Goal: Information Seeking & Learning: Check status

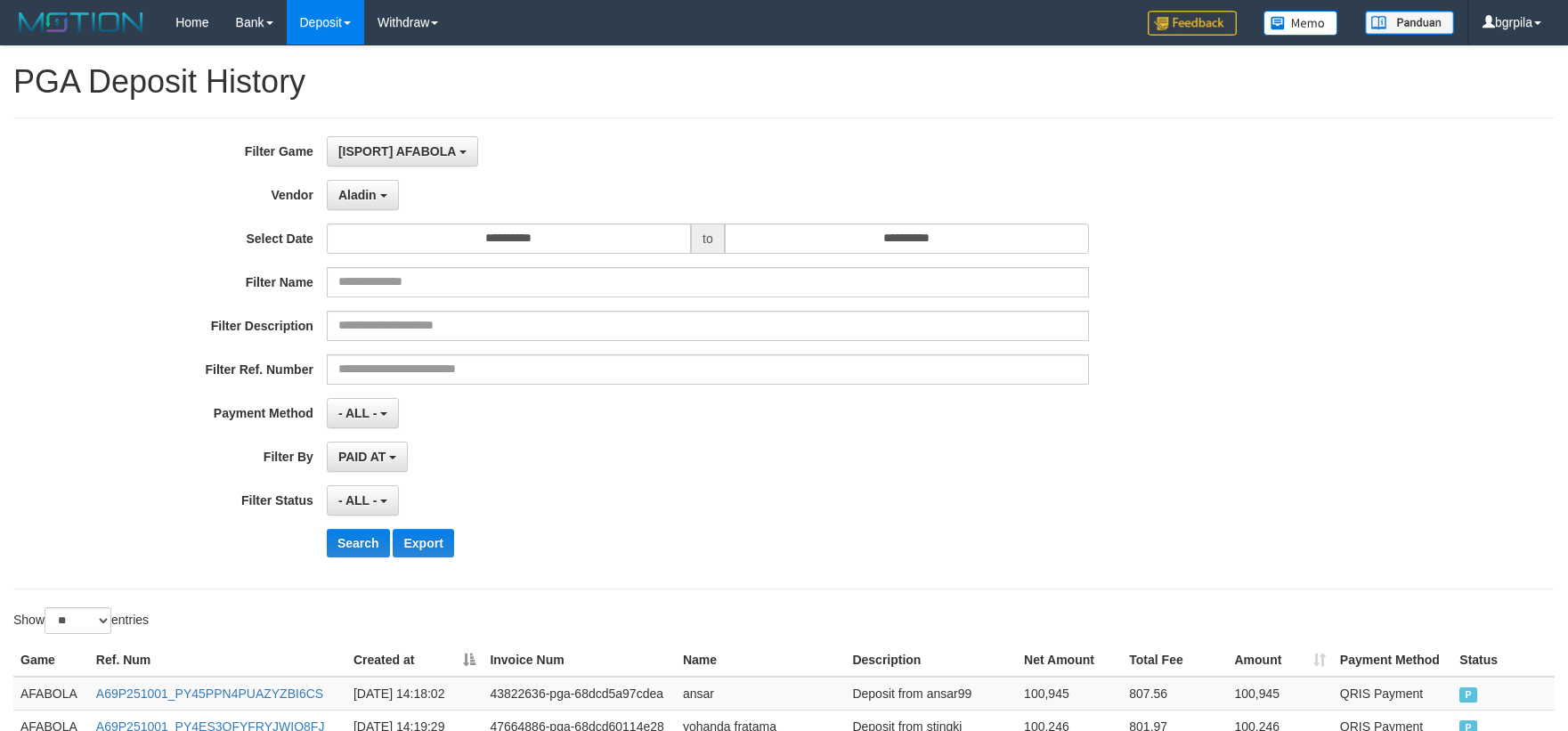
select select "**********"
select select "**"
click at [336, 544] on button "Search" at bounding box center [357, 543] width 63 height 28
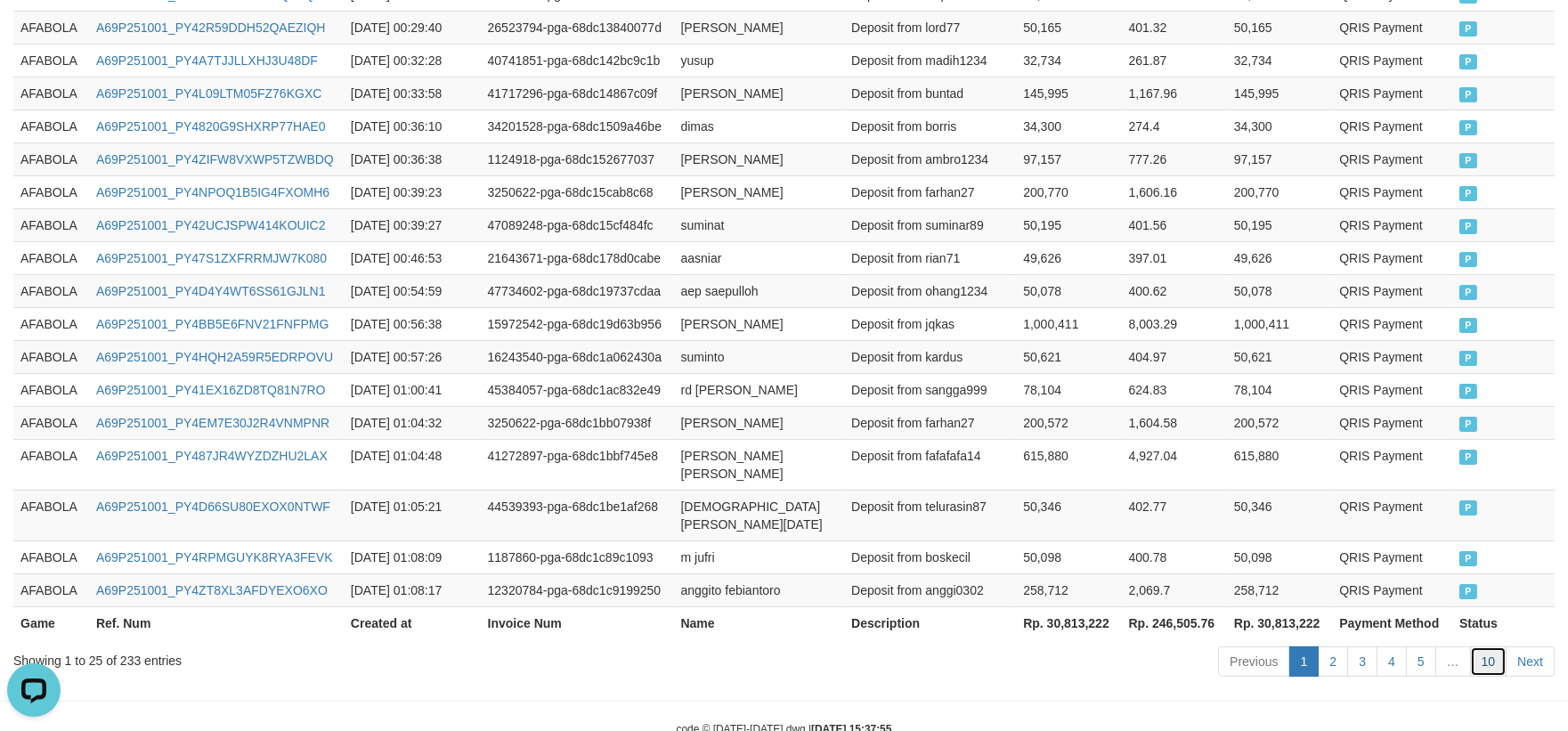
click at [1481, 646] on link "10" at bounding box center [1489, 661] width 38 height 30
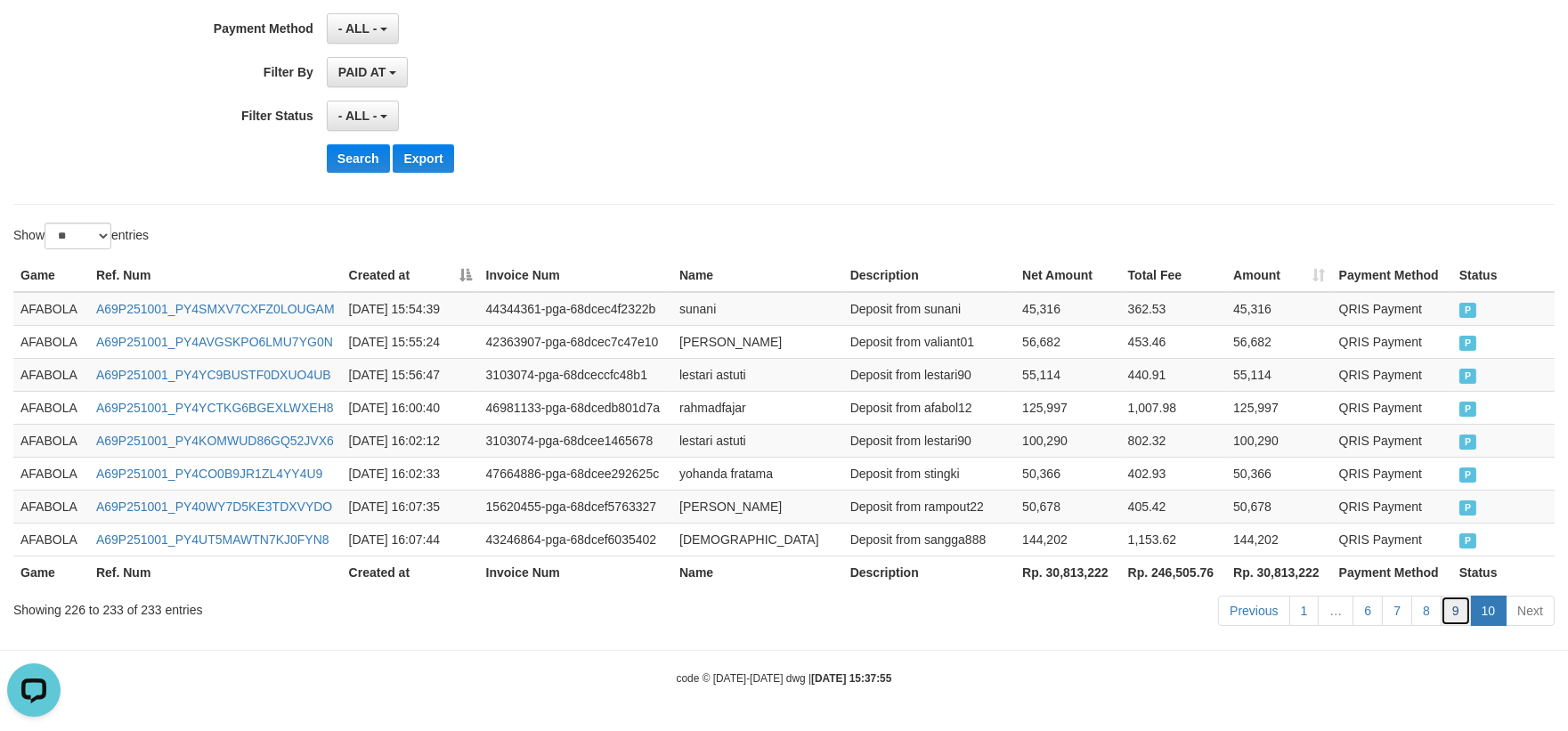
click at [1459, 605] on link "9" at bounding box center [1456, 610] width 30 height 30
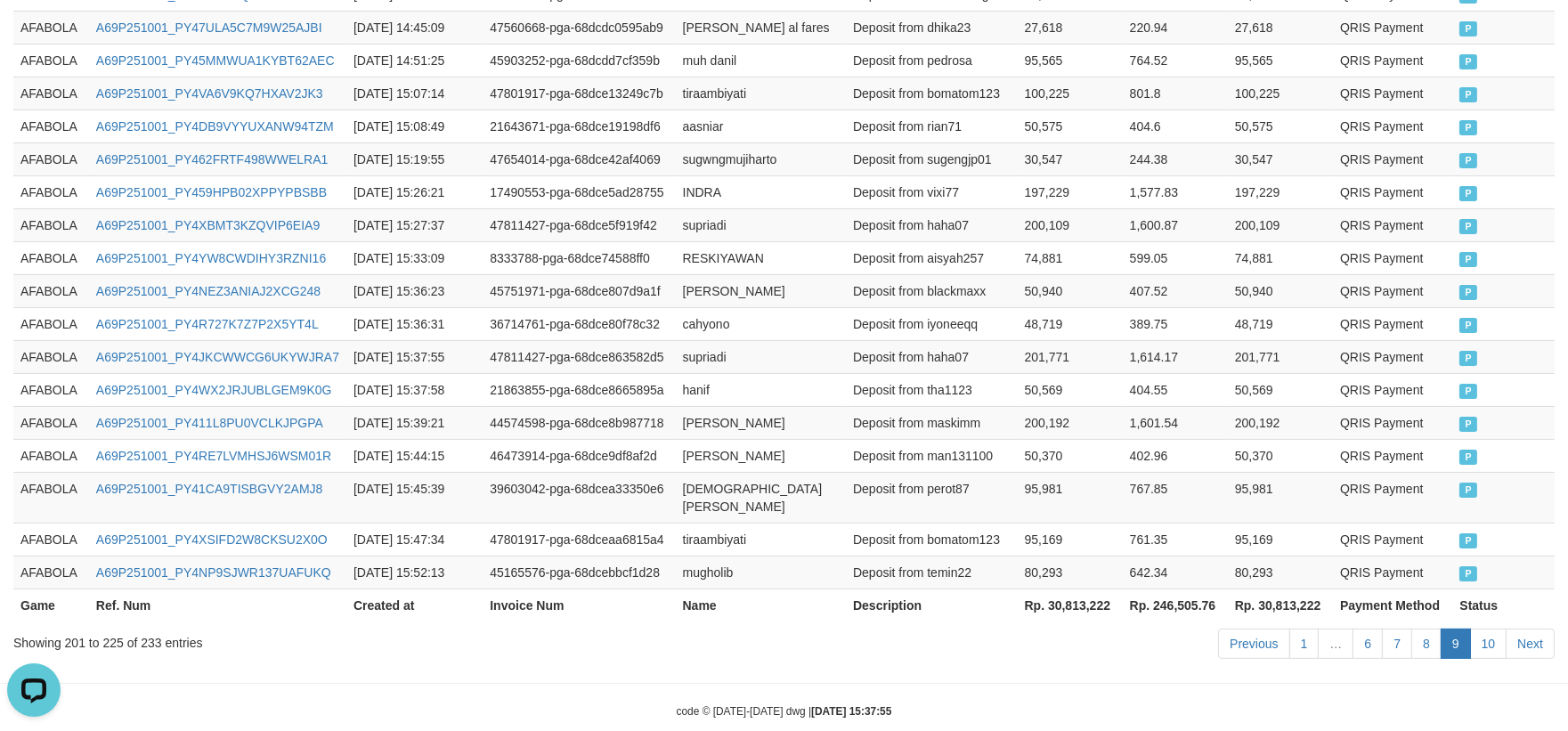
click at [1076, 443] on td "50,370" at bounding box center [1070, 455] width 105 height 33
click at [1412, 629] on link "8" at bounding box center [1426, 643] width 30 height 30
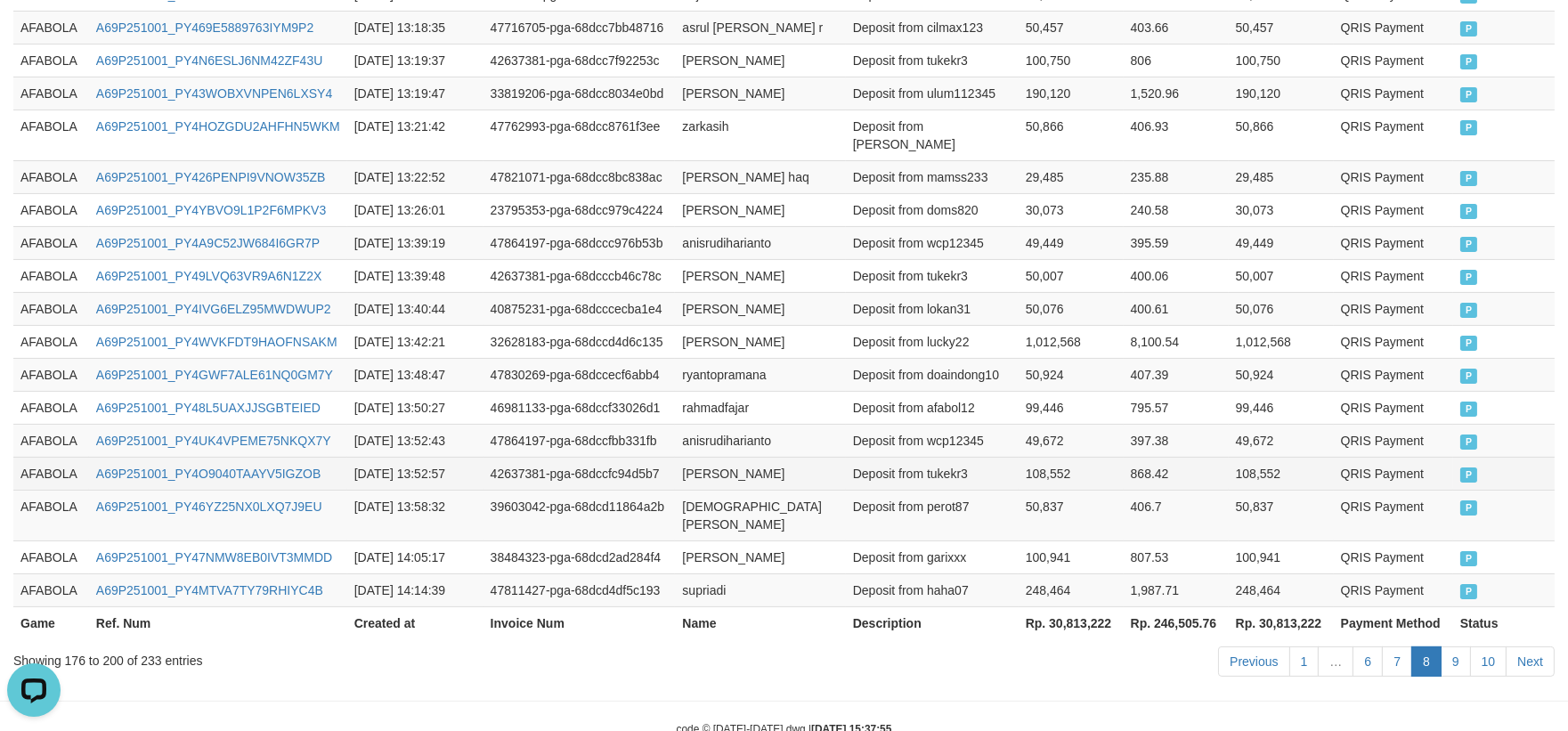
click at [1019, 457] on td "108,552" at bounding box center [1071, 473] width 105 height 33
click at [50, 574] on td "AFABOLA" at bounding box center [51, 590] width 75 height 33
drag, startPoint x: 50, startPoint y: 539, endPoint x: 232, endPoint y: 539, distance: 182.0
click at [60, 574] on td "AFABOLA" at bounding box center [51, 590] width 75 height 33
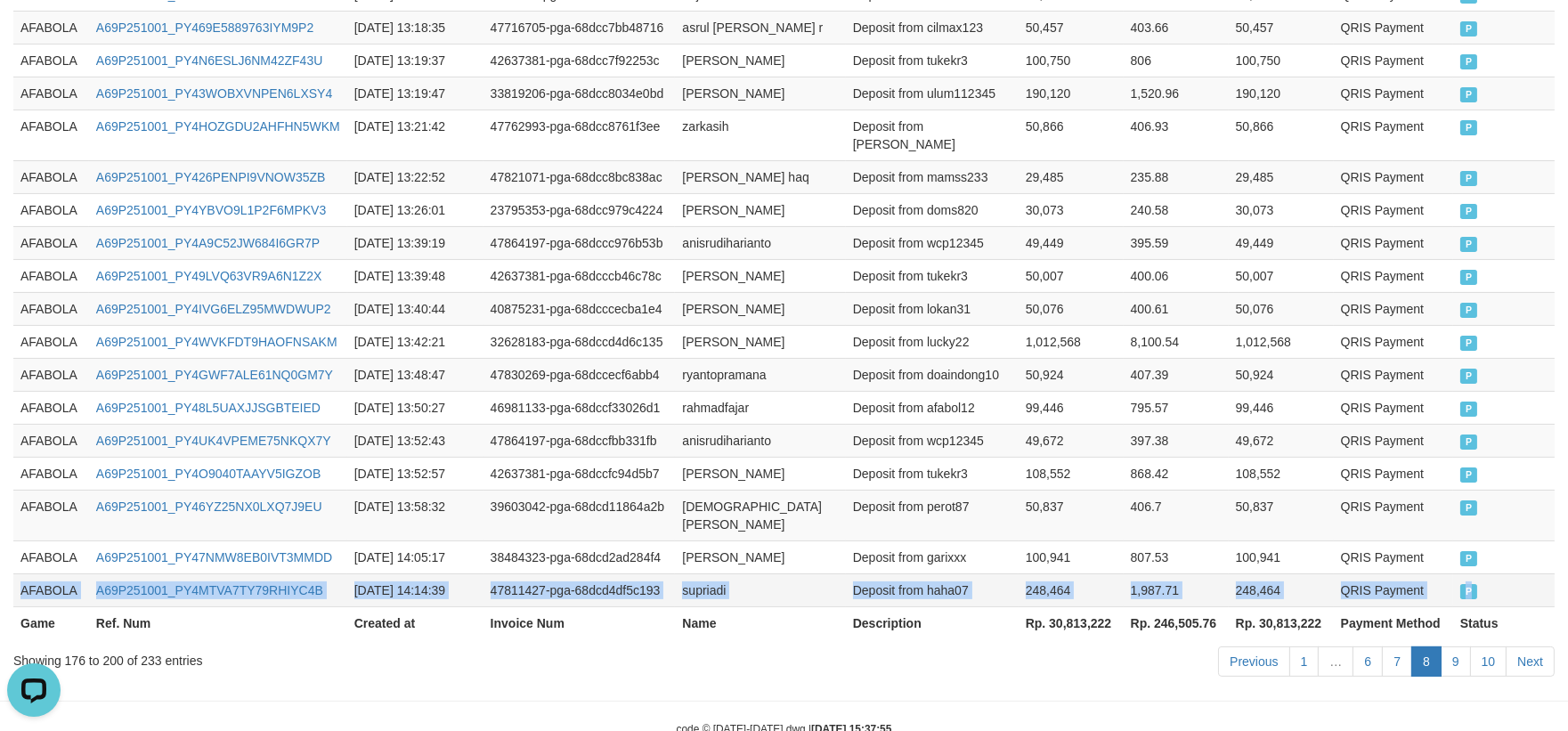
click at [1507, 574] on td "P" at bounding box center [1503, 590] width 101 height 33
copy tr "AFABOLA A69P251001_PY4MTVA7TY79RHIYC4B 2025-10-01 14:14:39 47811427-pga-68dcd4d…"
click at [1455, 646] on link "9" at bounding box center [1456, 661] width 30 height 30
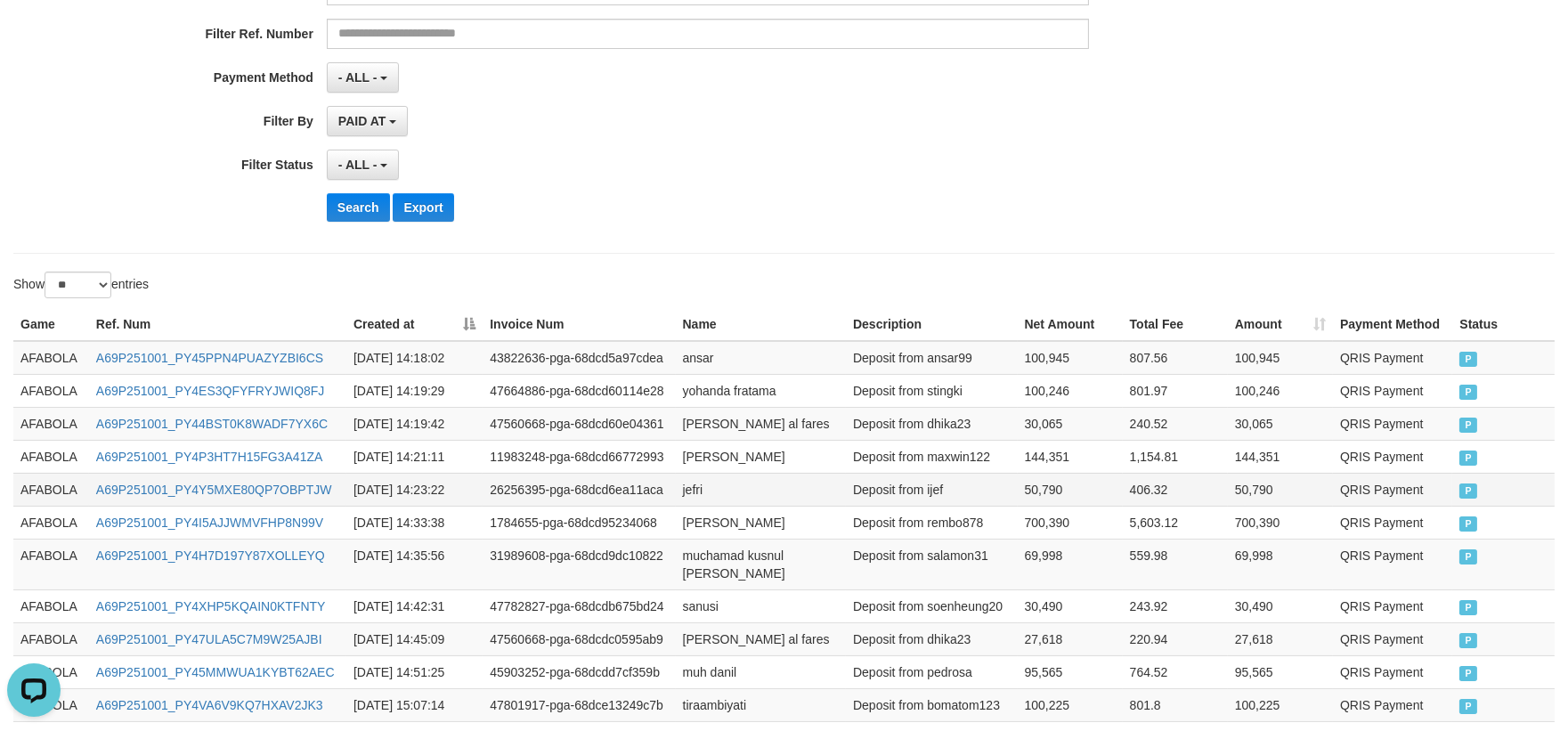
scroll to position [494, 0]
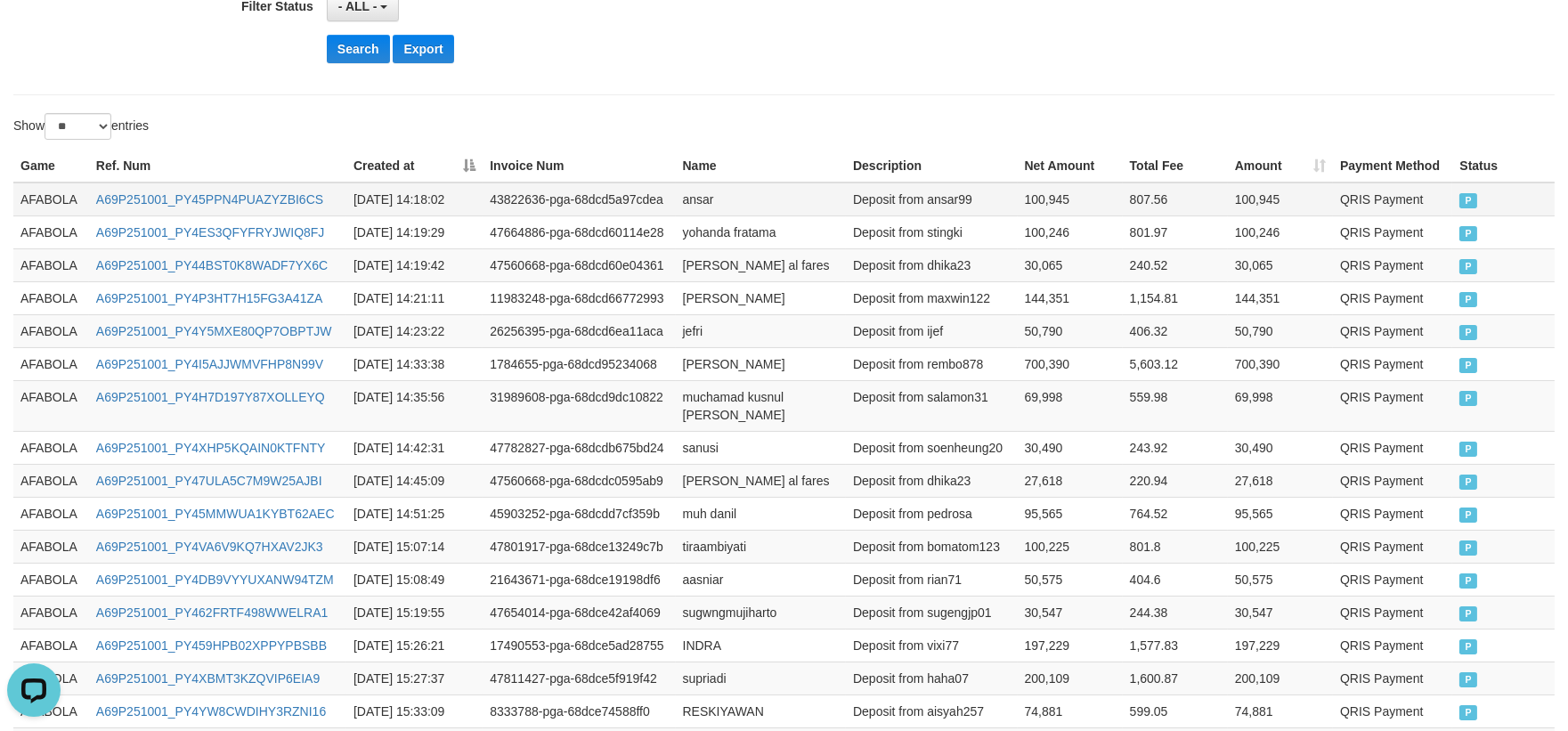
click at [21, 189] on td "AFABOLA" at bounding box center [51, 199] width 75 height 34
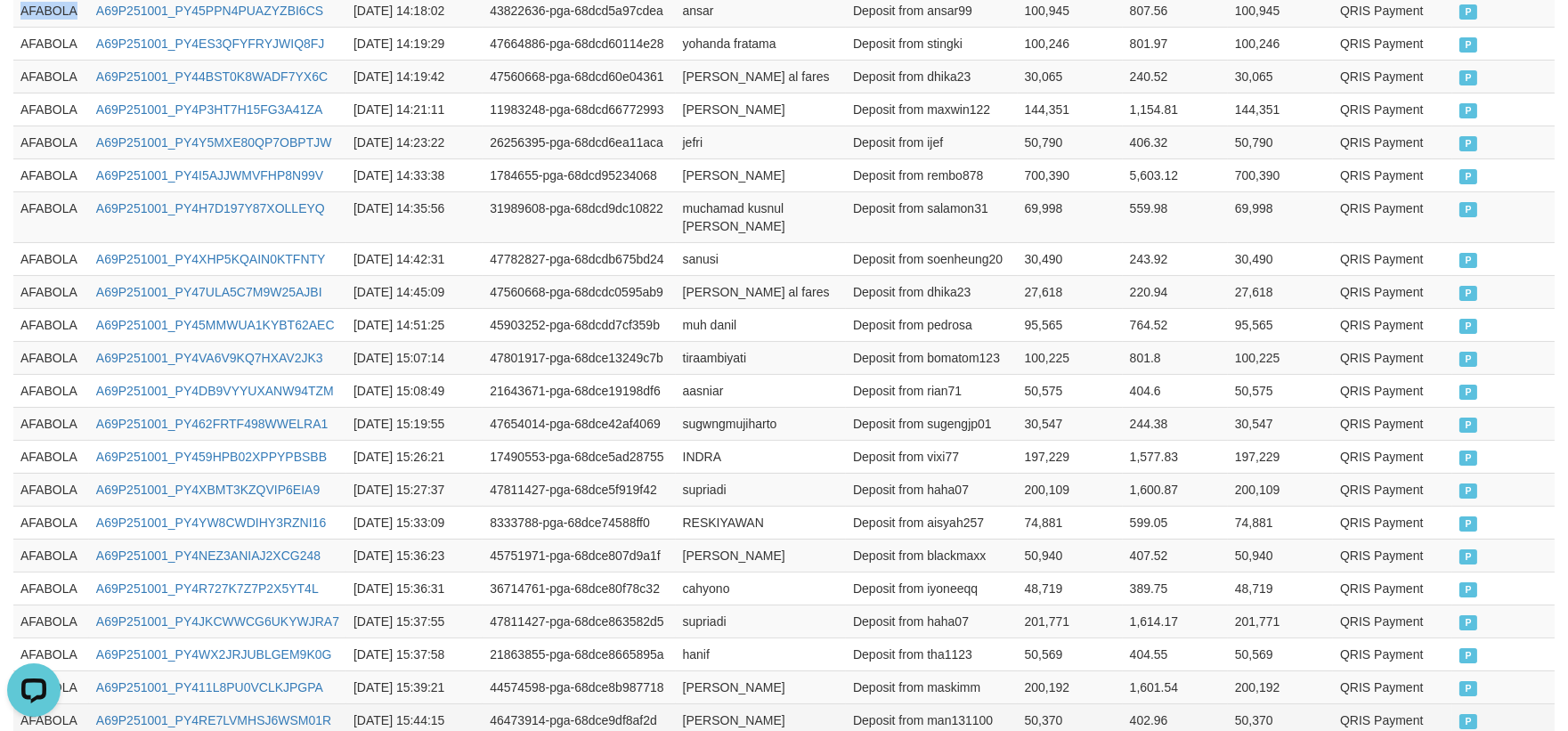
scroll to position [947, 0]
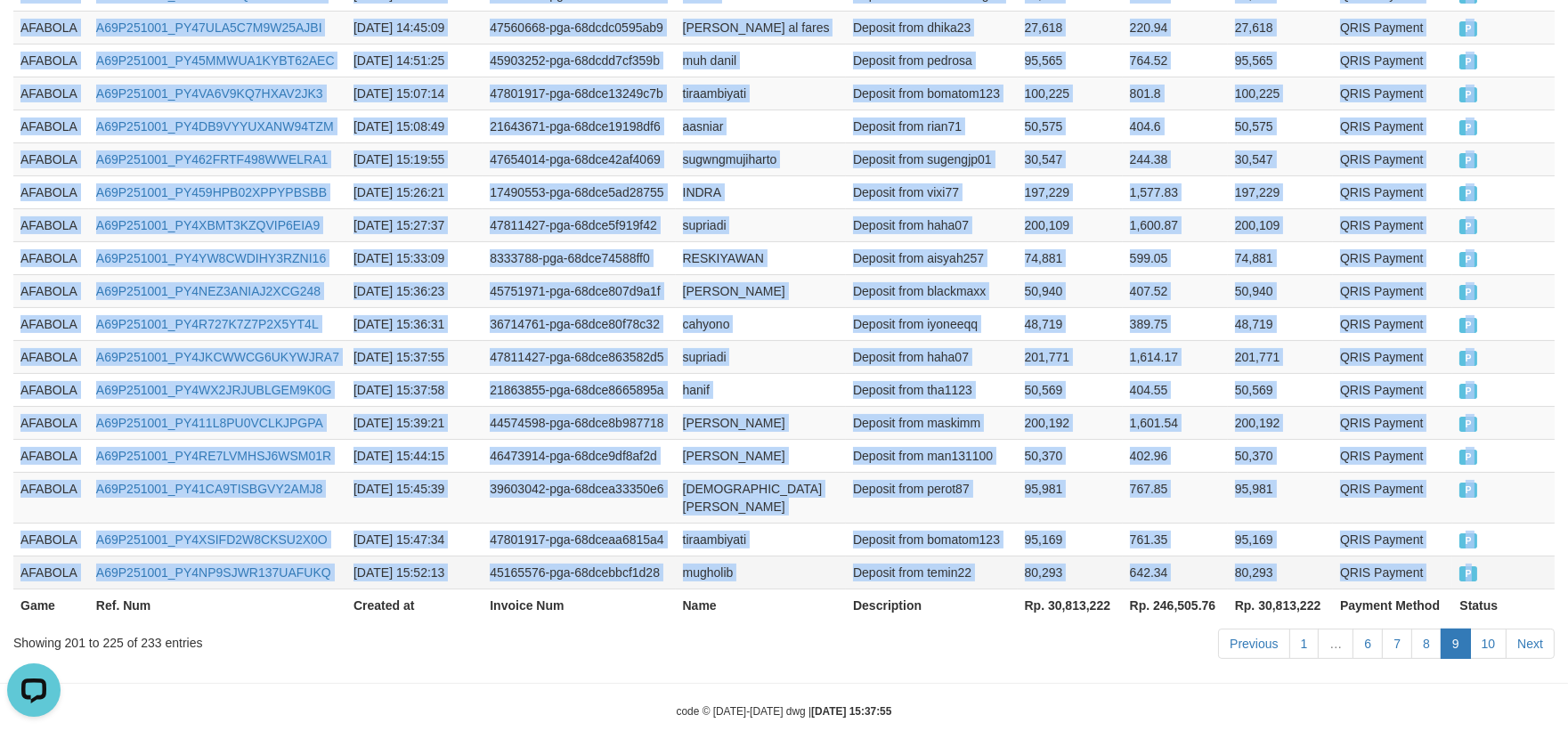
click at [1517, 555] on td "P" at bounding box center [1504, 572] width 102 height 33
copy tbody "AFABOLA A69P251001_PY45PPN4PUAZYZBI6CS 2025-10-01 14:18:02 43822636-pga-68dcd5a…"
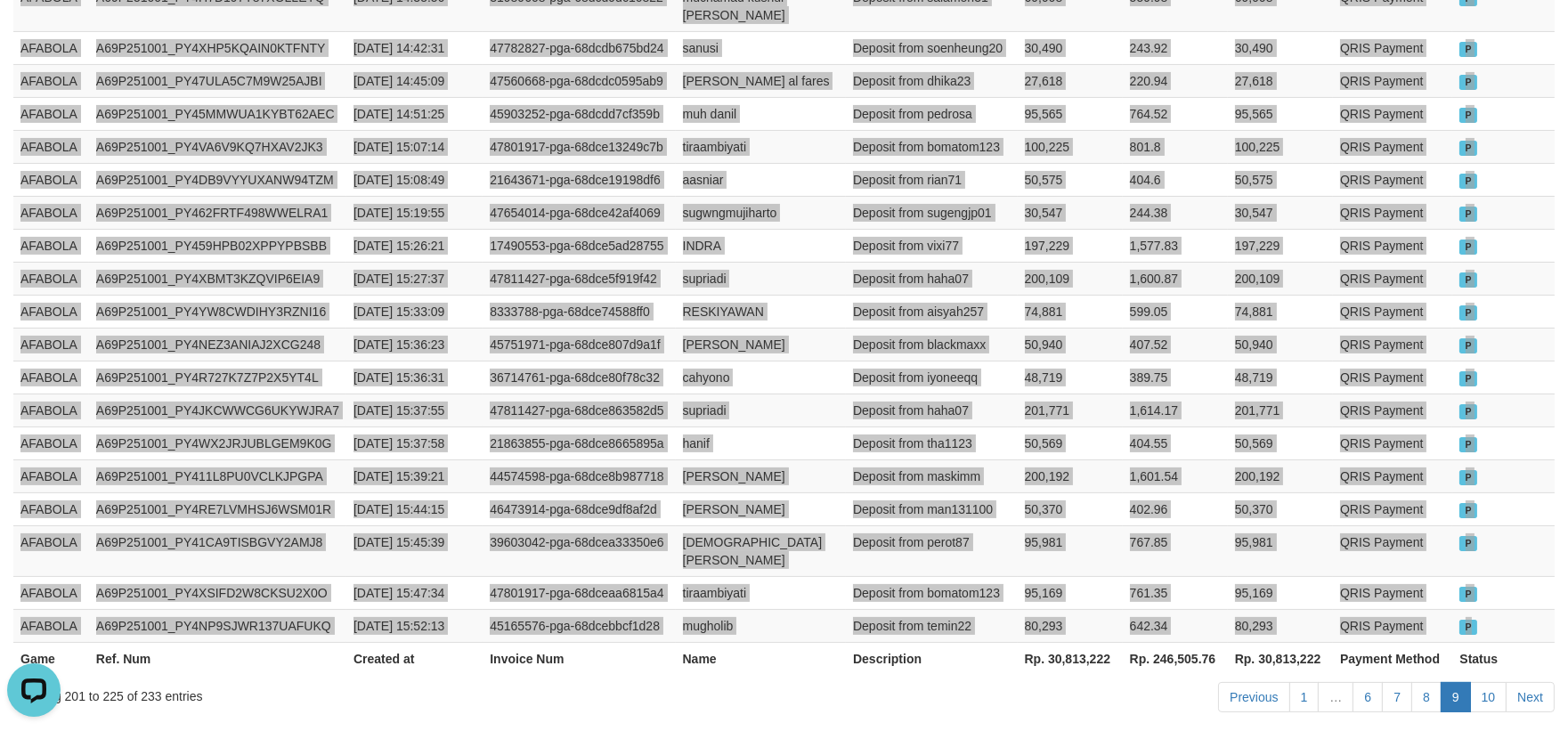
scroll to position [849, 0]
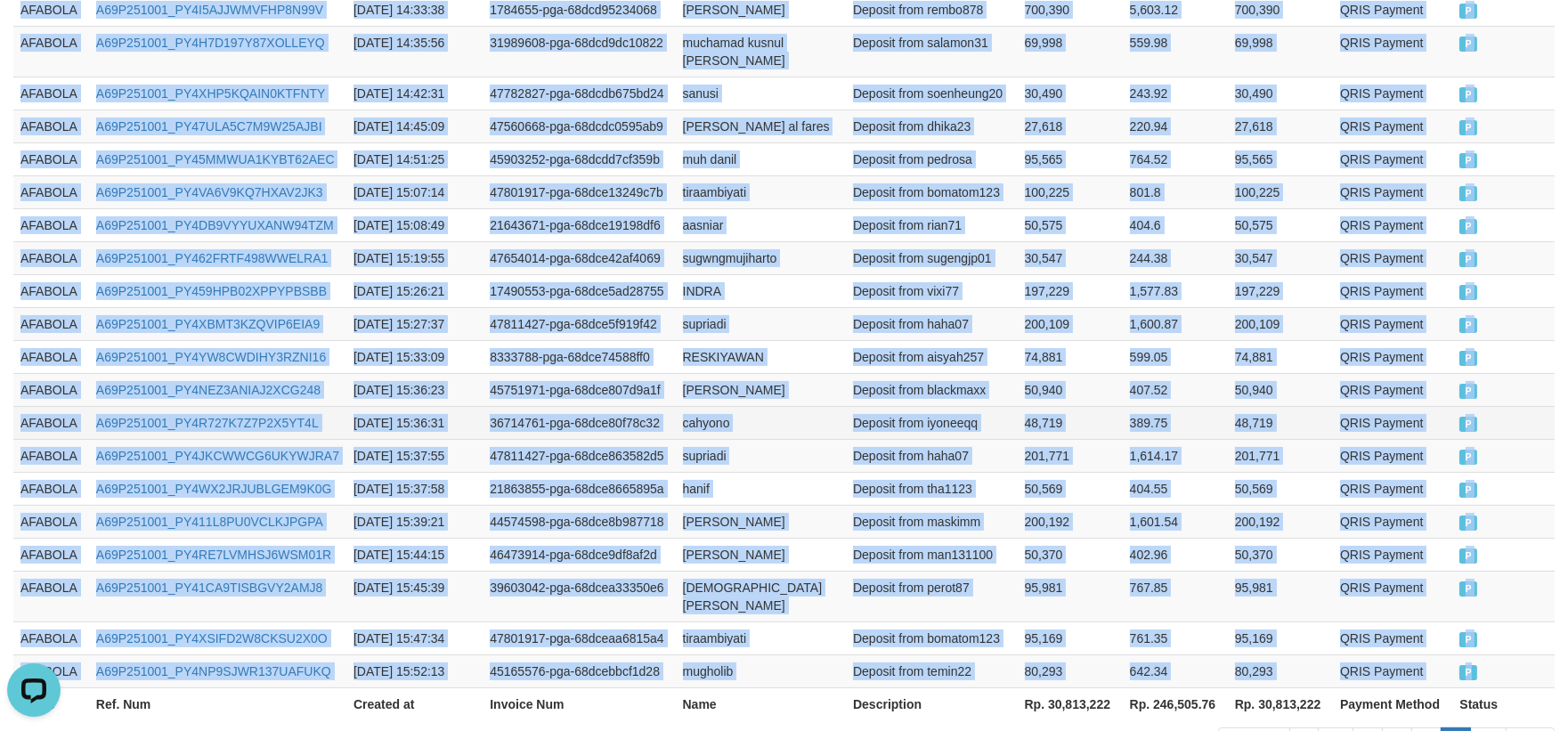
click at [1195, 406] on td "389.75" at bounding box center [1175, 422] width 105 height 33
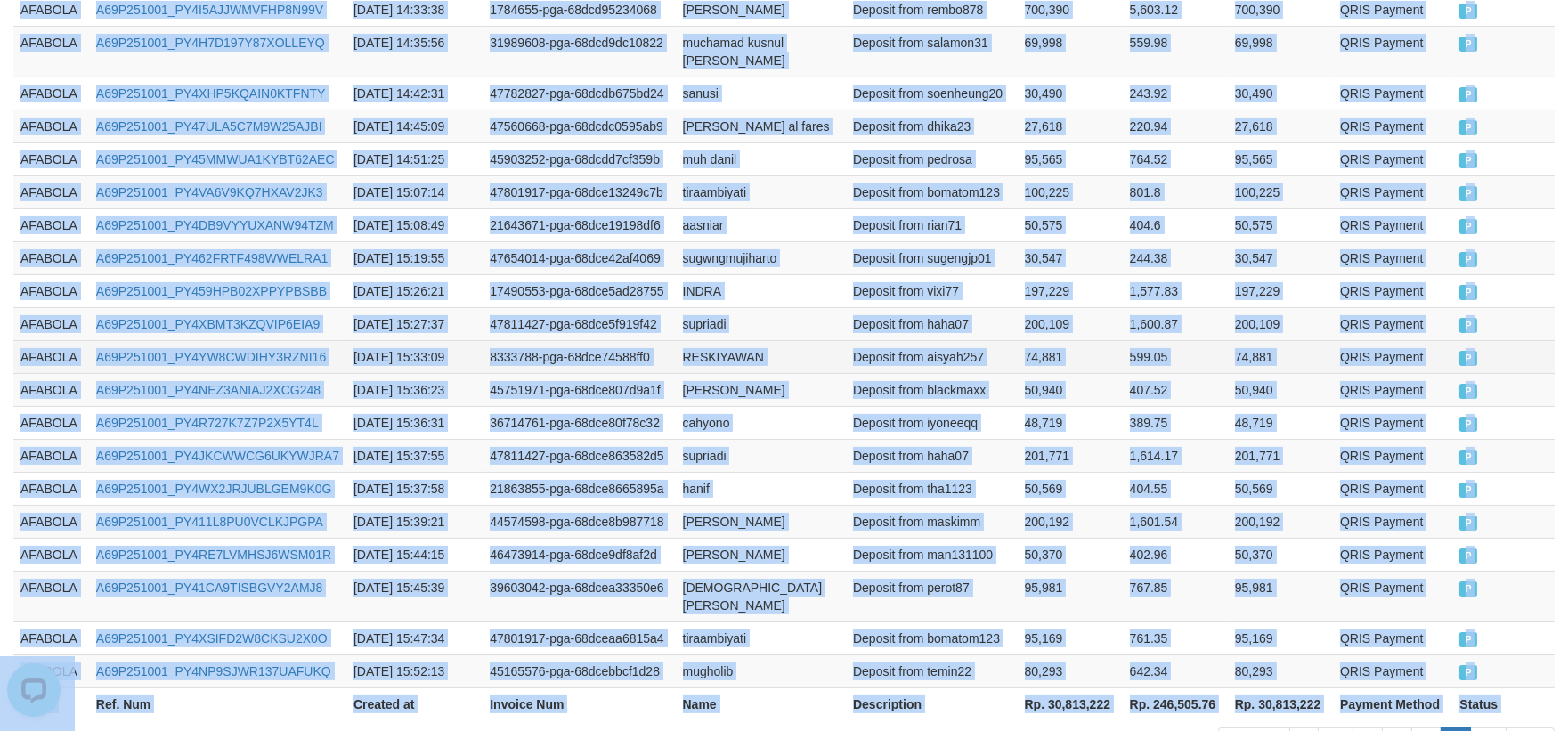
drag, startPoint x: 999, startPoint y: 352, endPoint x: 985, endPoint y: 388, distance: 38.6
click at [998, 352] on td "Deposit from aisyah257" at bounding box center [932, 356] width 172 height 33
drag, startPoint x: 861, startPoint y: 624, endPoint x: 841, endPoint y: 712, distance: 90.2
click at [861, 655] on td "Deposit from temin22" at bounding box center [932, 671] width 172 height 33
click at [1500, 727] on link "10" at bounding box center [1489, 742] width 38 height 30
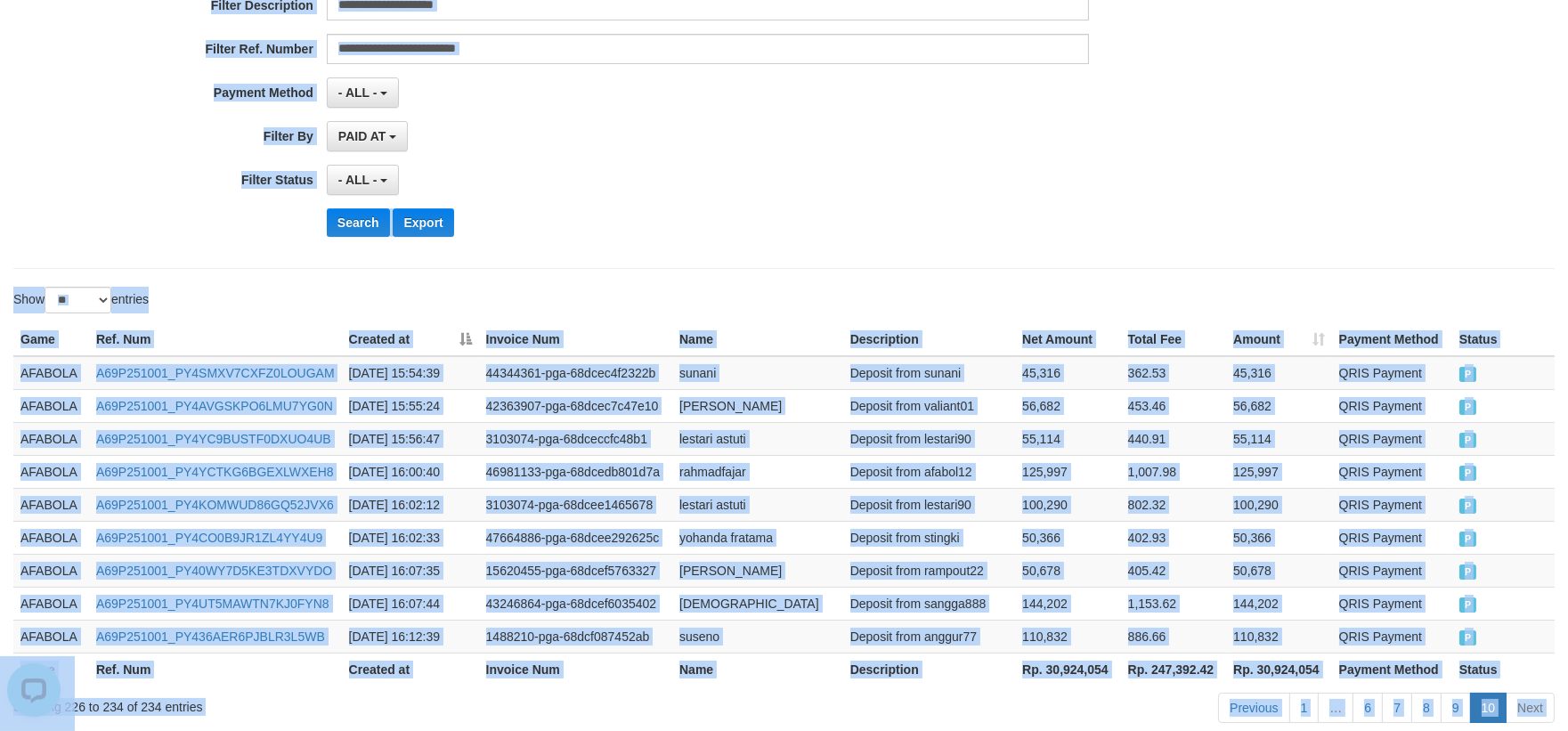
click at [911, 438] on td "Deposit from lestari90" at bounding box center [929, 438] width 172 height 33
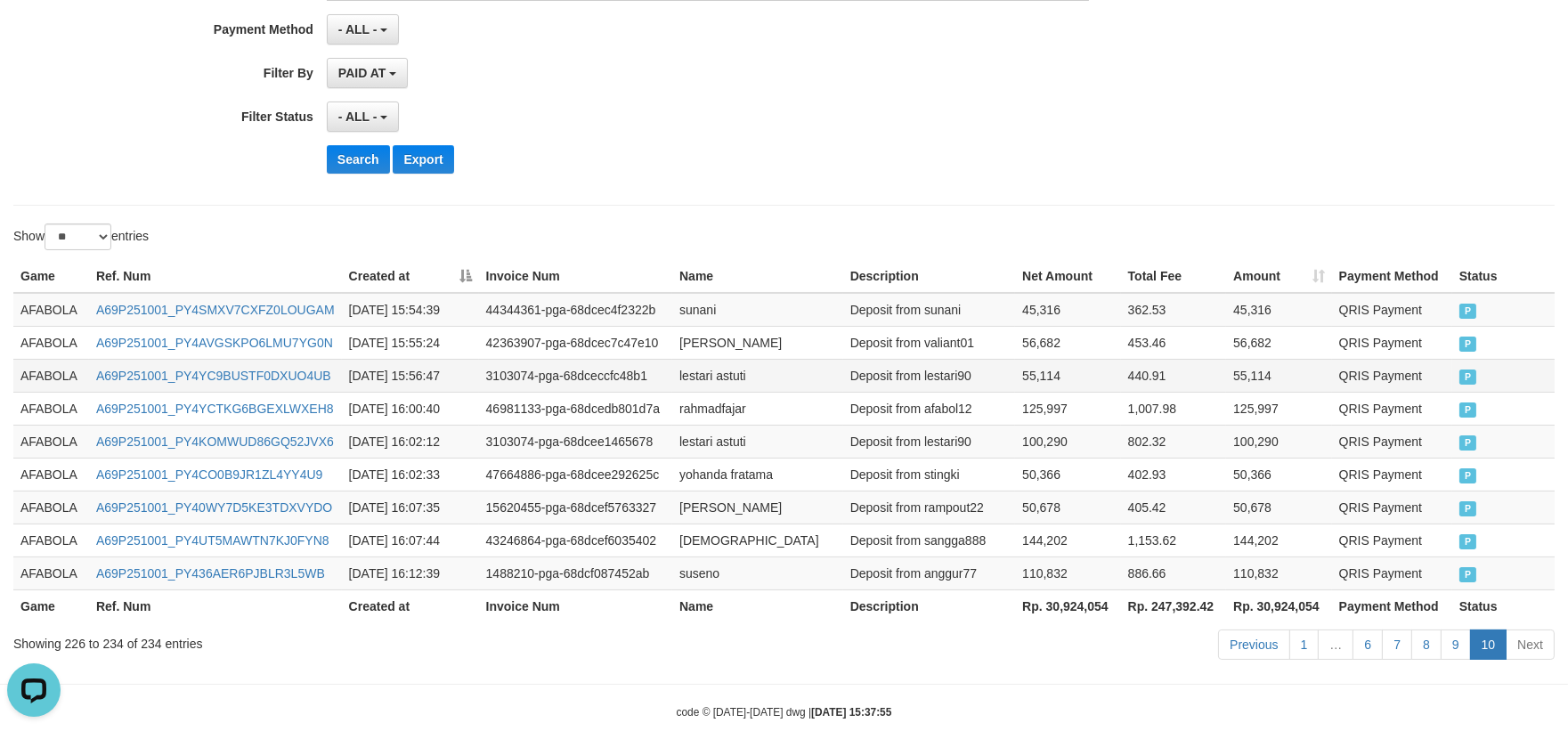
scroll to position [419, 0]
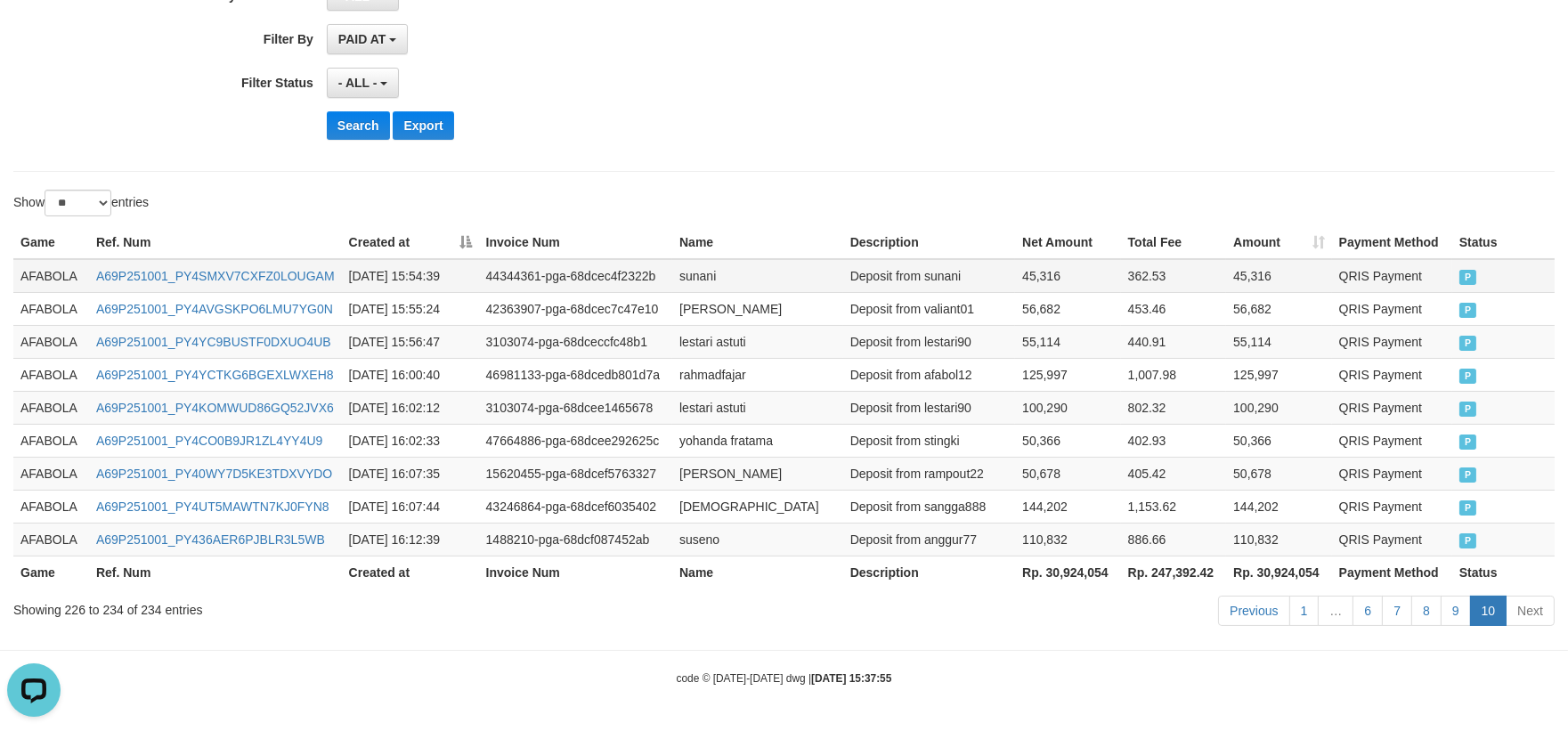
click at [36, 287] on td "AFABOLA" at bounding box center [51, 275] width 75 height 34
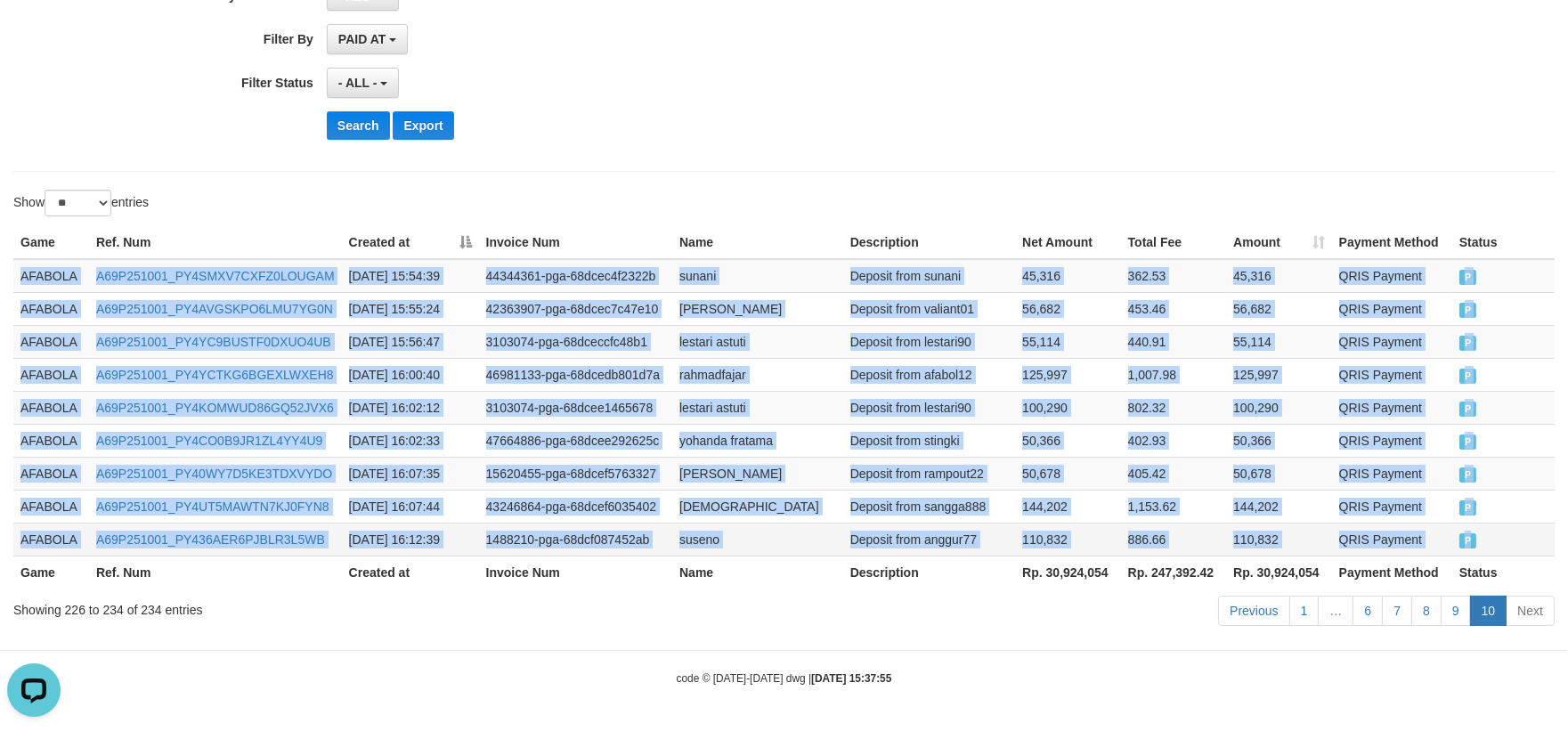
click at [1554, 534] on td "P" at bounding box center [1504, 539] width 102 height 33
copy tbody "AFABOLA A69P251001_PY4SMXV7CXFZ0LOUGAM 2025-10-01 15:54:39 44344361-pga-68dcec4…"
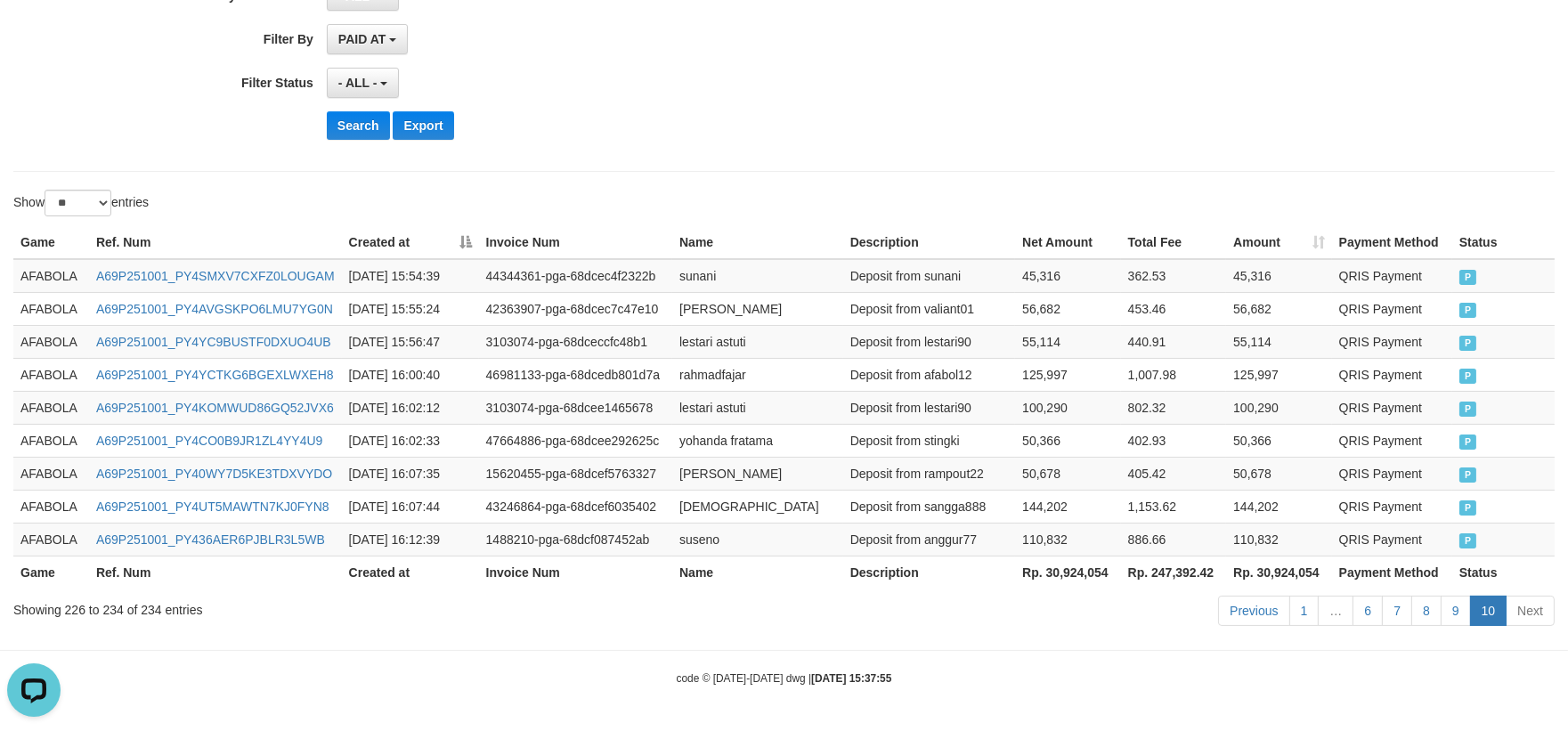
drag, startPoint x: 1446, startPoint y: 687, endPoint x: 1436, endPoint y: 697, distance: 14.1
click at [1446, 687] on div "code © 2012-2018 dwg | 2025/10/01 15:37:55" at bounding box center [784, 677] width 1568 height 17
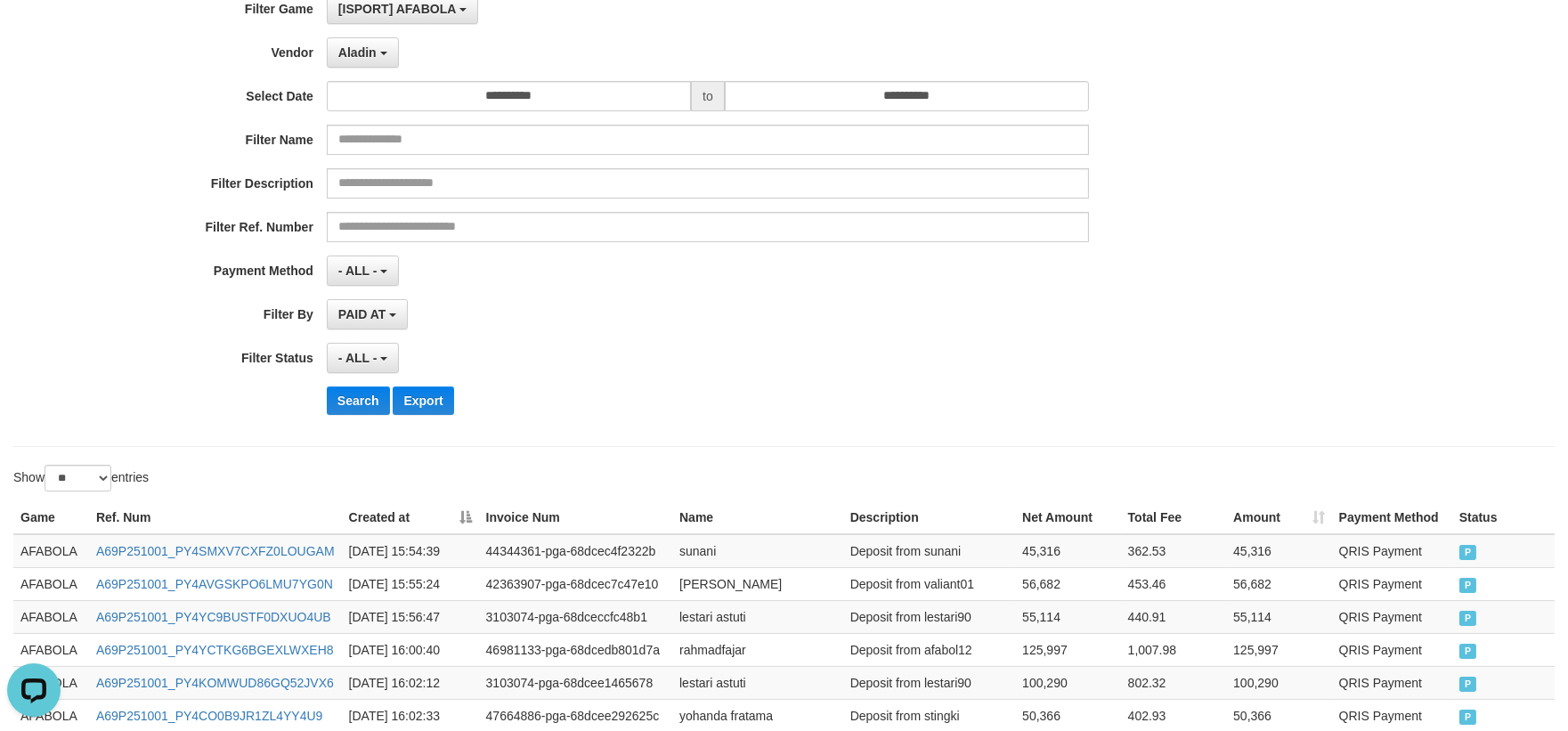
scroll to position [0, 0]
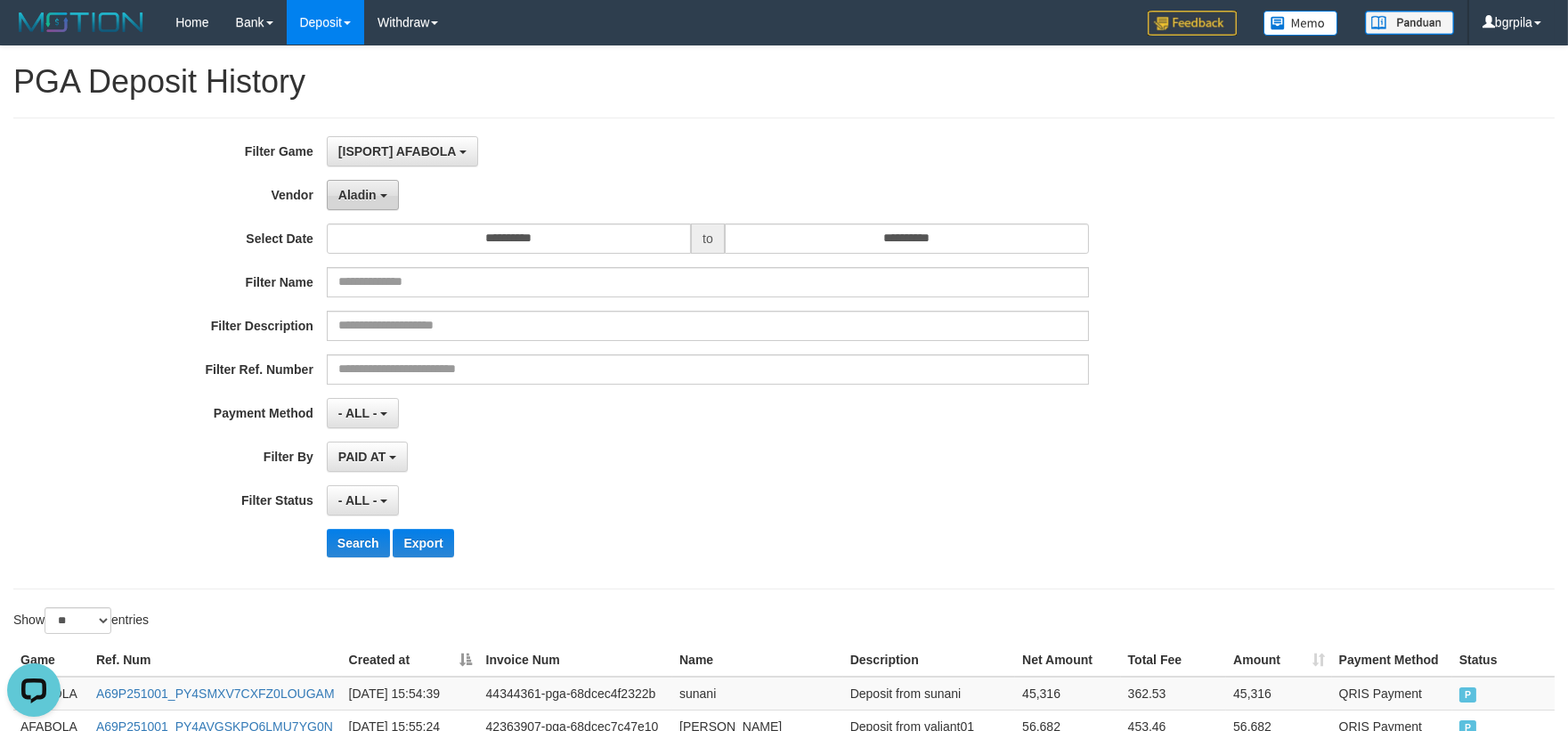
click at [370, 197] on span "Aladin" at bounding box center [357, 195] width 39 height 14
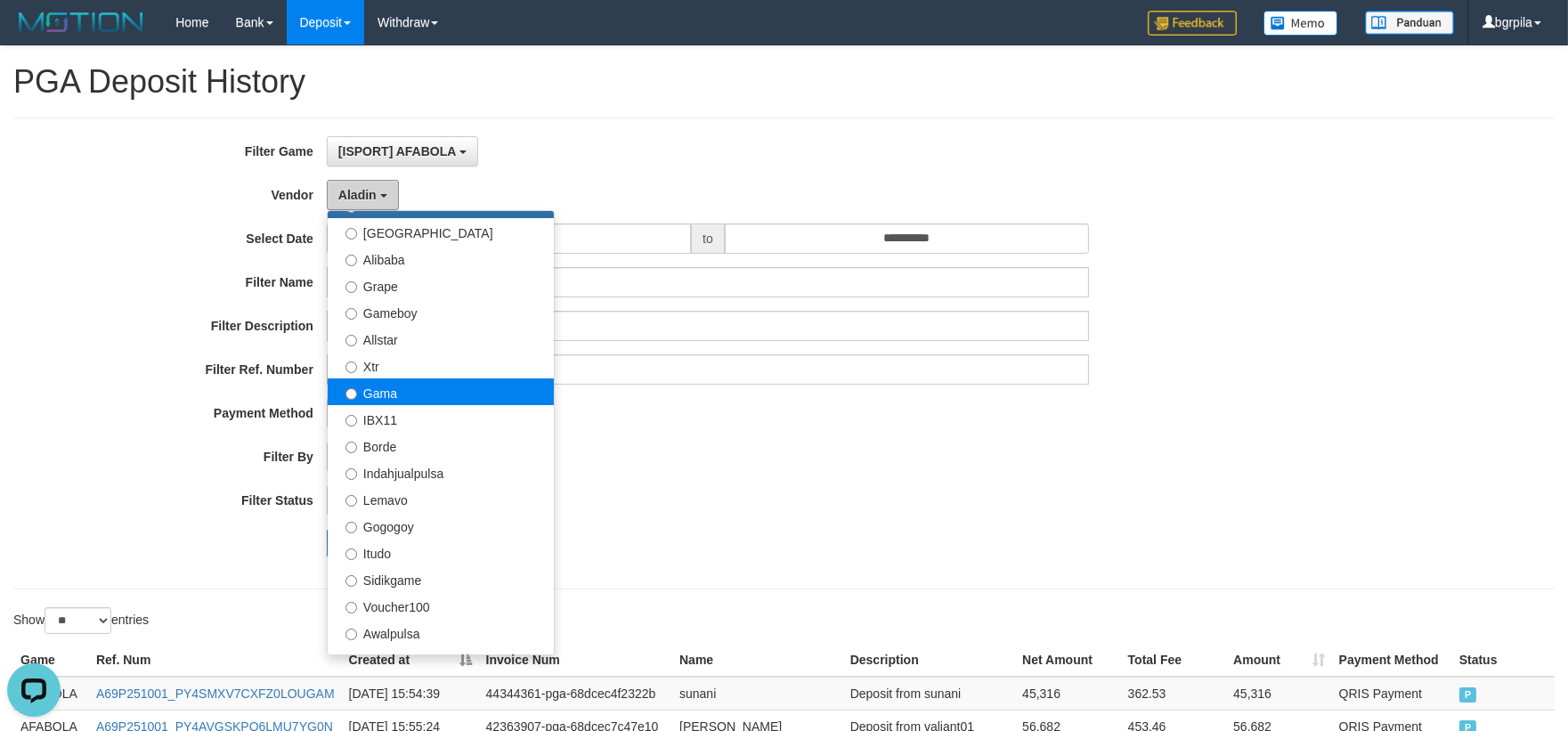
scroll to position [296, 0]
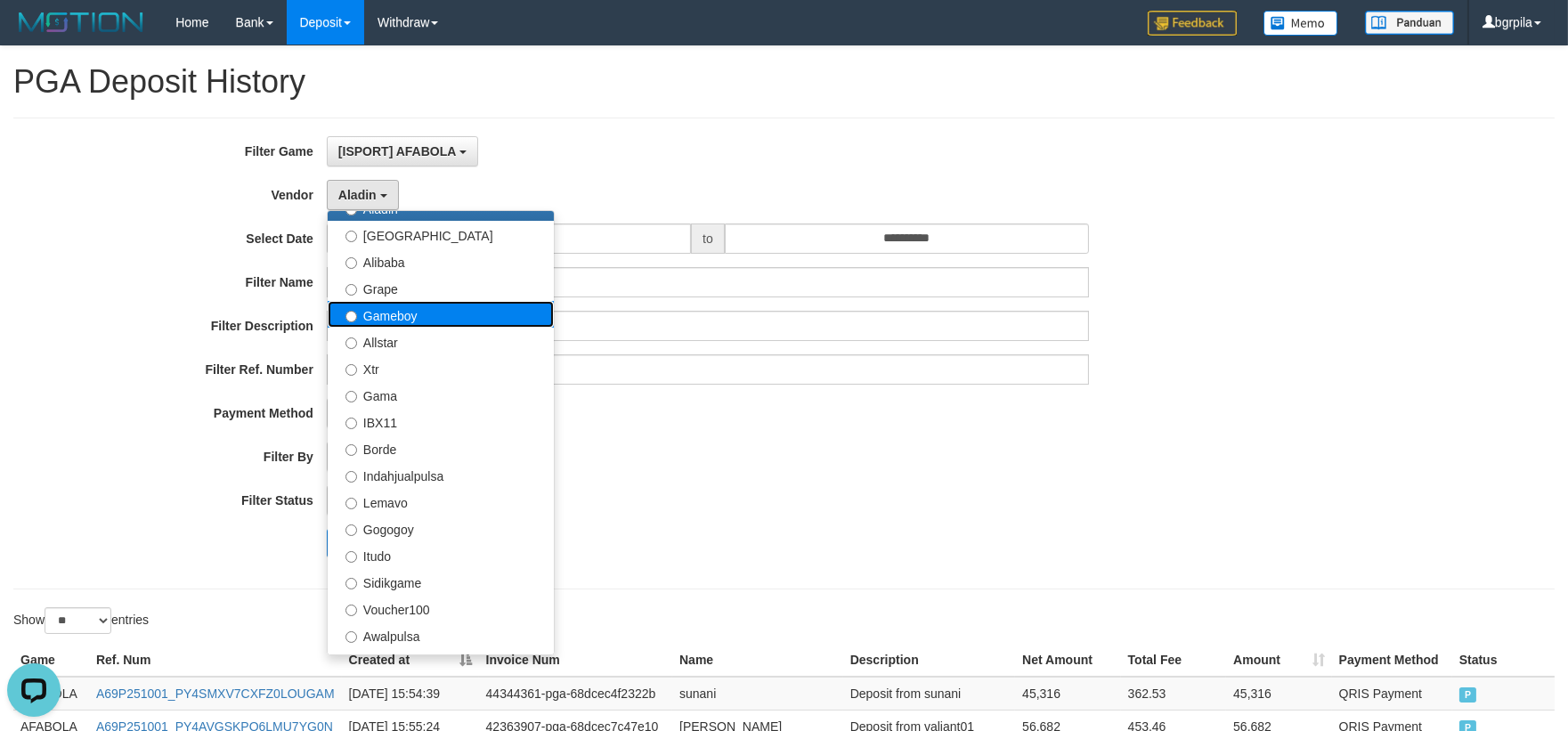
click at [422, 313] on label "Gameboy" at bounding box center [441, 315] width 226 height 27
select select "**********"
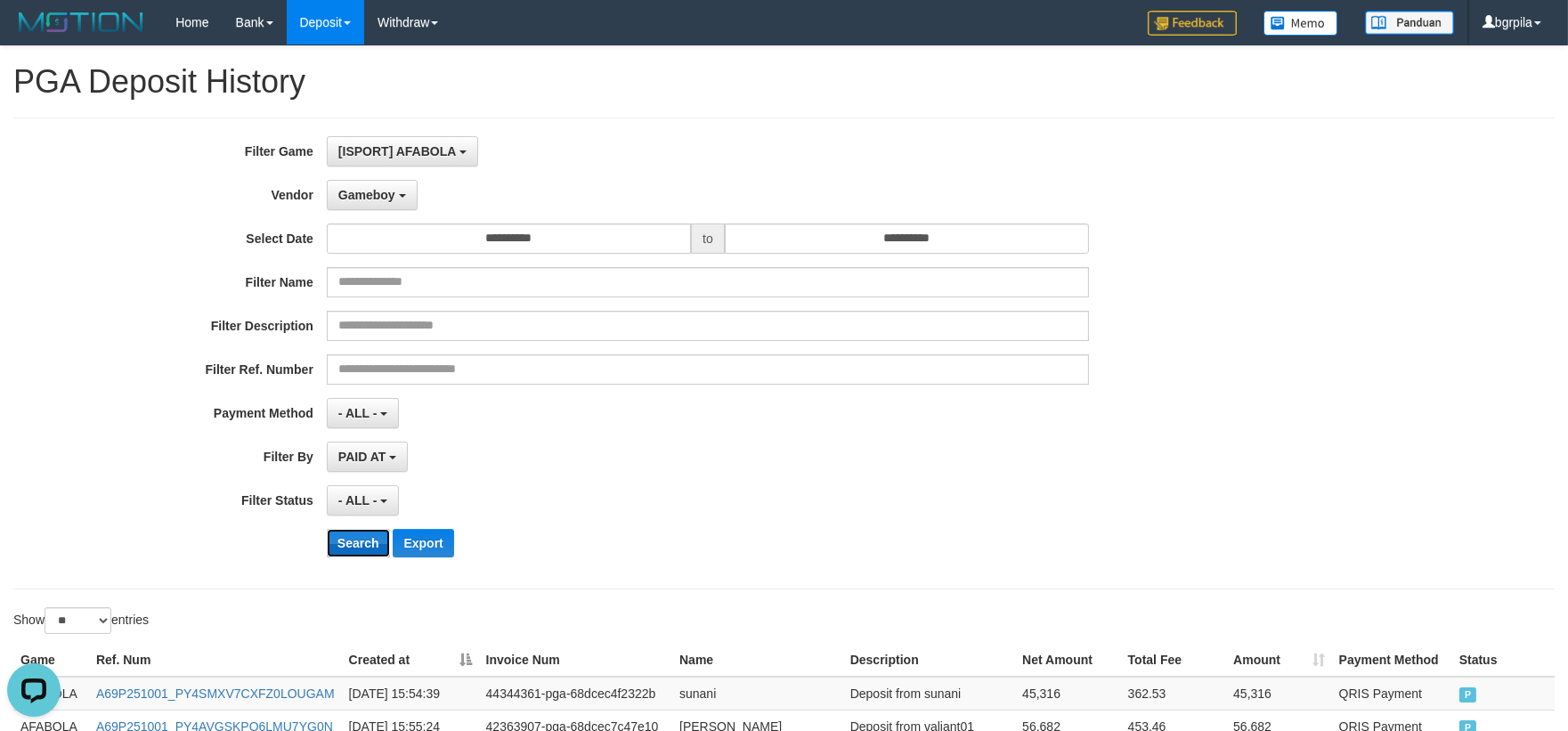
click at [348, 530] on button "Search" at bounding box center [357, 543] width 63 height 28
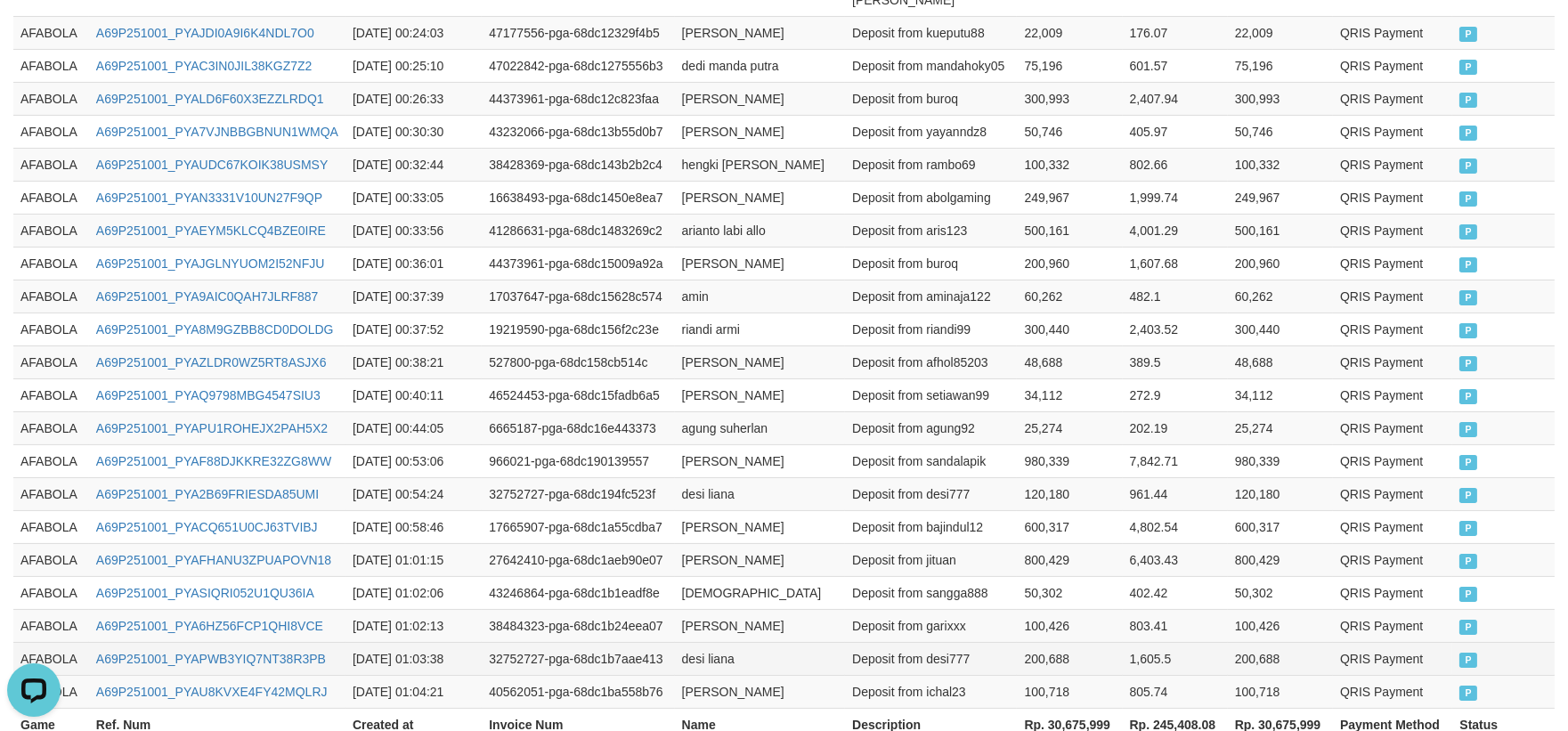
scroll to position [965, 0]
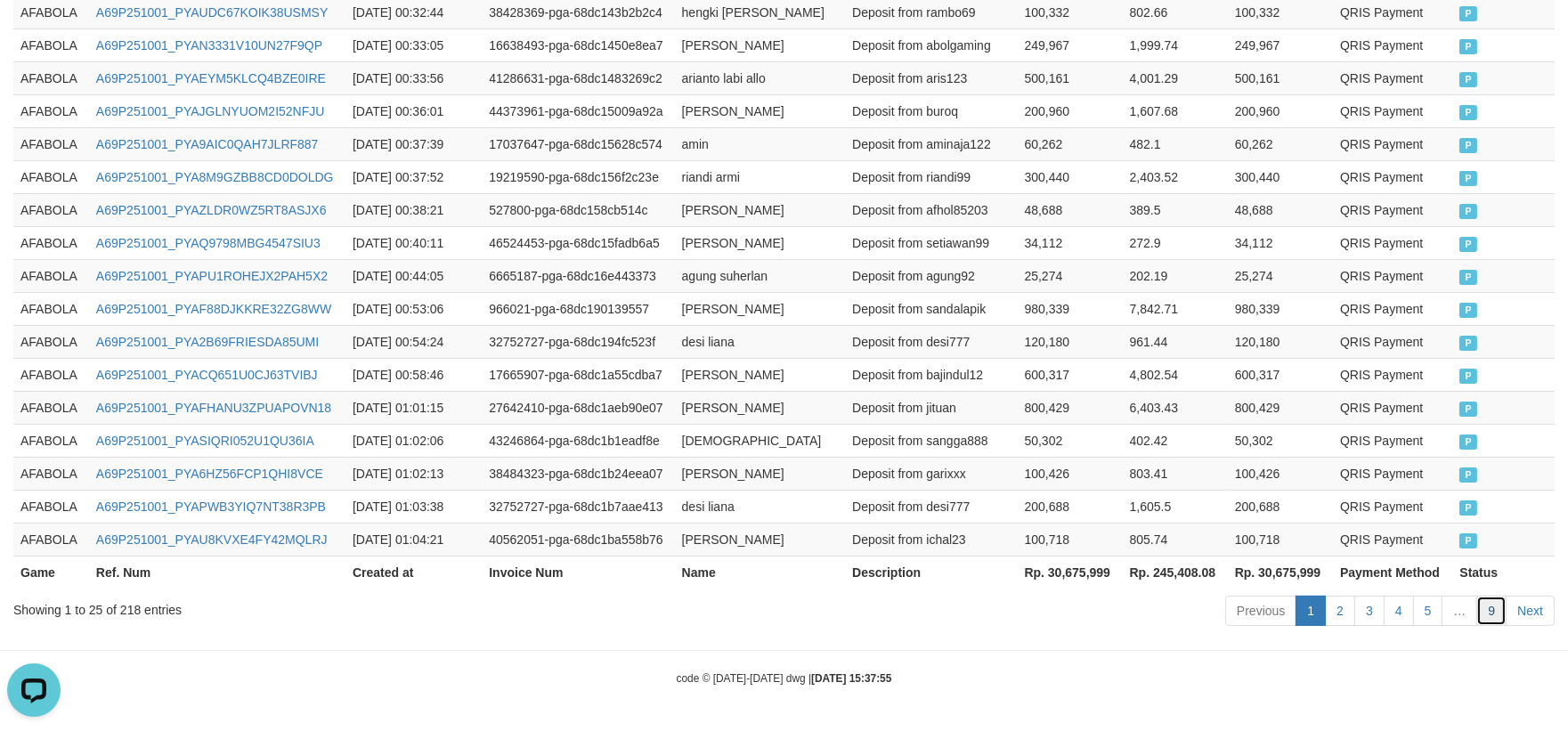
click at [1487, 609] on link "9" at bounding box center [1491, 610] width 30 height 30
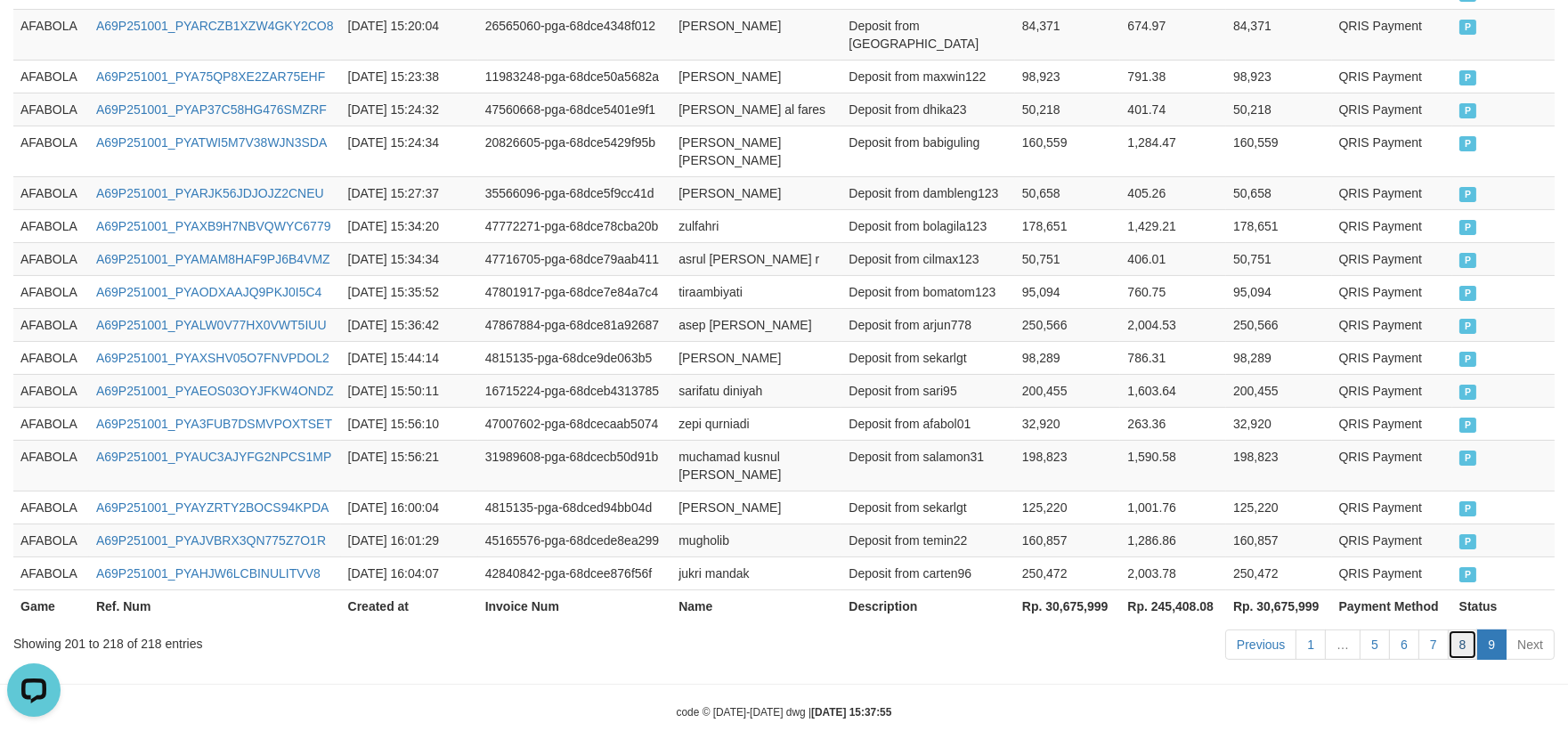
click at [1461, 630] on link "8" at bounding box center [1463, 644] width 30 height 30
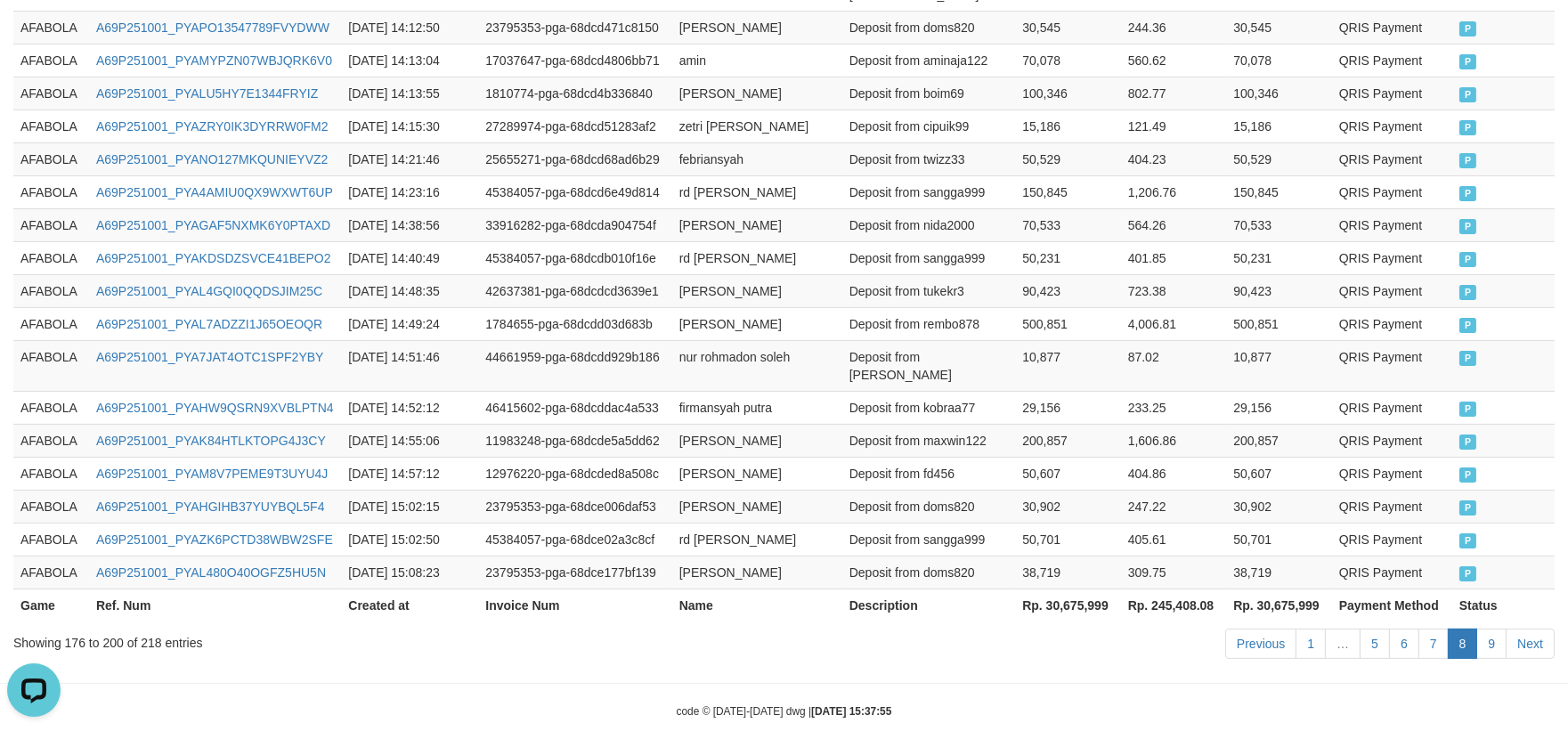
click at [882, 391] on td "Deposit from kobraa77" at bounding box center [928, 408] width 173 height 33
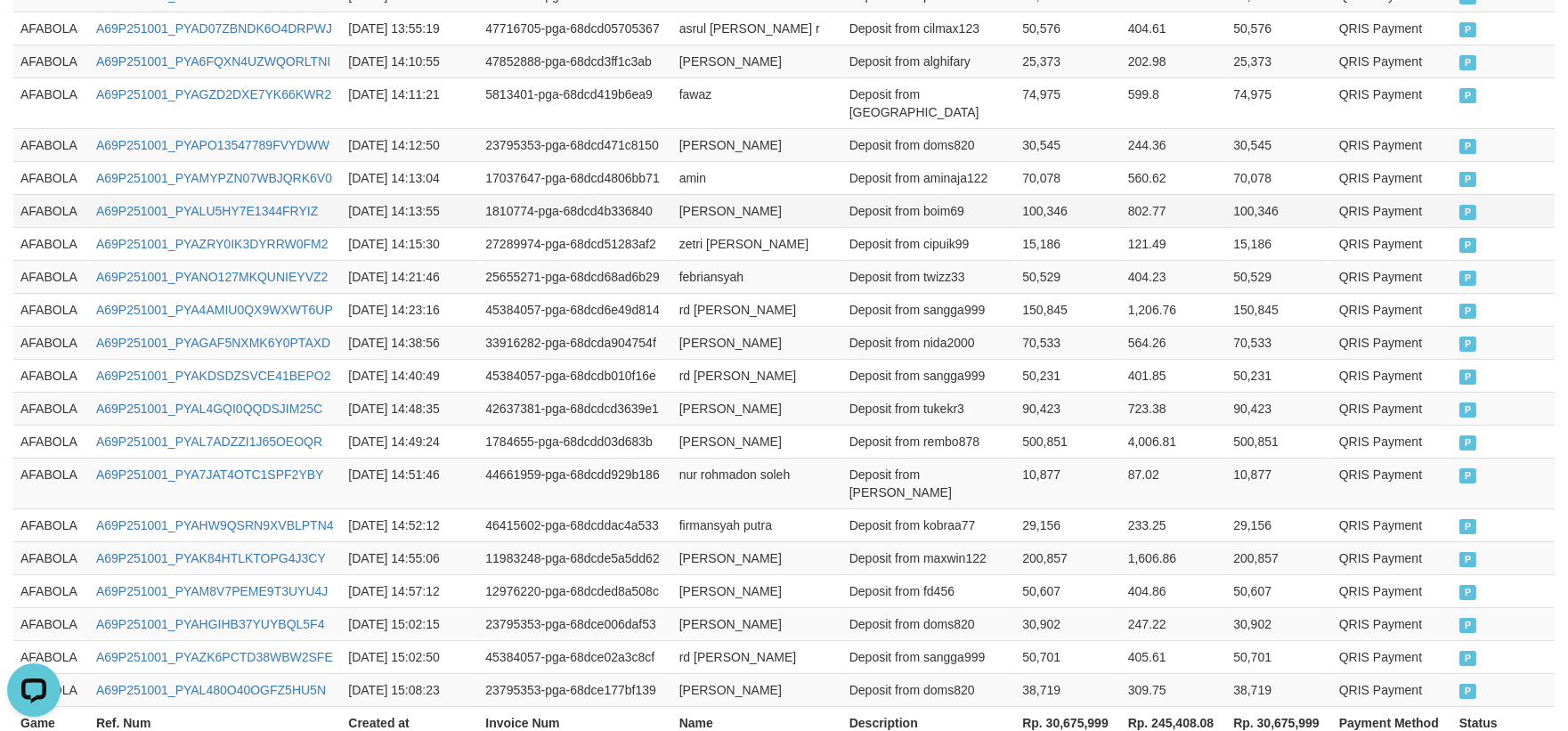
scroll to position [651, 0]
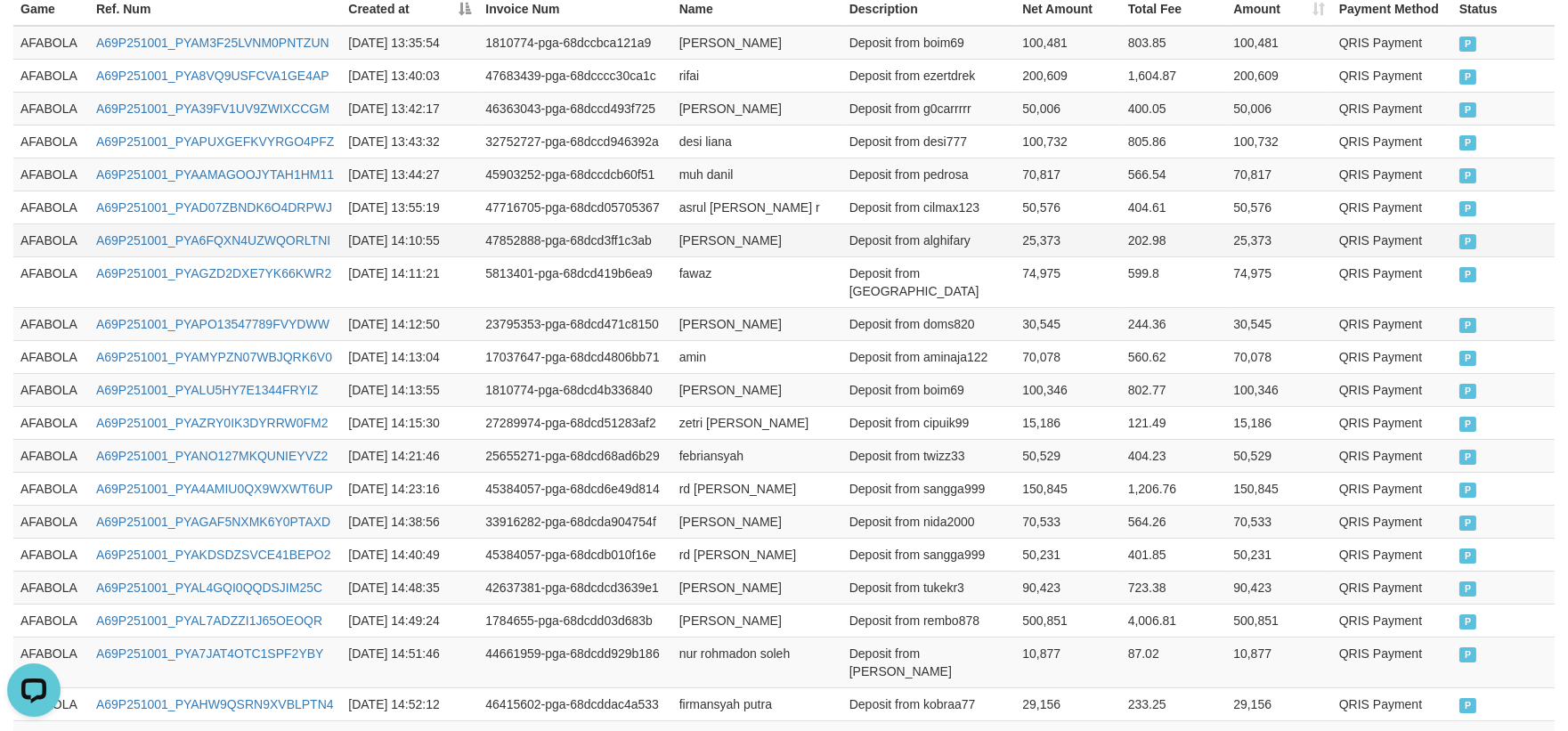
click at [33, 232] on td "AFABOLA" at bounding box center [51, 239] width 75 height 33
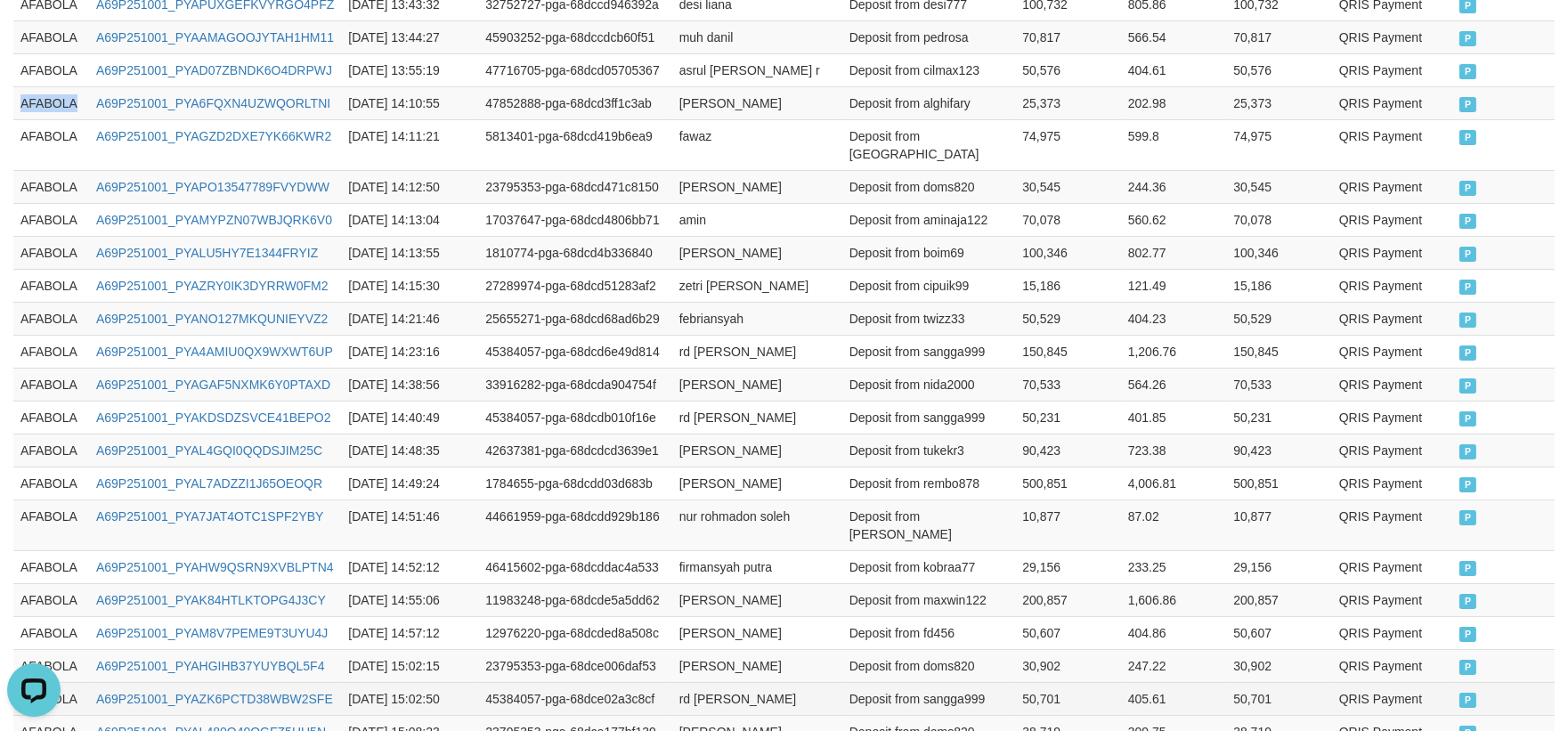
scroll to position [947, 0]
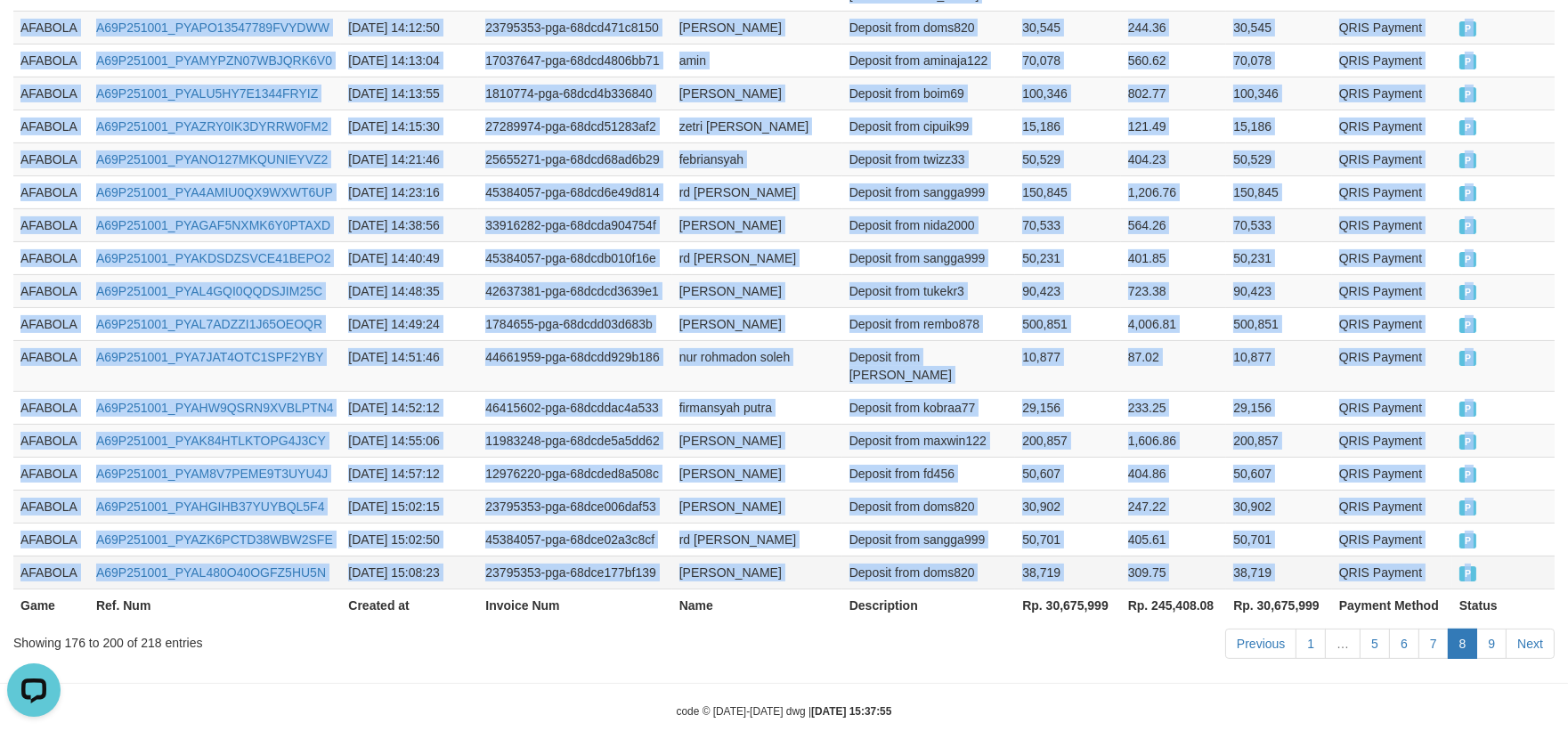
click at [1500, 555] on td "P" at bounding box center [1504, 572] width 102 height 33
copy tbody "AFABOLA A69P251001_PYA6FQXN4UZWQORLTNI 2025-10-01 14:10:55 47852888-pga-68dcd3f…"
click at [1490, 629] on link "9" at bounding box center [1491, 643] width 30 height 30
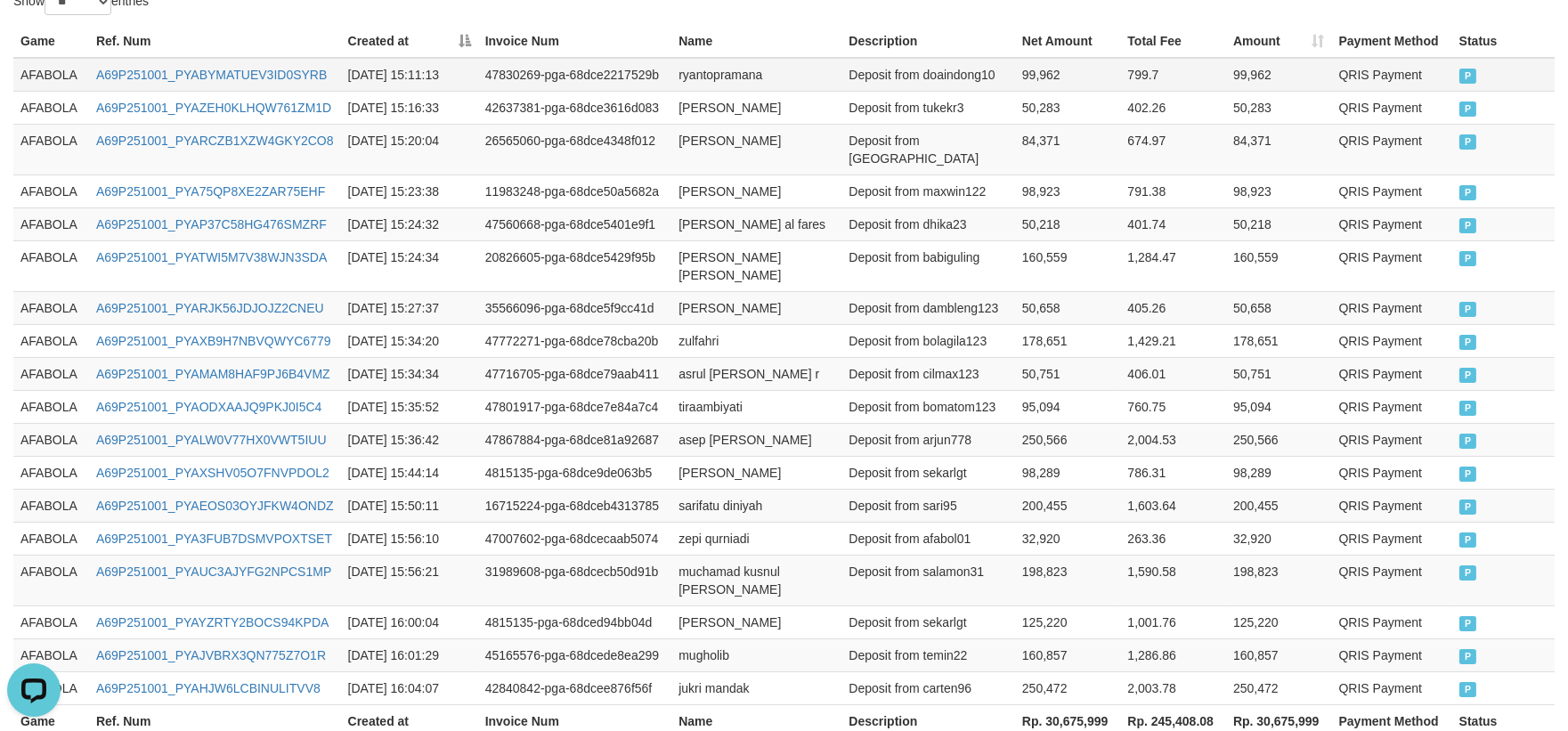
scroll to position [437, 0]
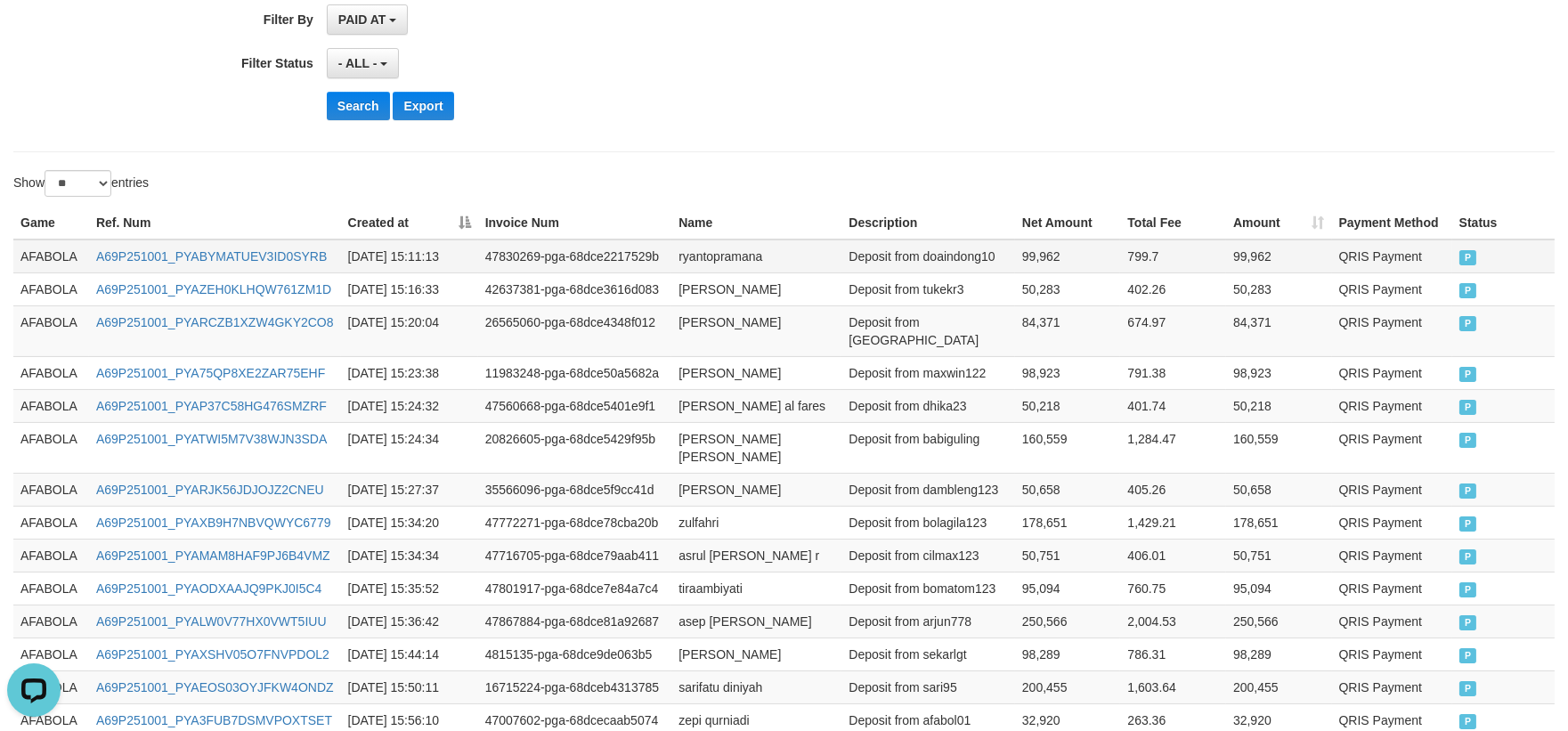
click at [48, 242] on td "AFABOLA" at bounding box center [51, 256] width 75 height 34
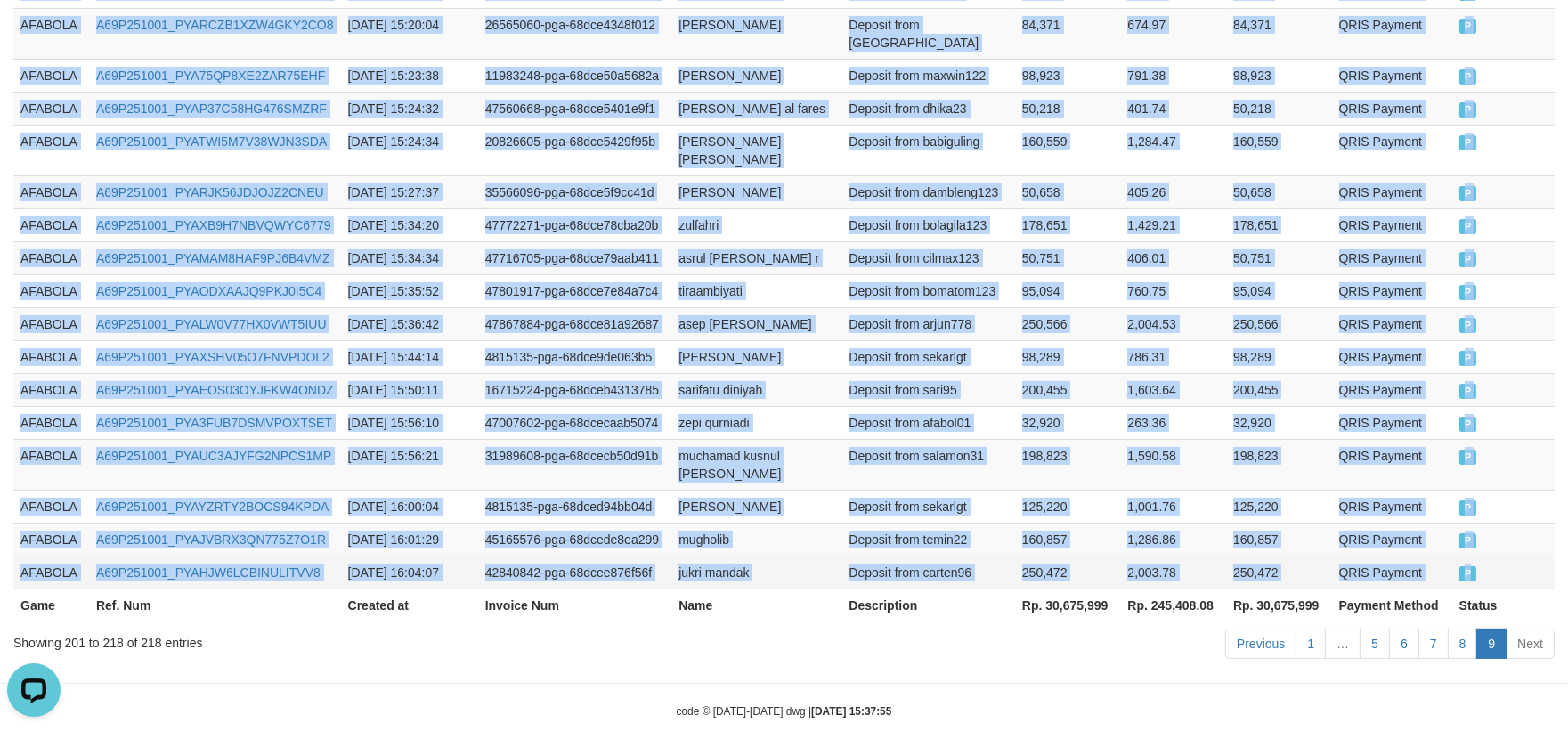
click at [1497, 555] on td "P" at bounding box center [1504, 572] width 102 height 33
copy tbody "AFABOLA A69P251001_PYABYMATUEV3ID0SYRB 2025-10-01 15:11:13 47830269-pga-68dce22…"
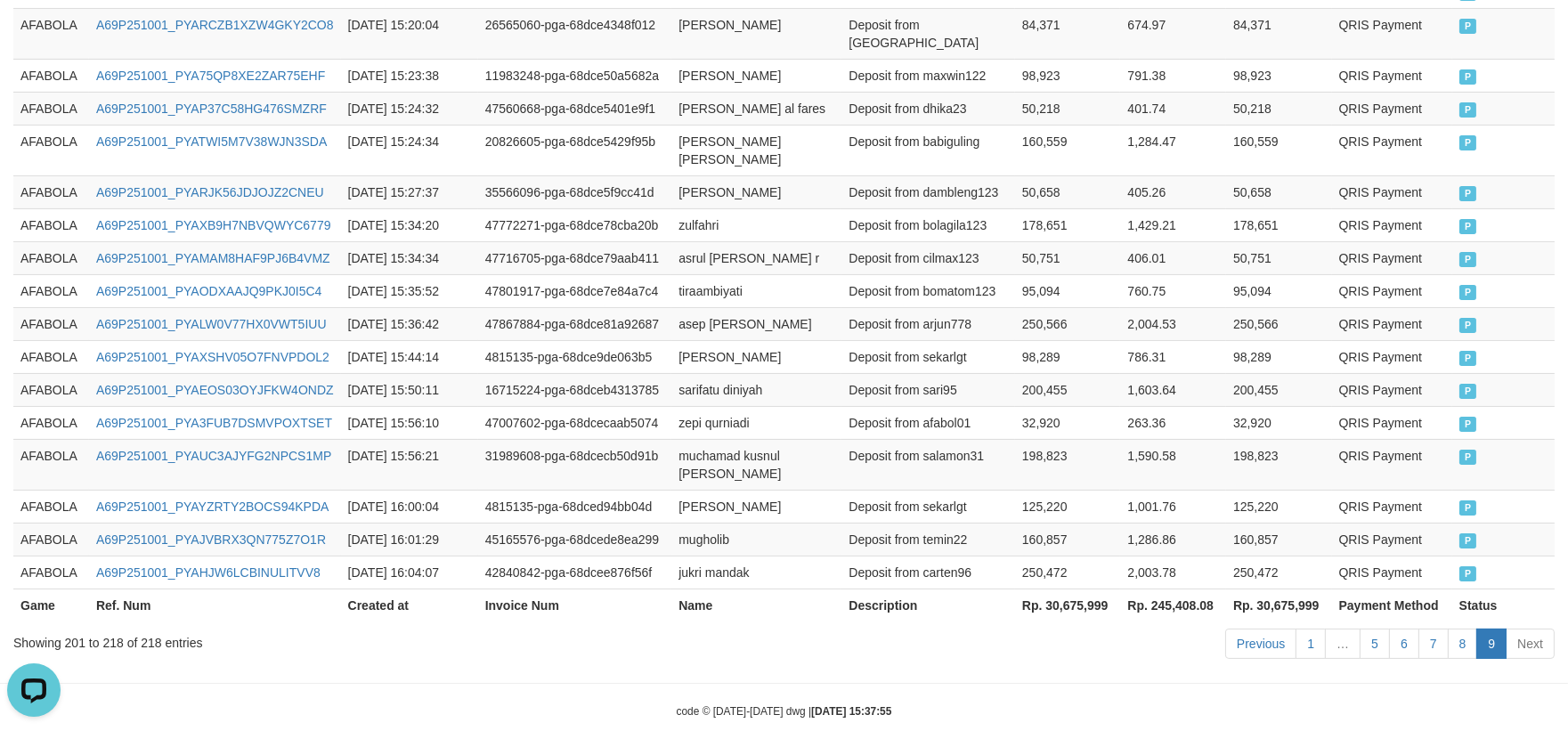
click at [849, 634] on body "Toggle navigation Home Bank Account List Load By Website Group [ISPORT] AFABOLA…" at bounding box center [784, 14] width 1568 height 1498
click at [36, 708] on button "Open LiveChat chat widget" at bounding box center [33, 689] width 53 height 53
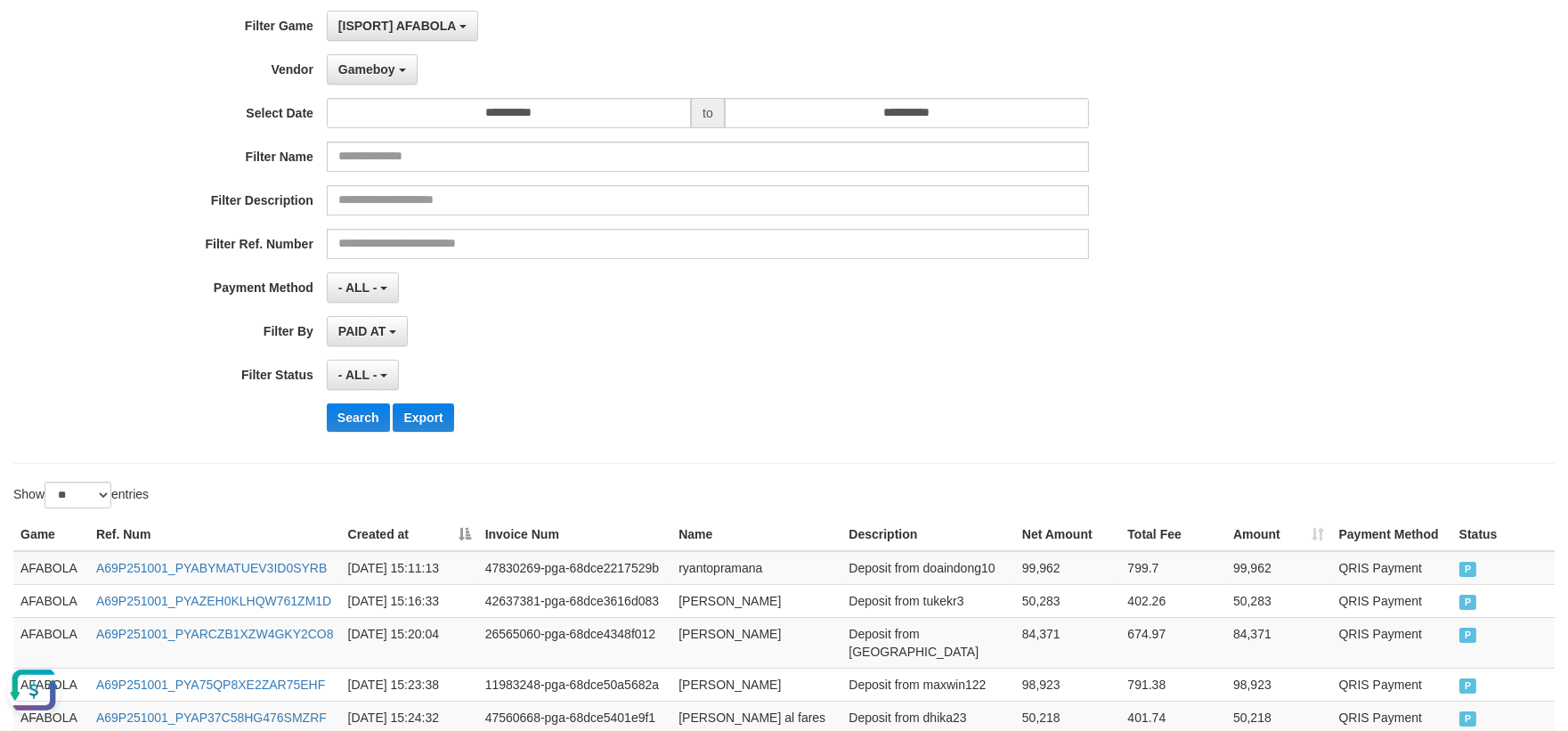
scroll to position [0, 0]
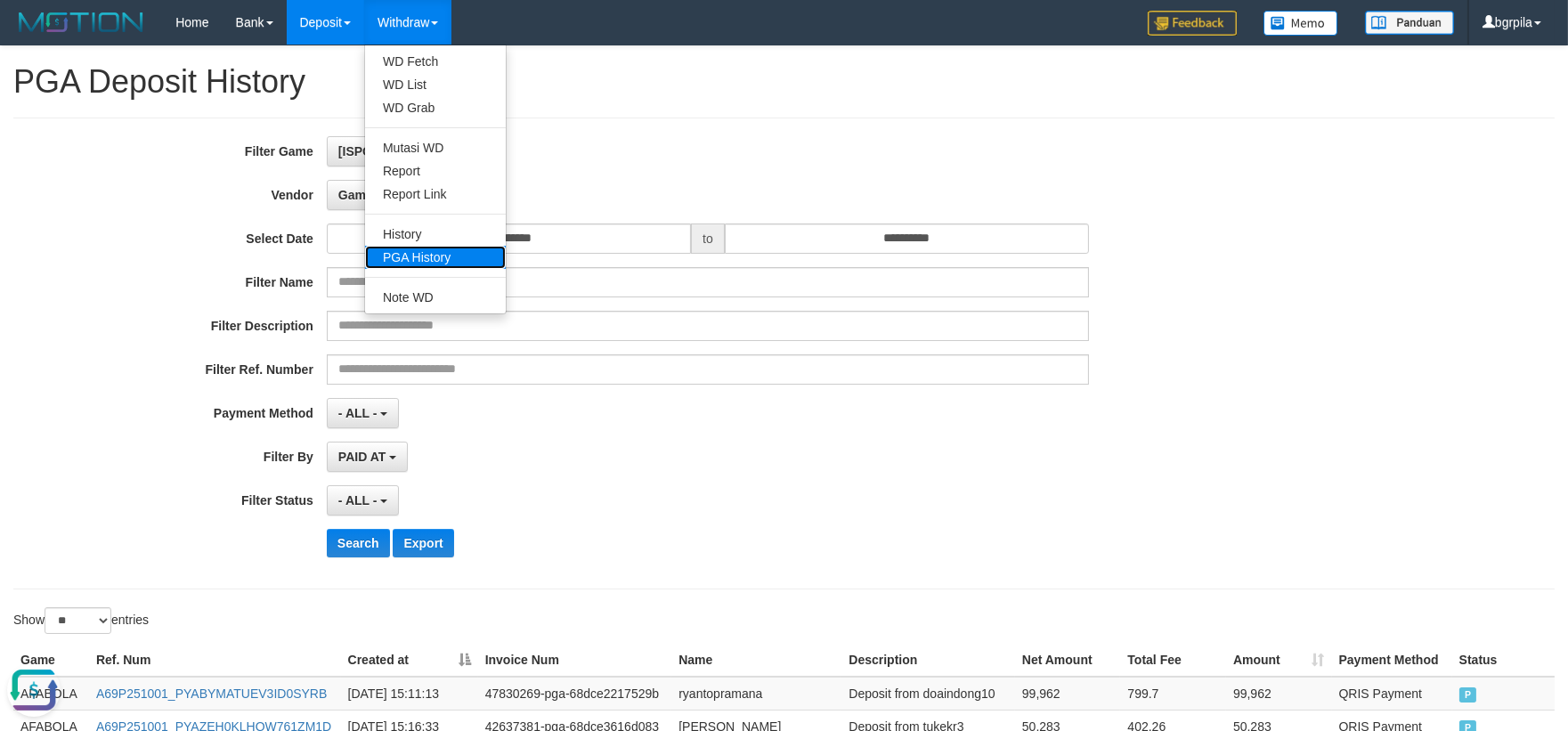
click at [415, 245] on link "PGA History" at bounding box center [436, 257] width 141 height 23
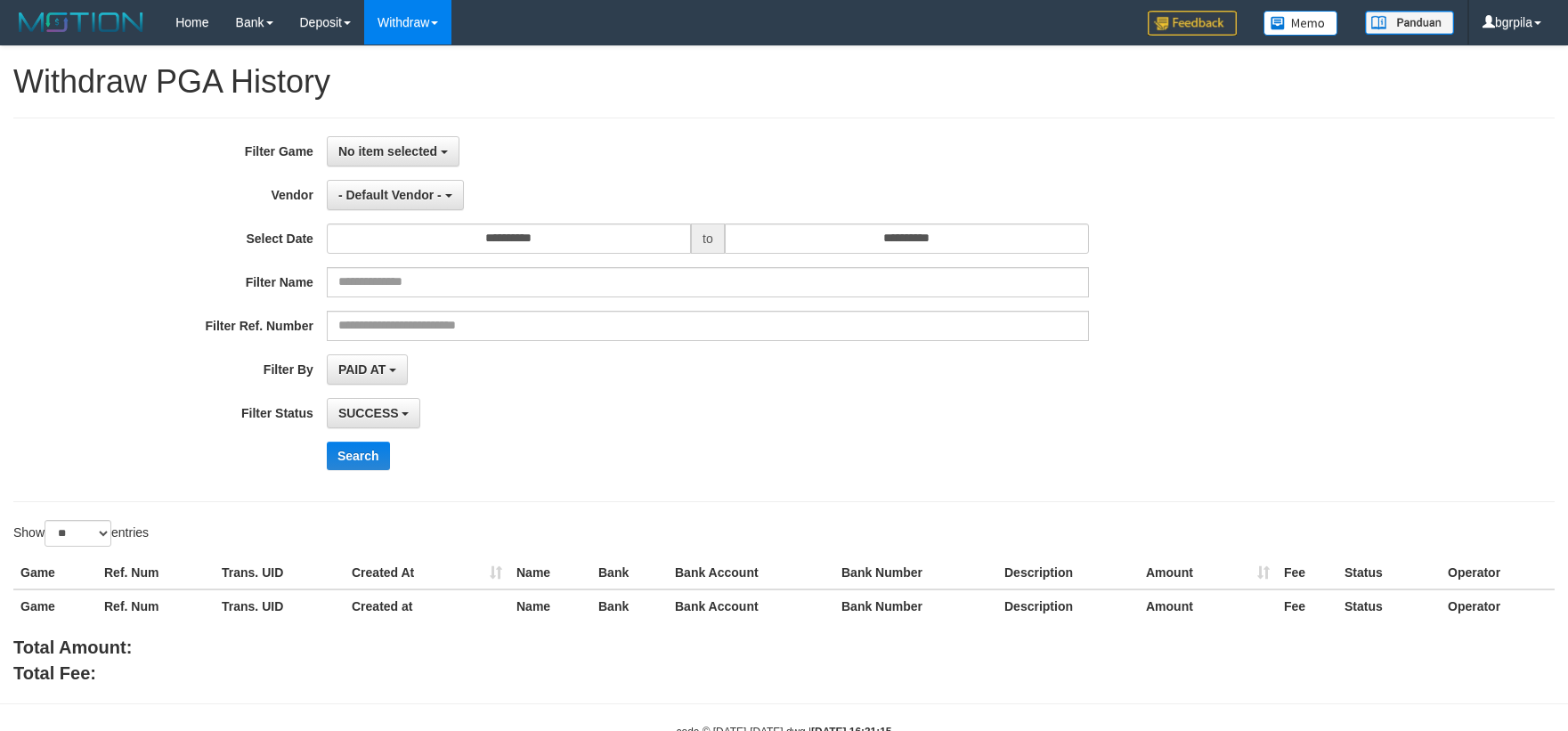
select select
select select "**"
click at [381, 155] on span "No item selected" at bounding box center [387, 151] width 99 height 14
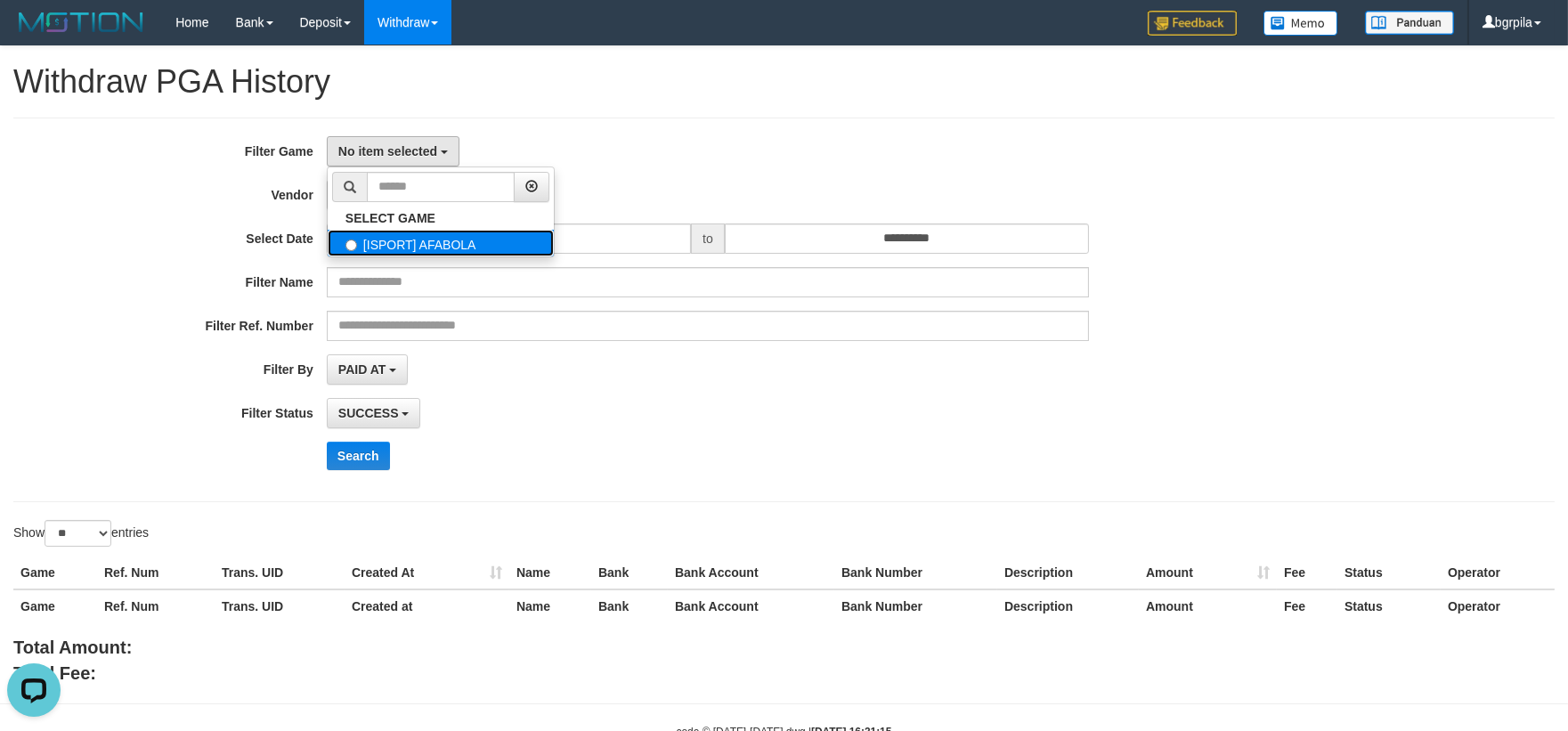
click at [353, 237] on label "[ISPORT] AFABOLA" at bounding box center [441, 243] width 226 height 27
select select "****"
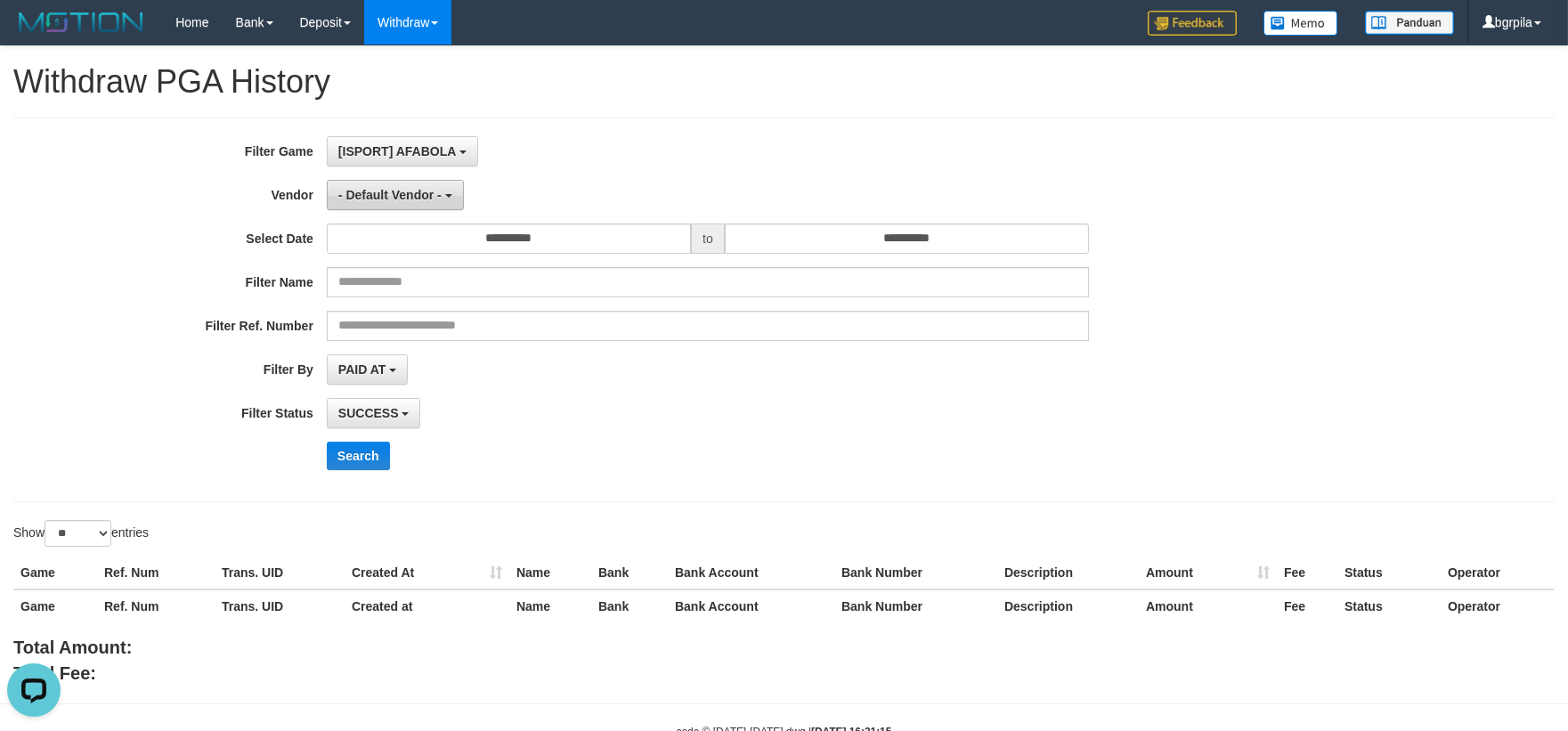
scroll to position [15, 0]
click at [385, 189] on span "- Default Vendor -" at bounding box center [389, 195] width 103 height 14
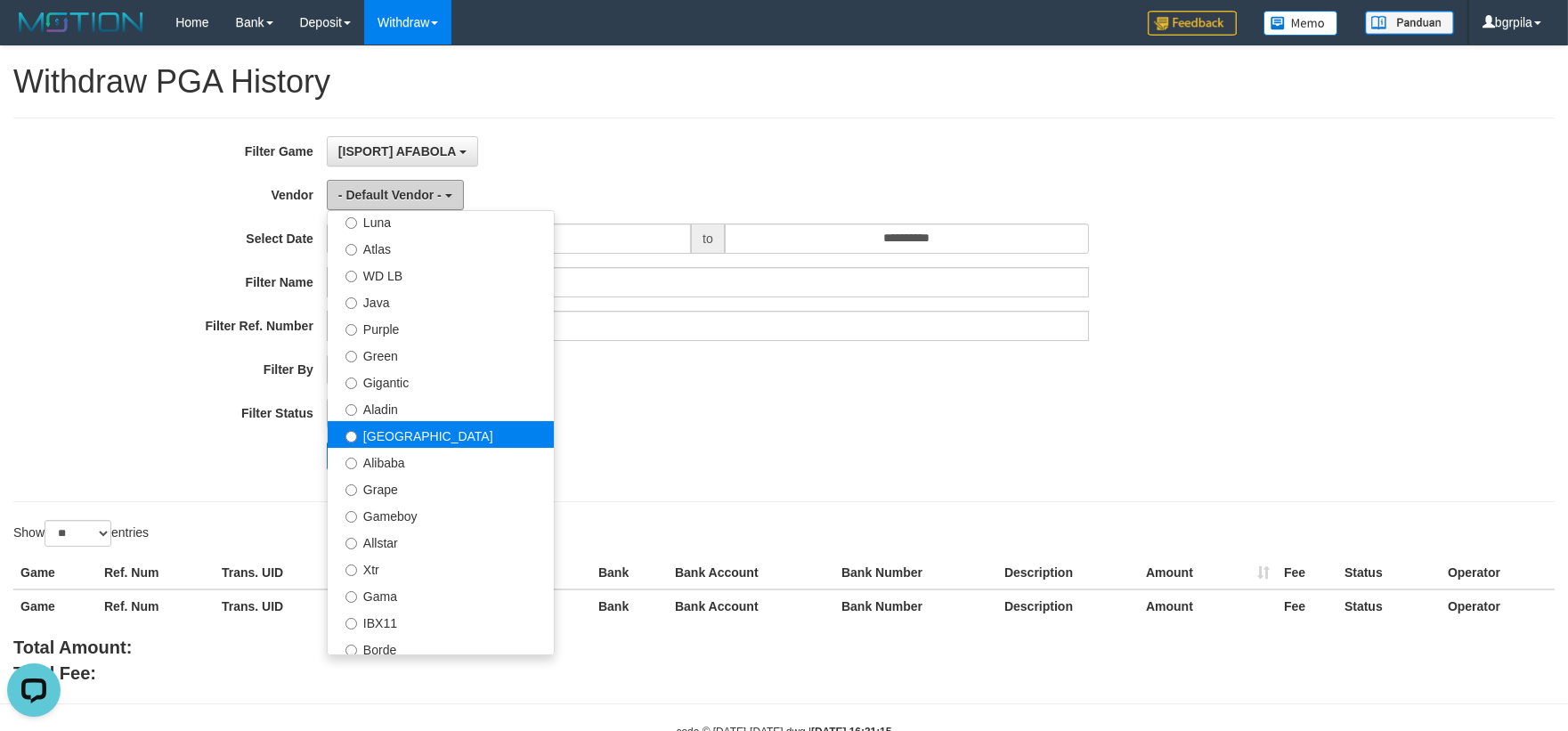
scroll to position [0, 0]
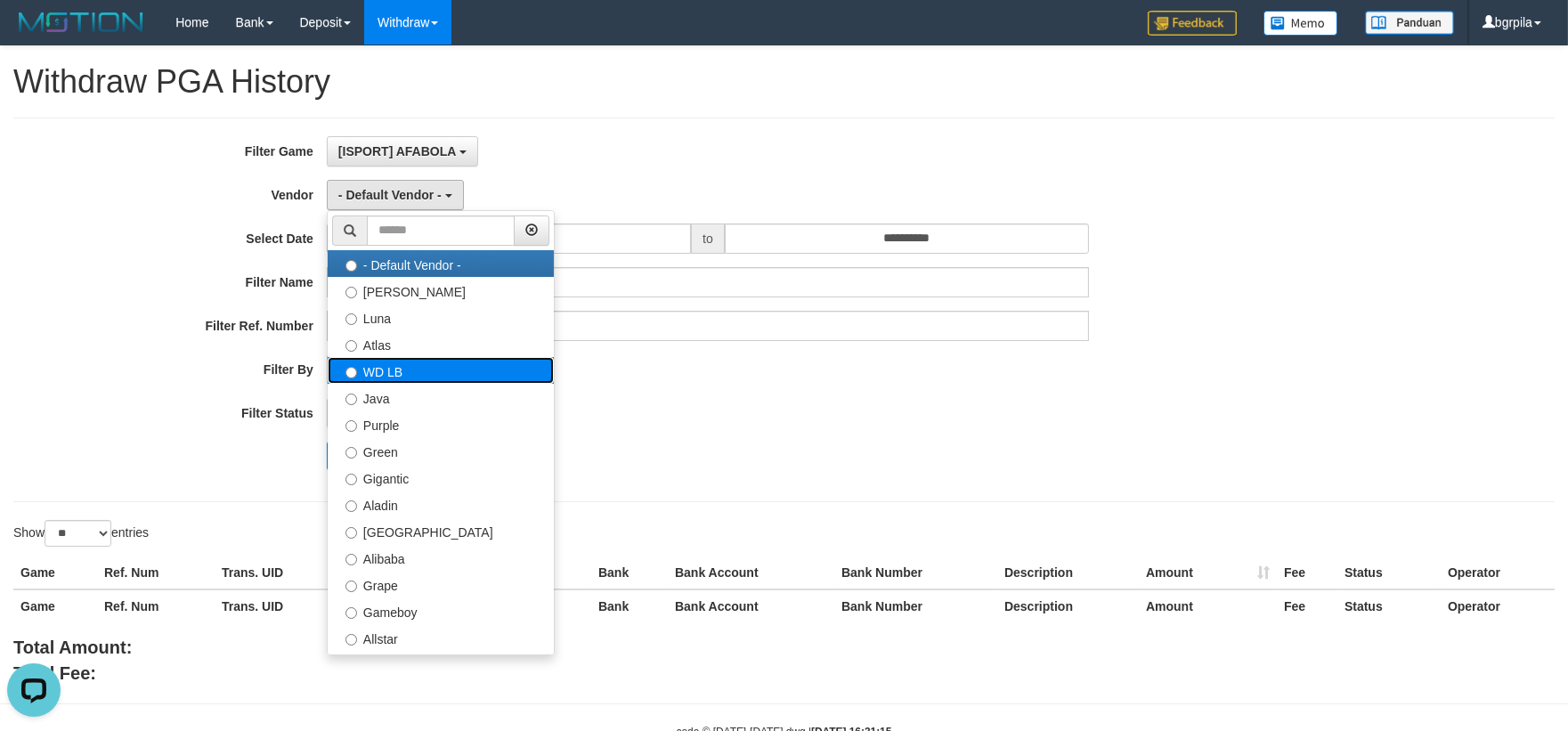
click at [451, 367] on label "WD LB" at bounding box center [441, 371] width 226 height 27
select select "**********"
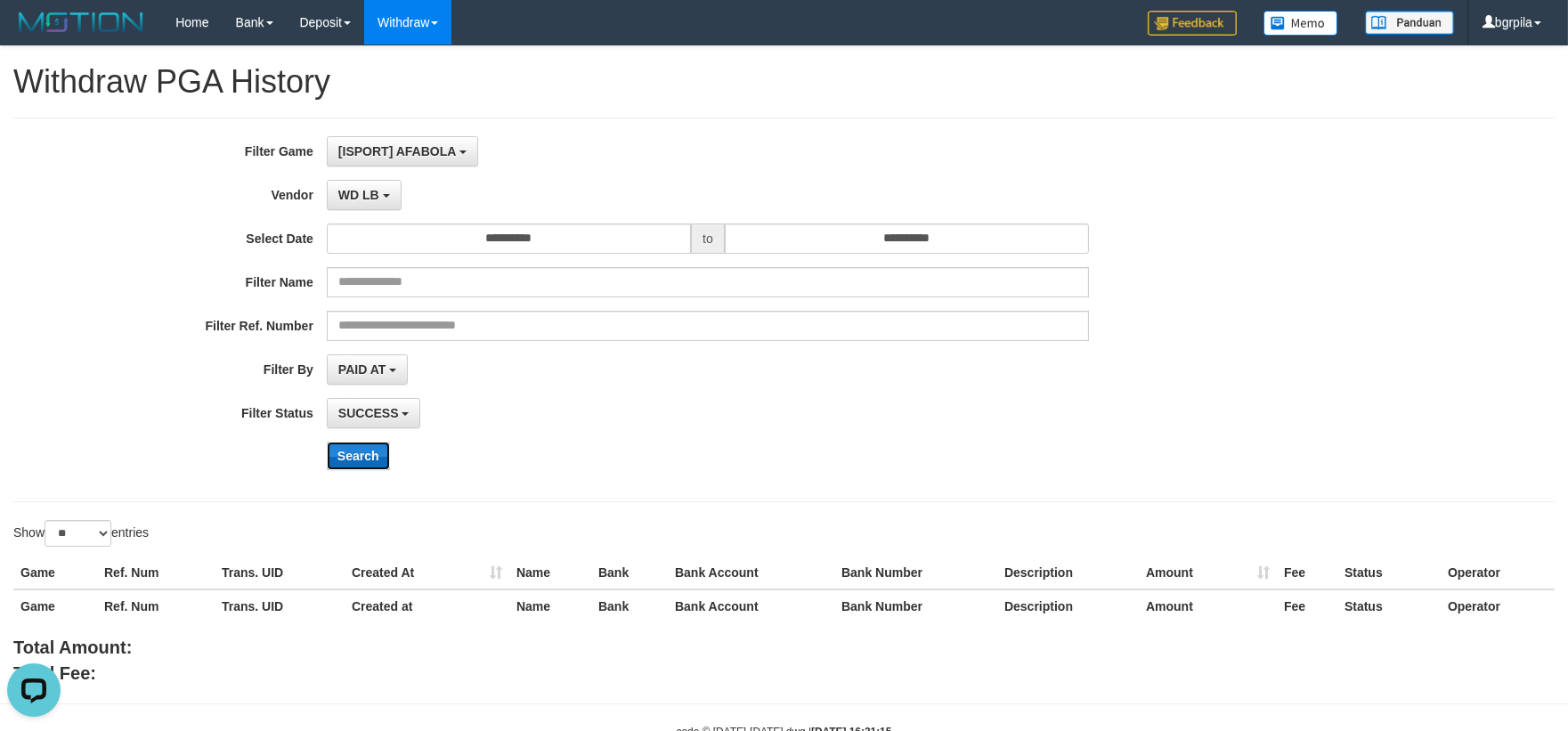
click at [367, 465] on button "Search" at bounding box center [357, 455] width 63 height 28
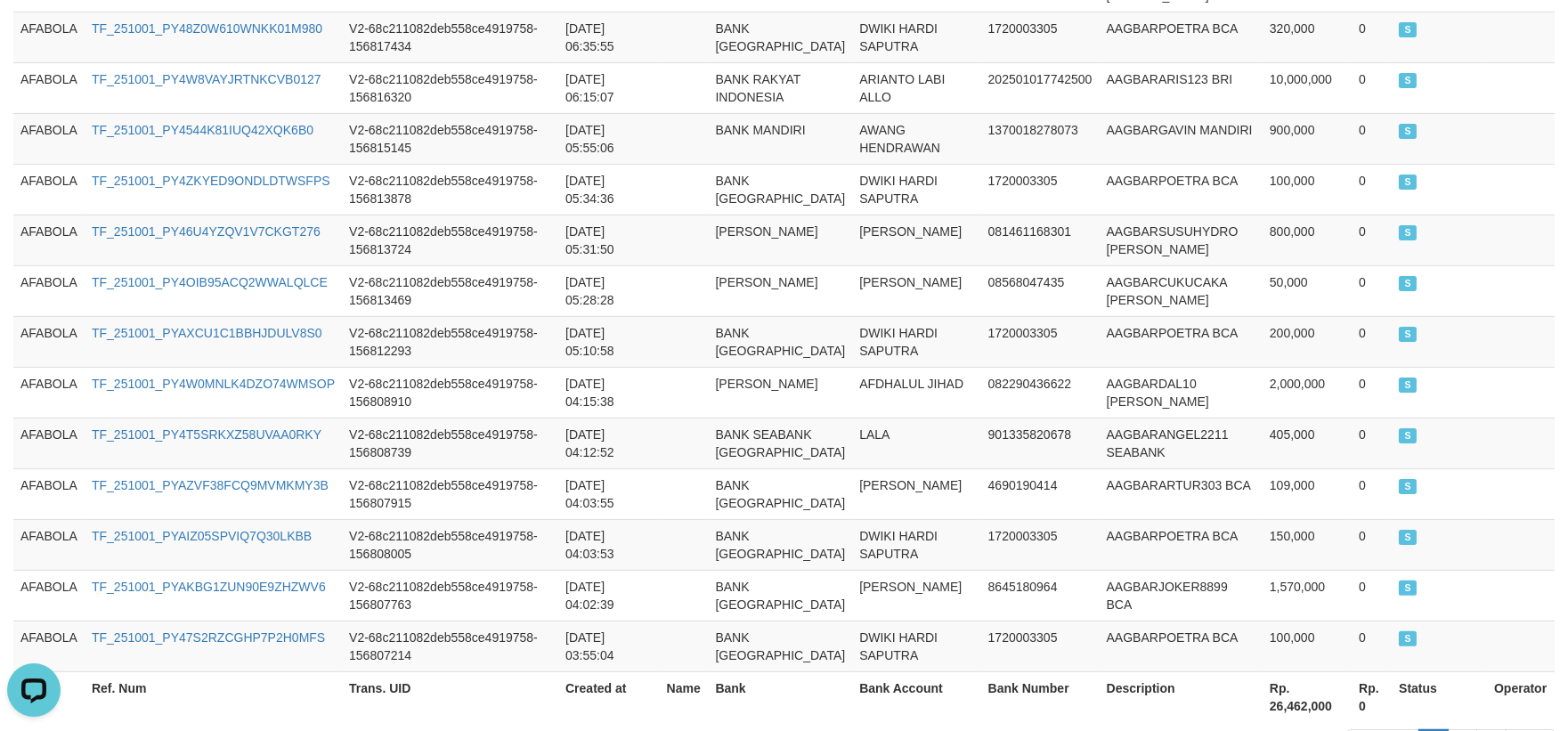
scroll to position [1373, 0]
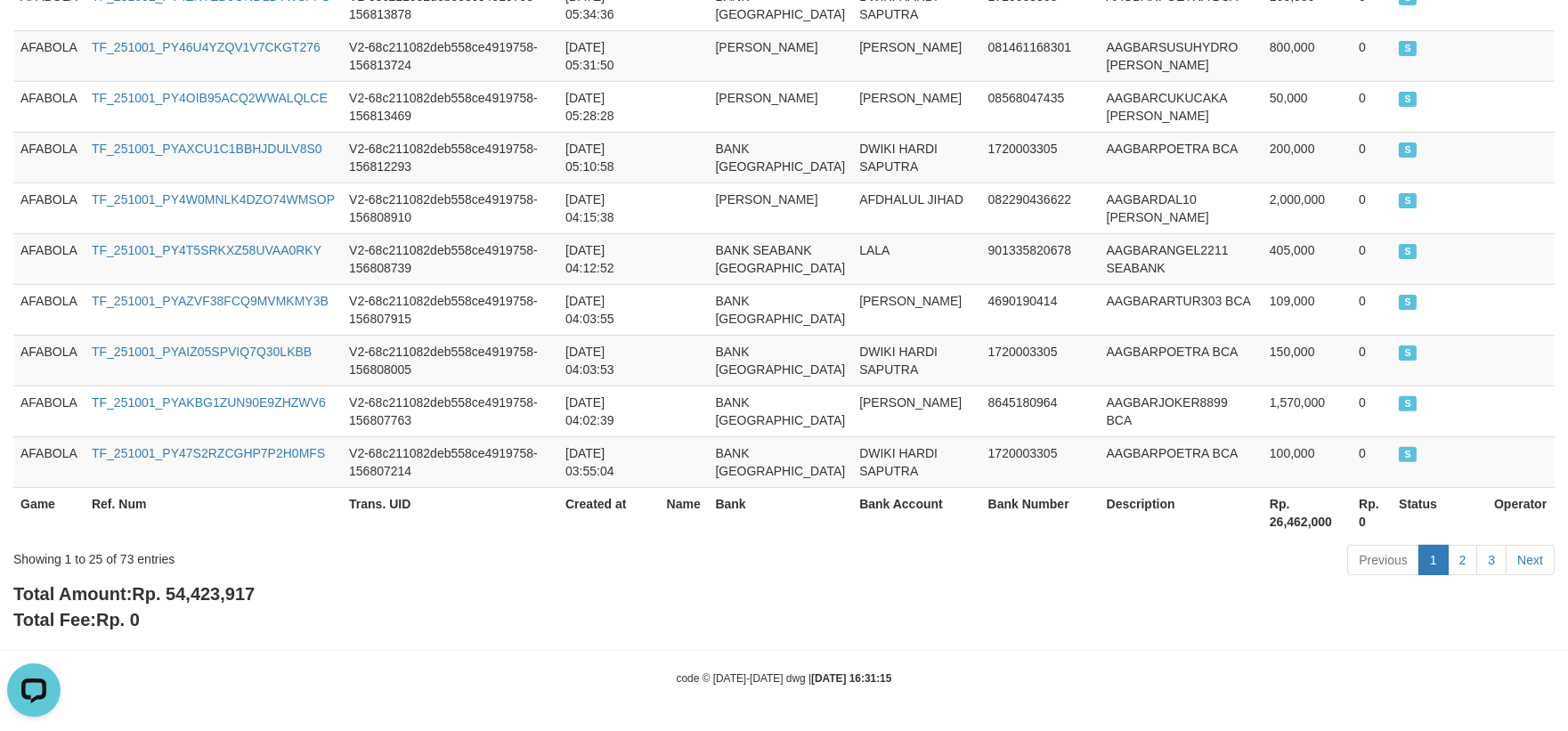
click at [992, 620] on div "Total Amount: Rp. 54,423,917 Total Fee: Rp. 0" at bounding box center [784, 606] width 1542 height 51
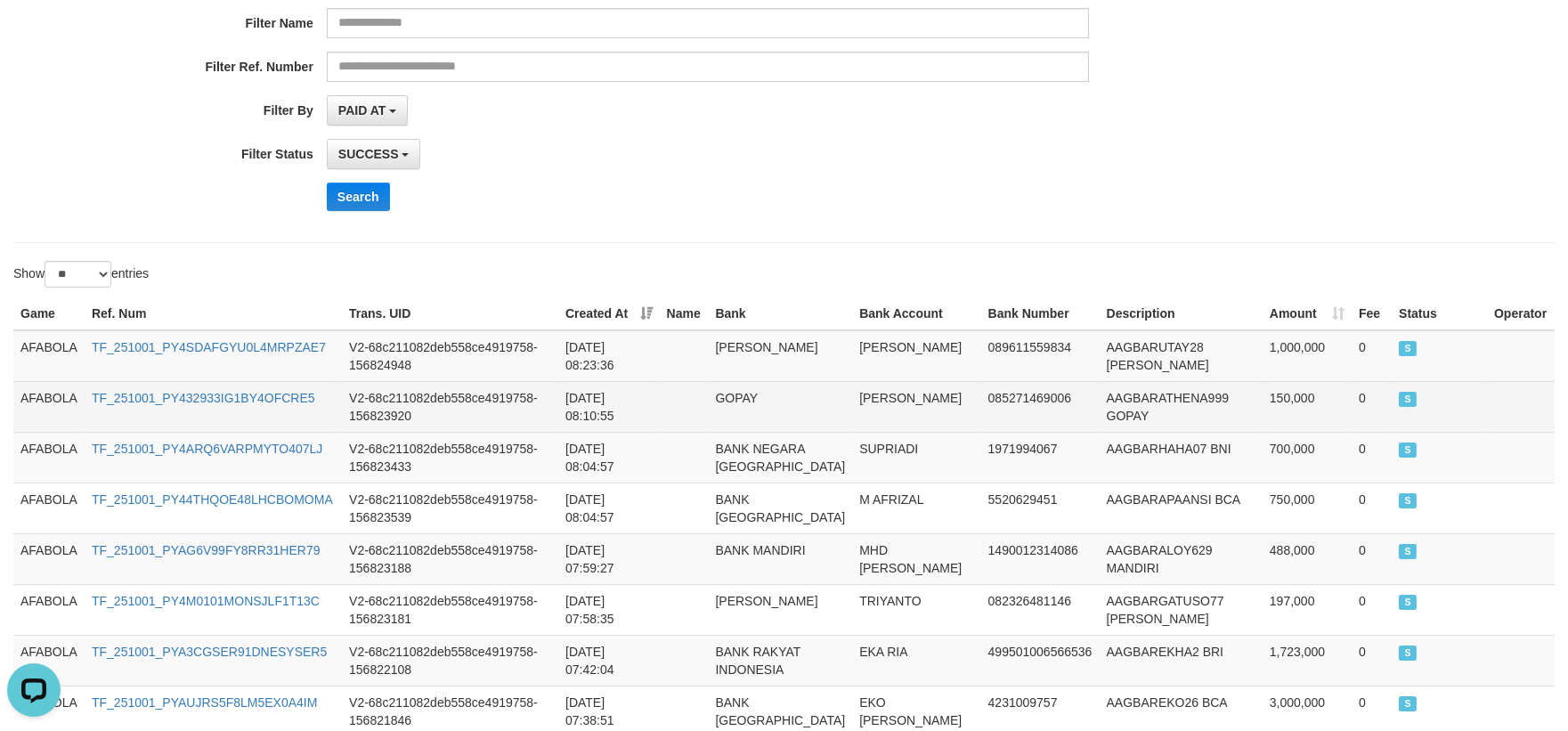
scroll to position [0, 0]
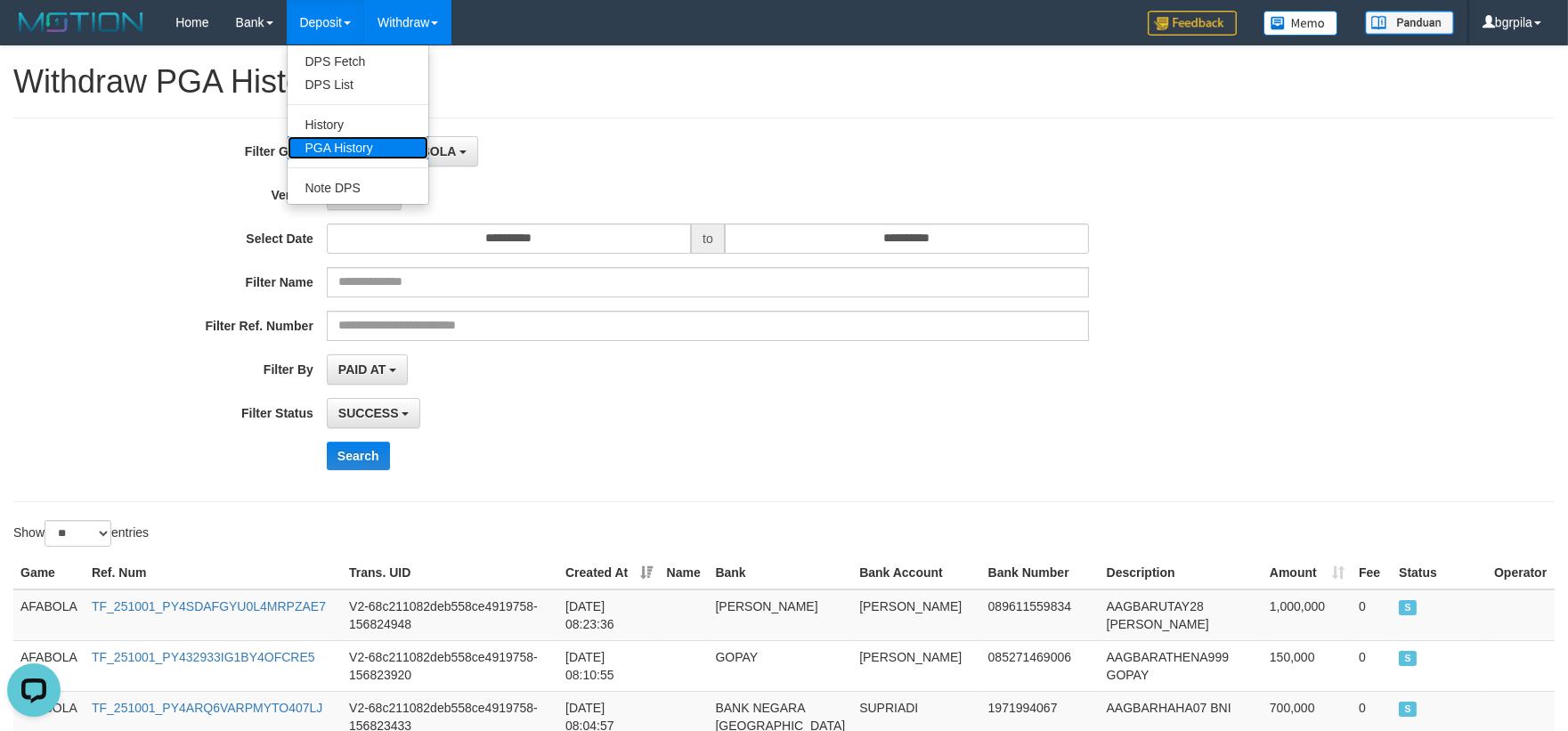
click at [329, 146] on link "PGA History" at bounding box center [358, 148] width 141 height 23
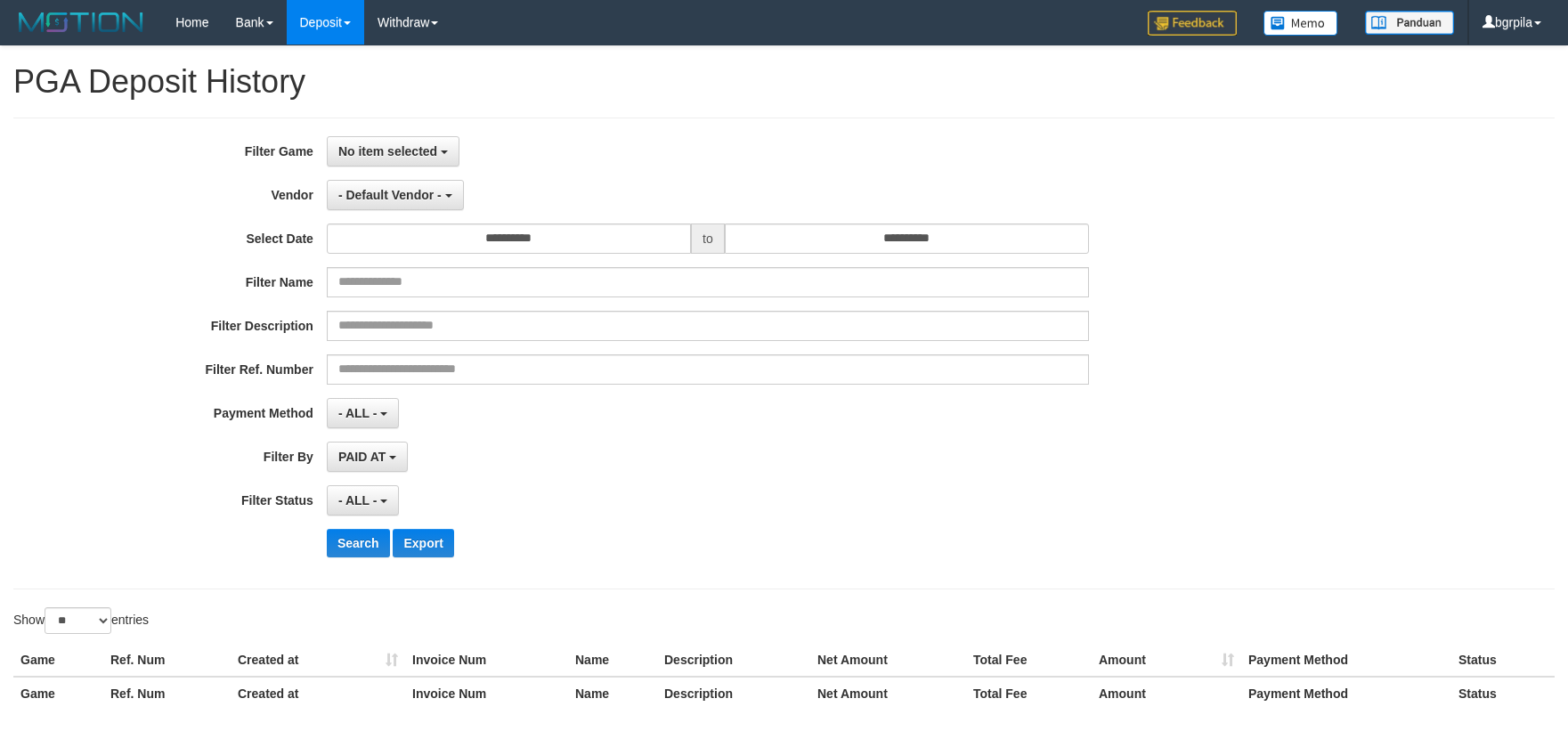
select select
select select "**"
drag, startPoint x: 370, startPoint y: 154, endPoint x: 368, endPoint y: 176, distance: 22.1
click at [370, 154] on span "No item selected" at bounding box center [387, 151] width 99 height 14
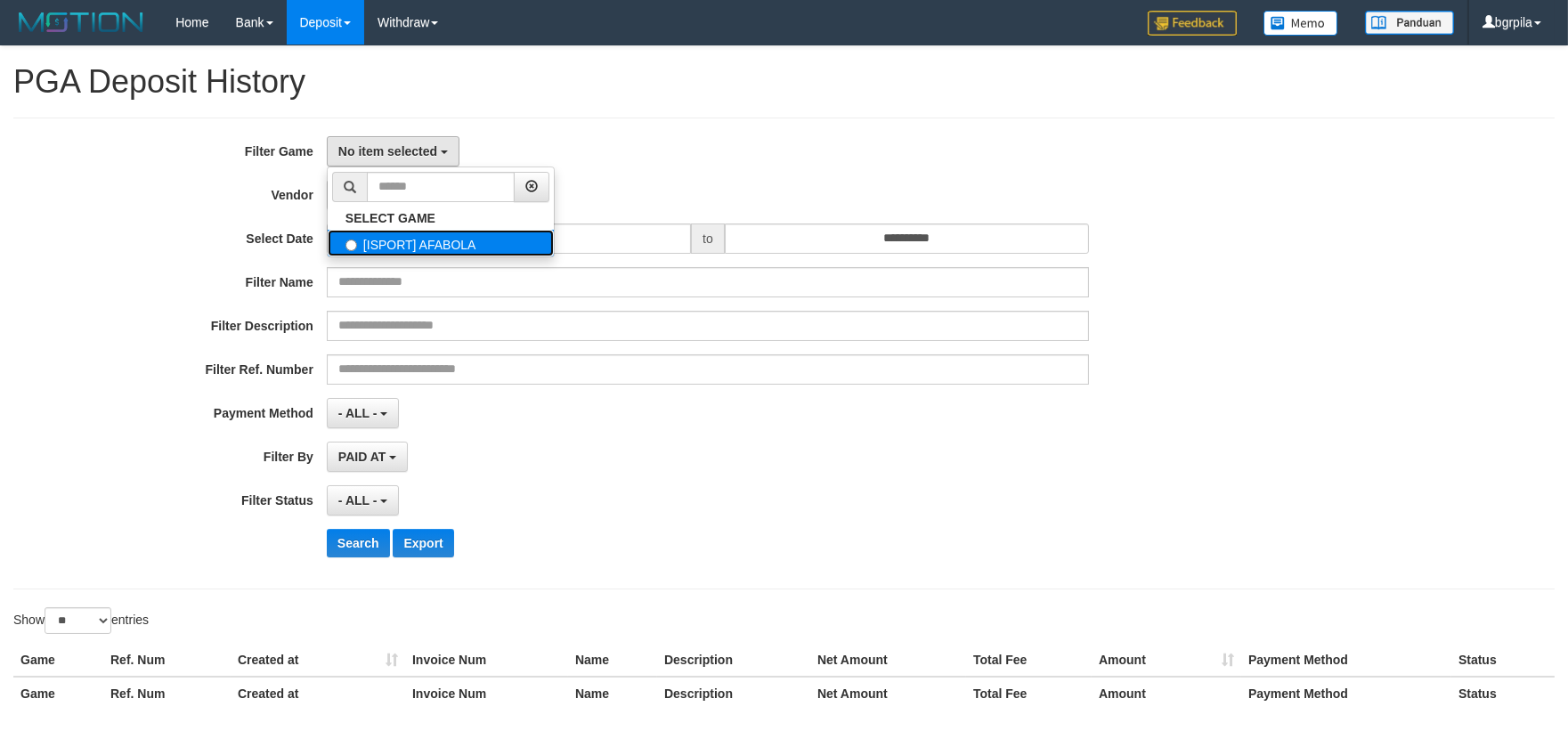
click at [342, 234] on label "[ISPORT] AFABOLA" at bounding box center [441, 243] width 226 height 27
select select "****"
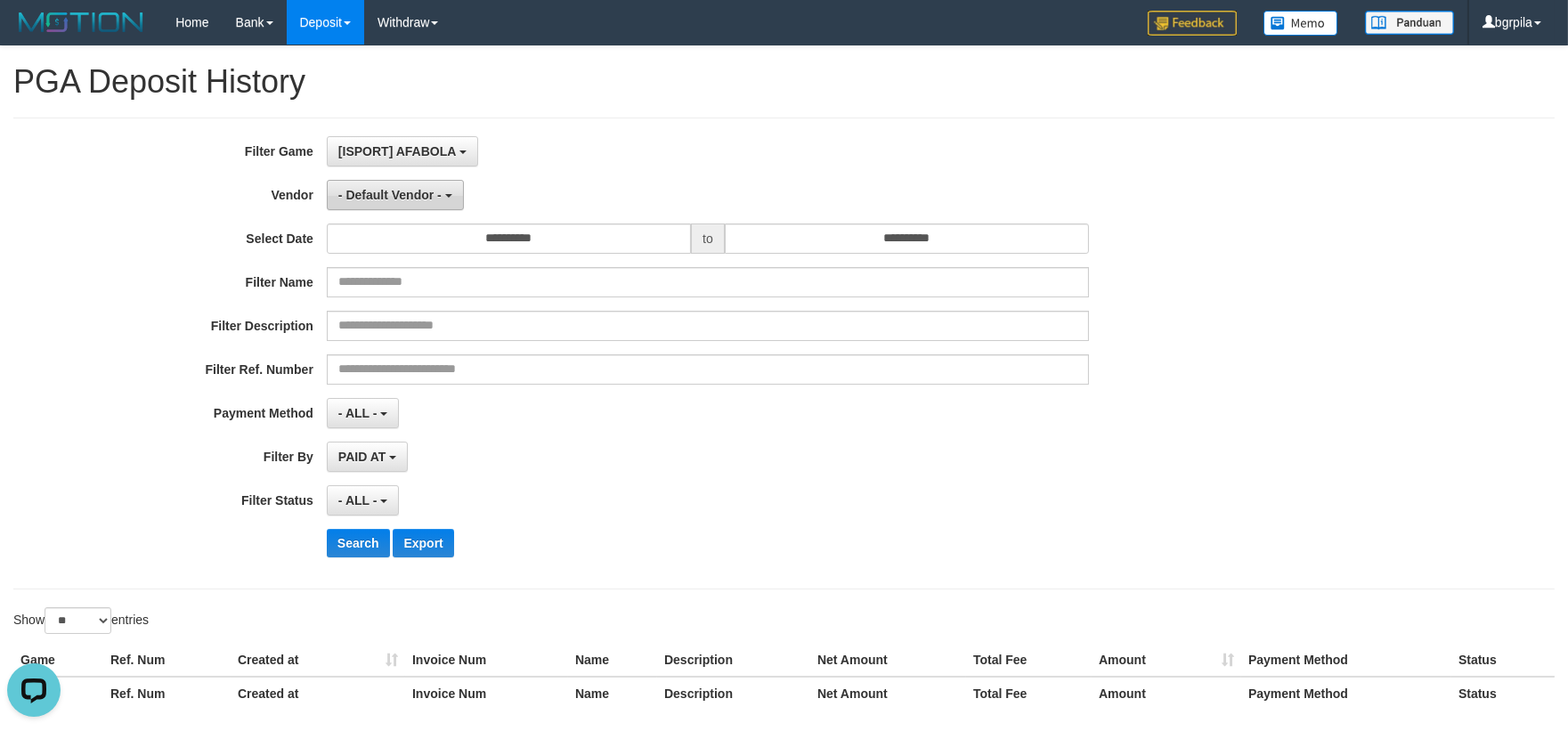
click at [366, 203] on button "- Default Vendor -" at bounding box center [395, 194] width 137 height 30
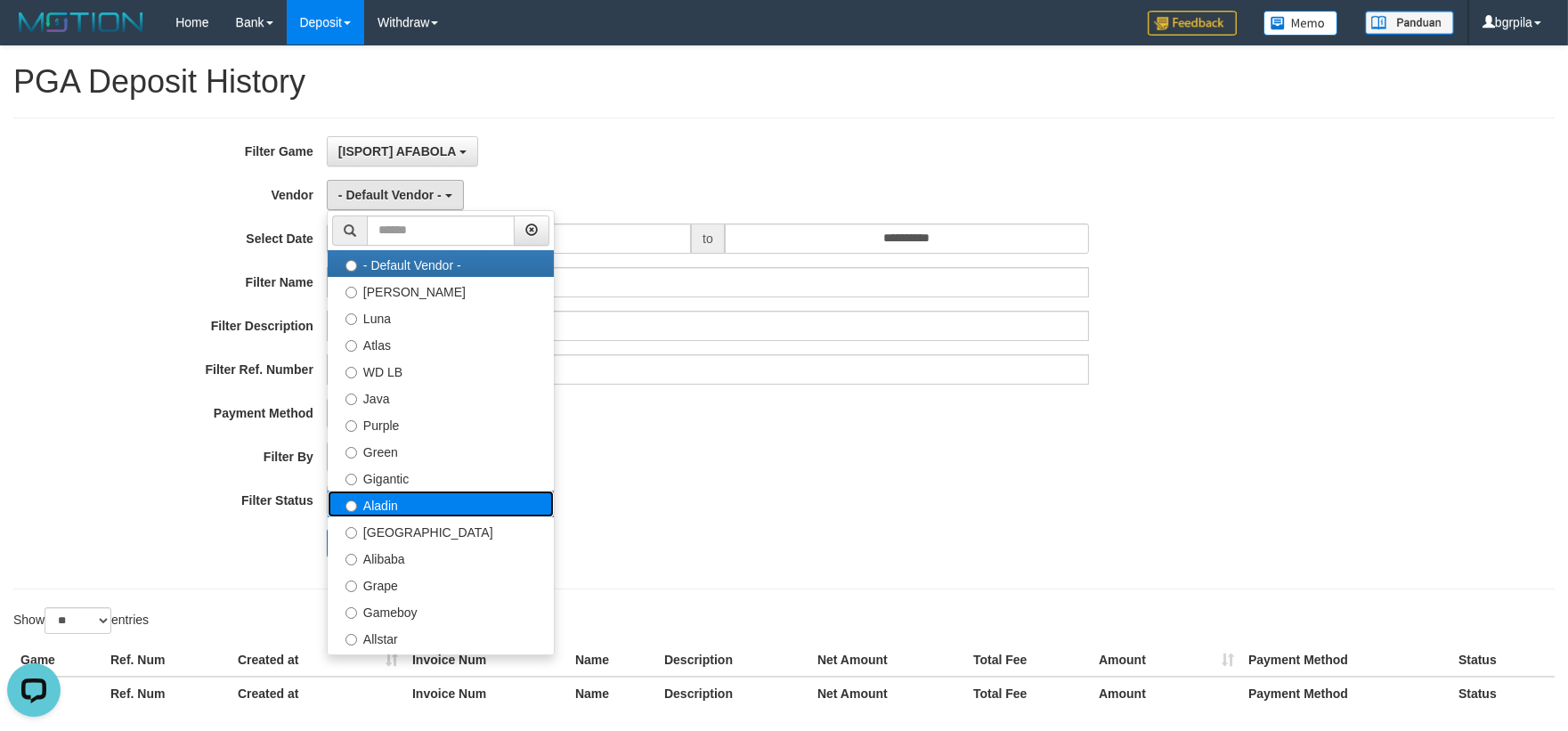
click at [399, 512] on label "Aladin" at bounding box center [441, 504] width 226 height 27
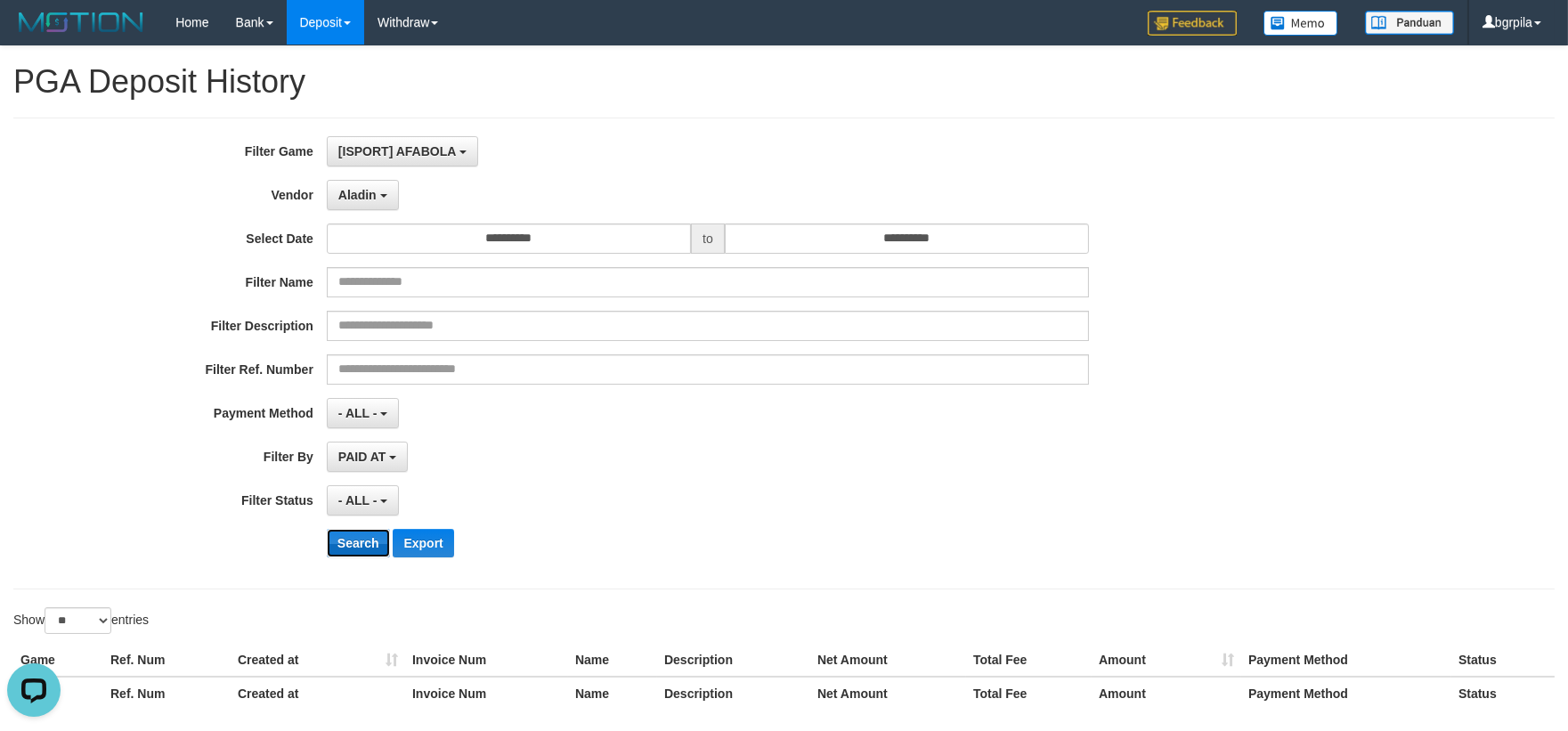
click at [351, 541] on button "Search" at bounding box center [357, 543] width 63 height 28
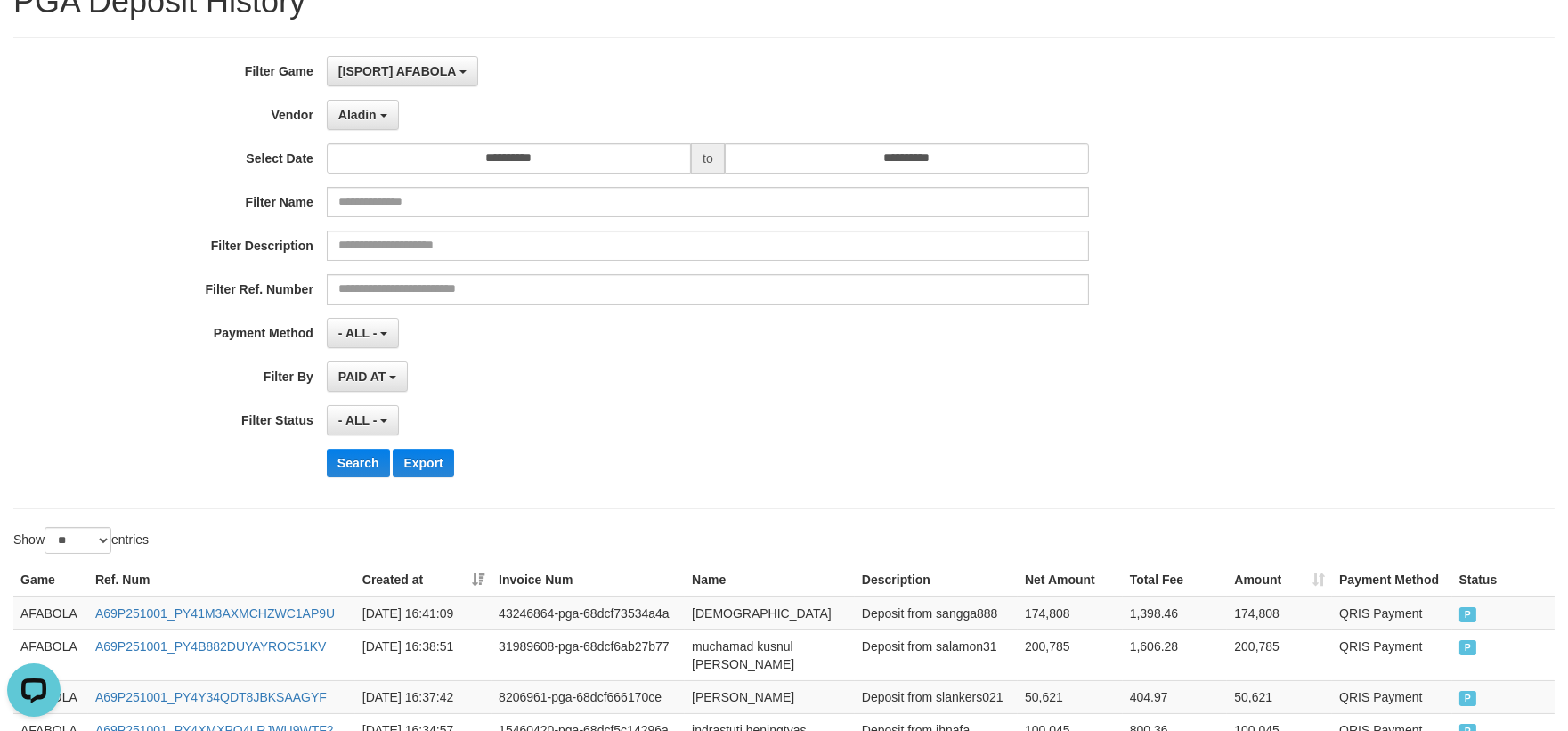
scroll to position [593, 0]
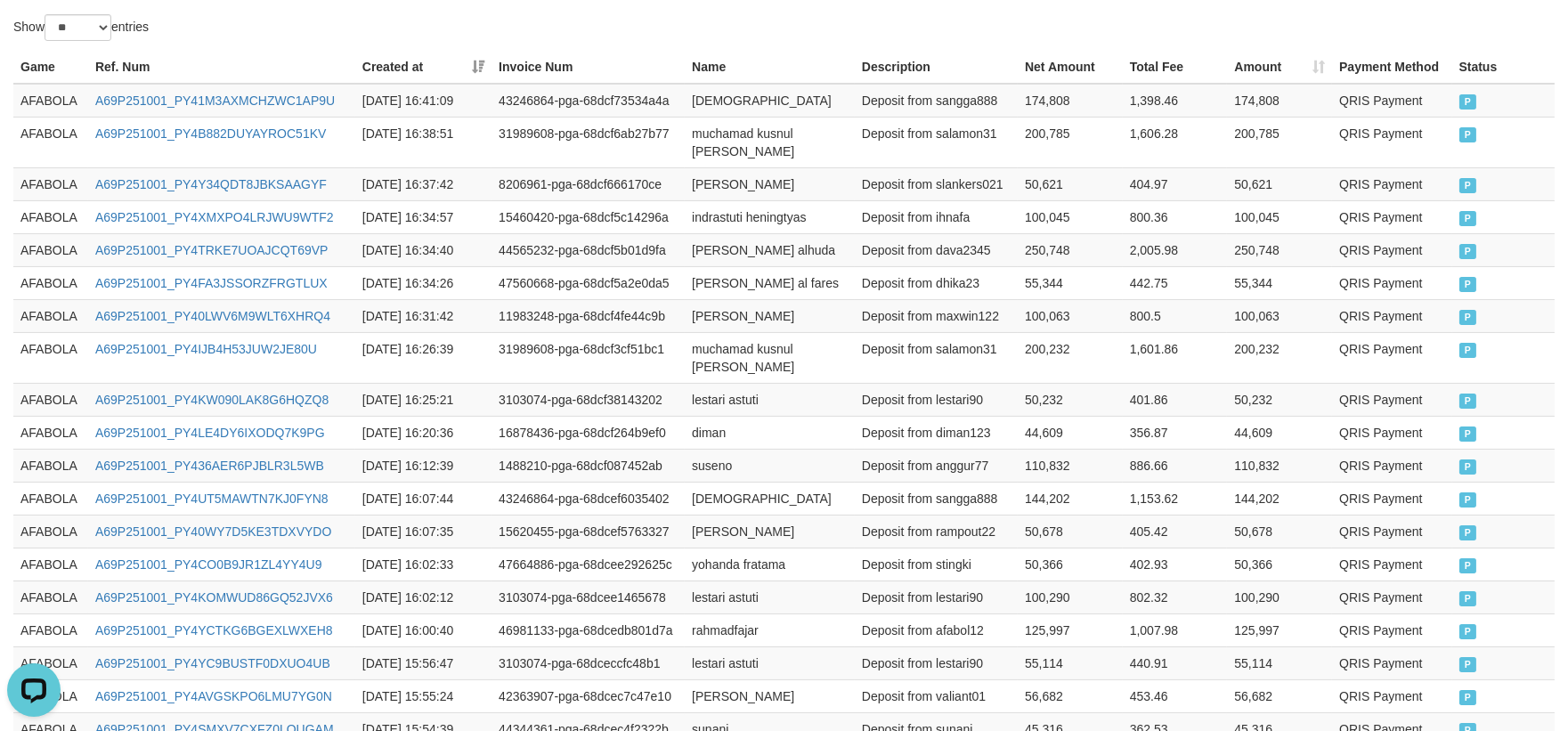
click at [474, 71] on th "Created at" at bounding box center [423, 68] width 136 height 33
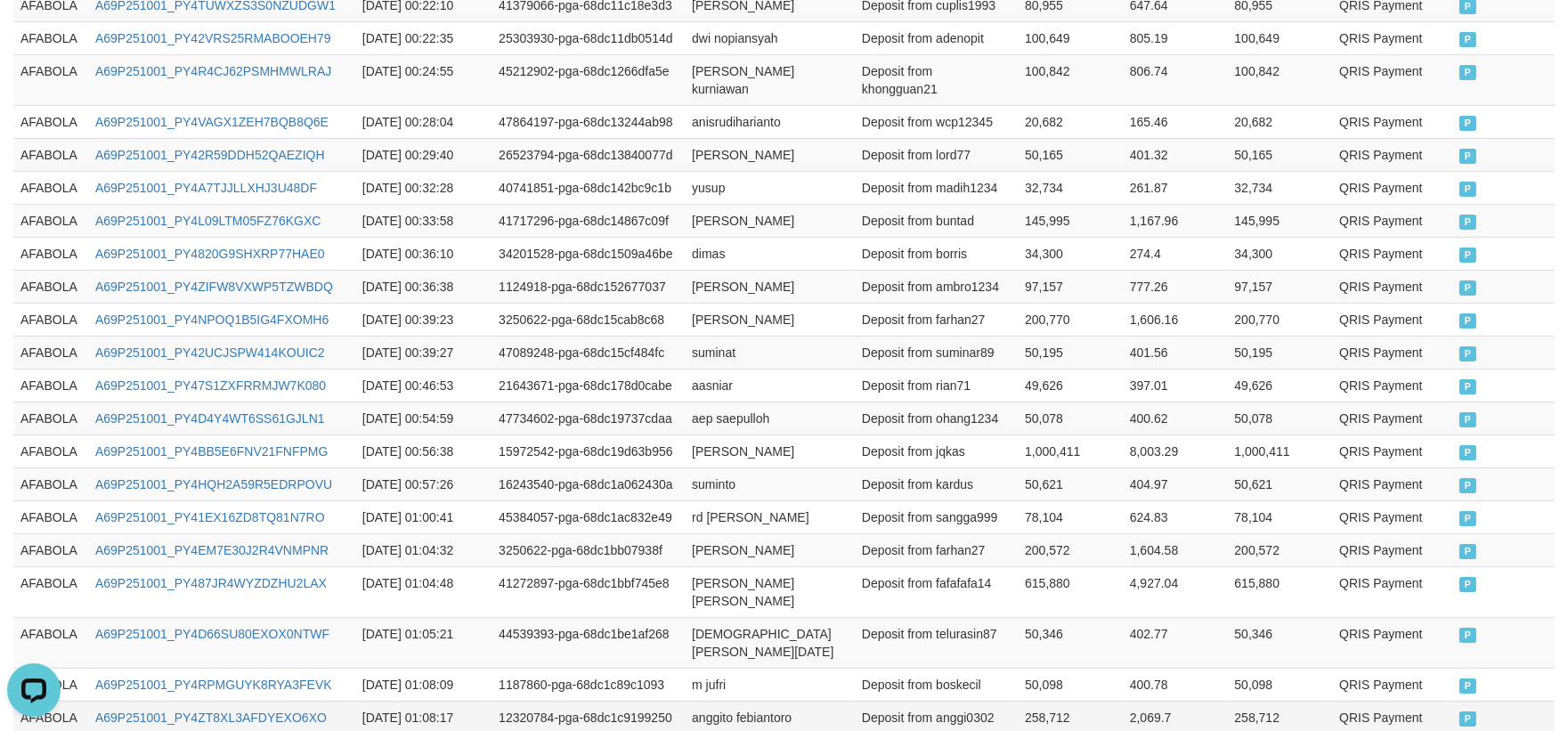
scroll to position [965, 0]
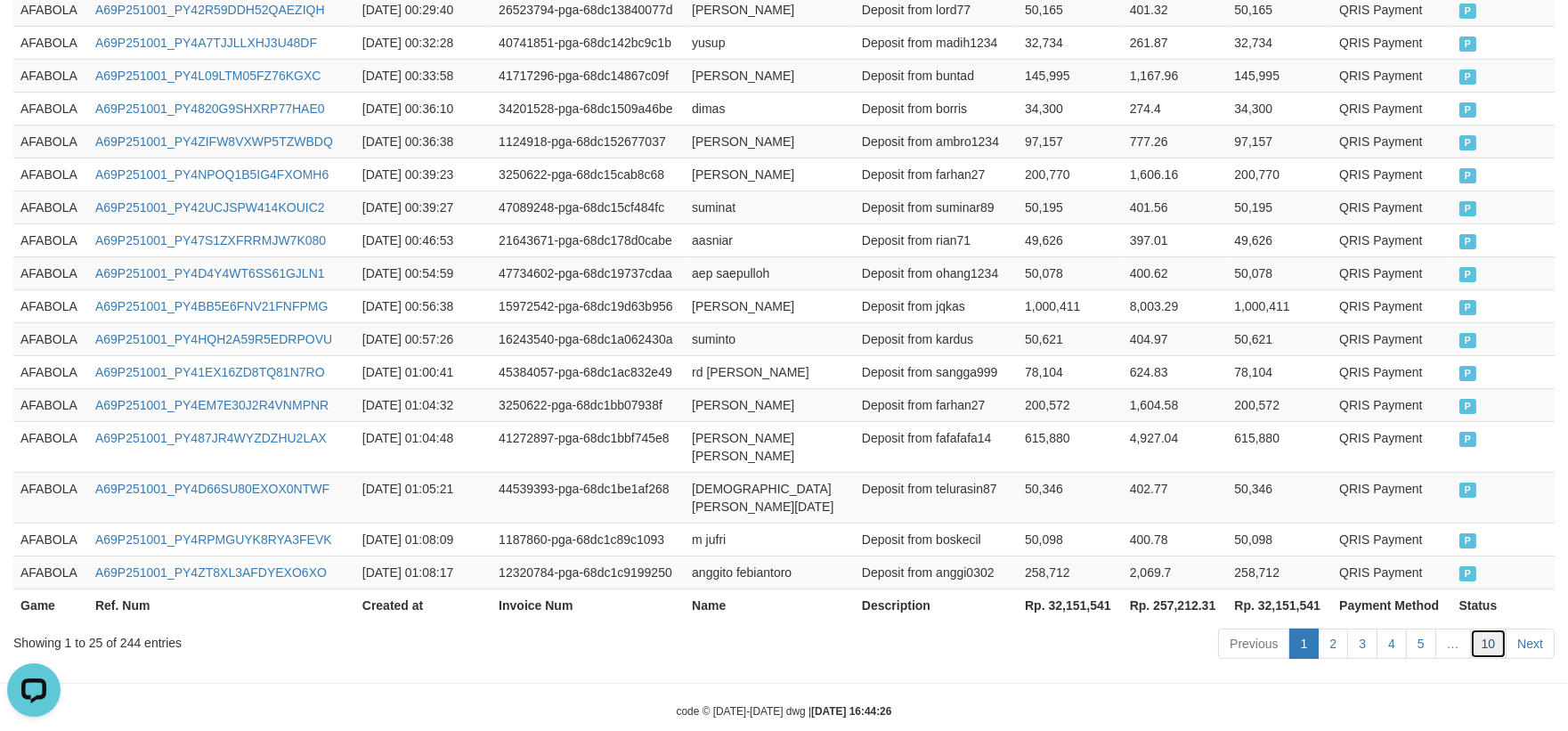
click at [1490, 629] on link "10" at bounding box center [1489, 643] width 38 height 30
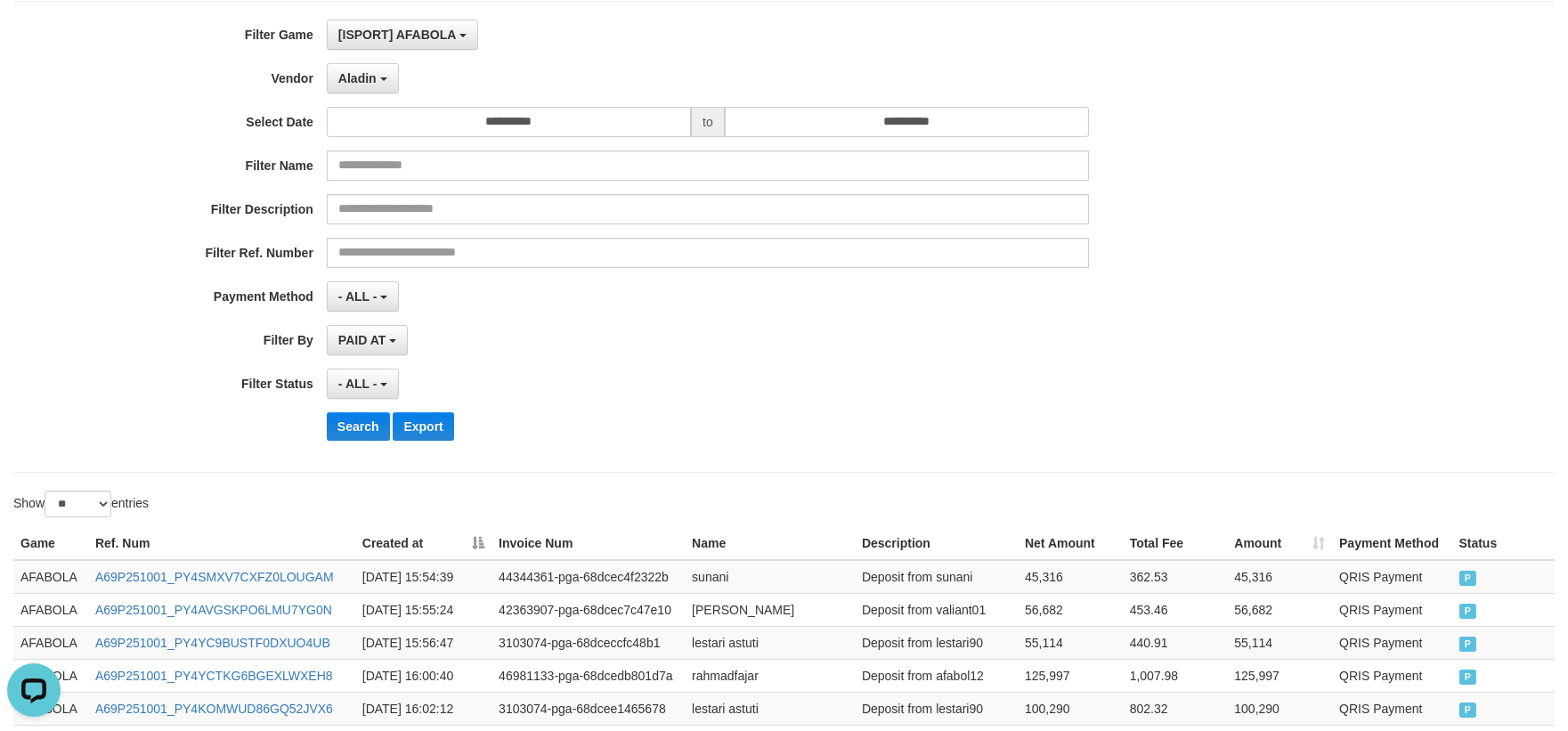
scroll to position [56, 0]
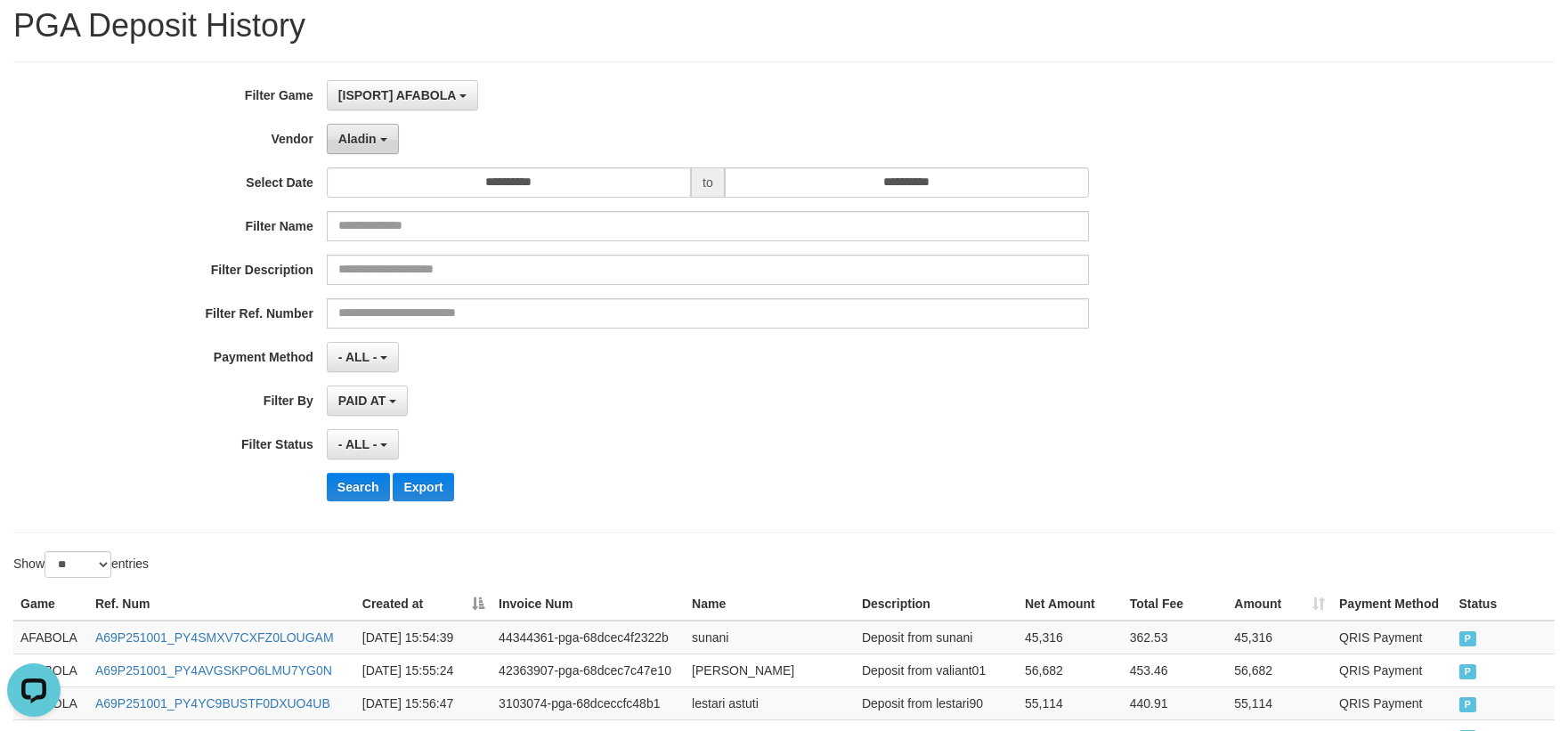
click at [384, 129] on button "Aladin" at bounding box center [362, 138] width 72 height 30
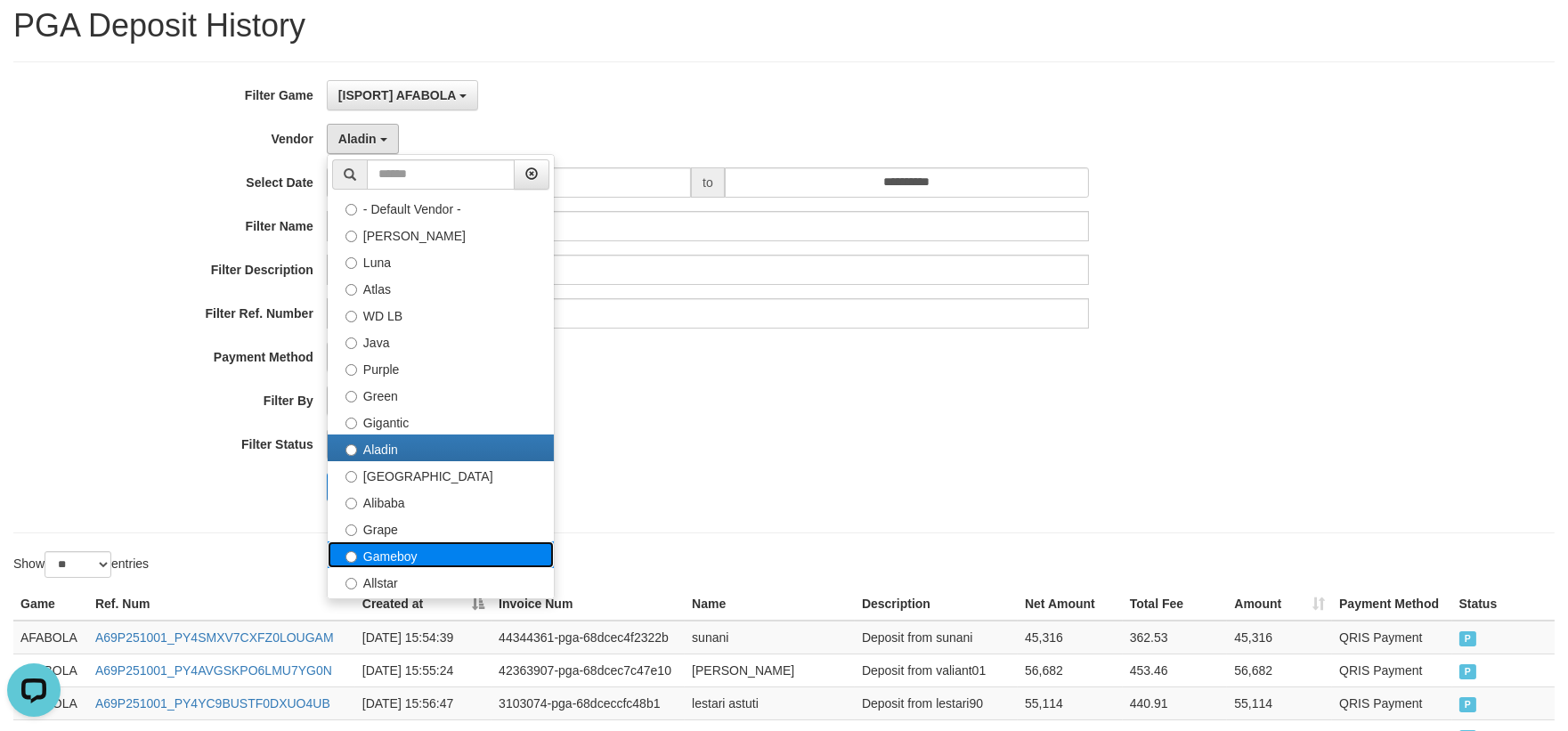
click at [487, 544] on label "Gameboy" at bounding box center [441, 554] width 226 height 27
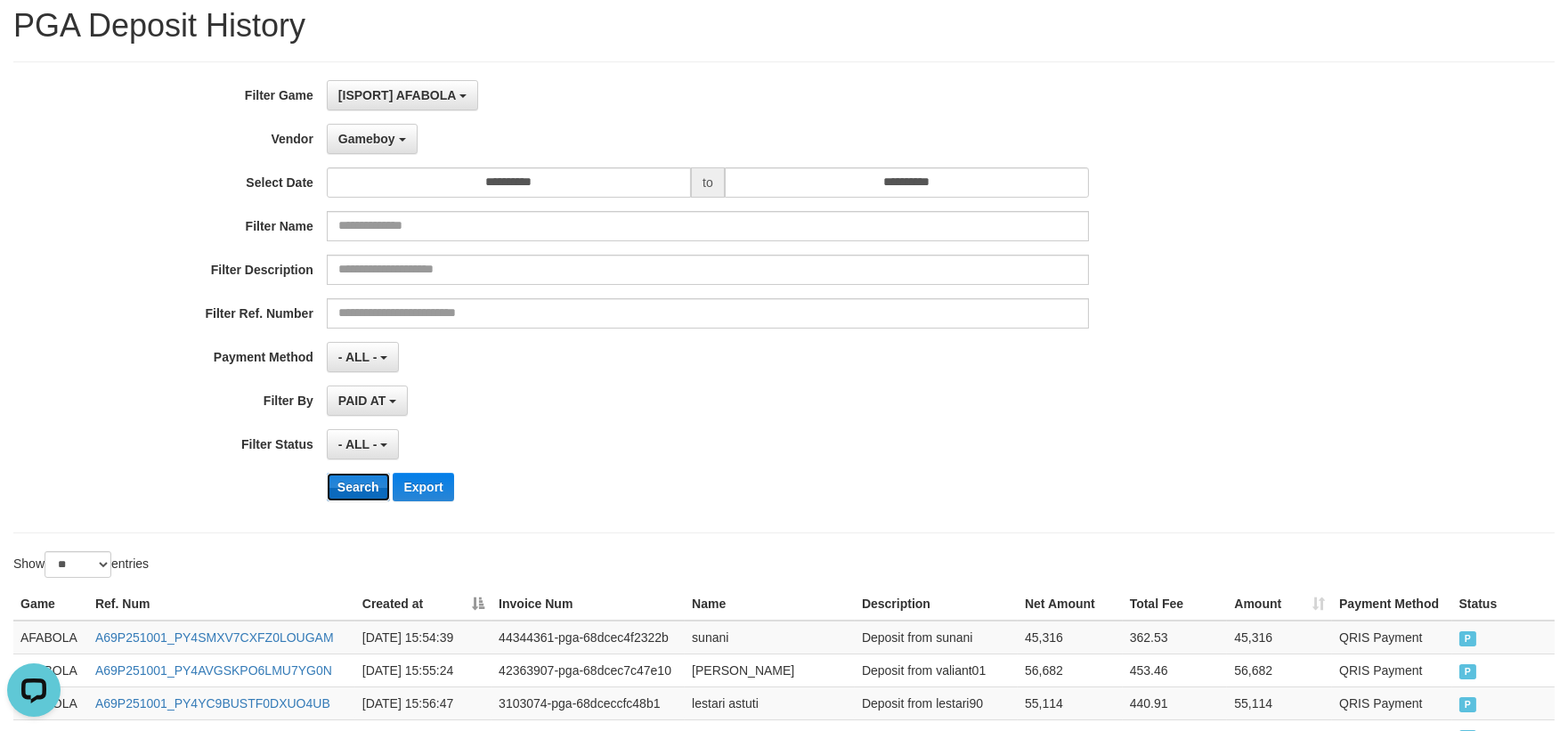
click at [382, 488] on button "Search" at bounding box center [357, 486] width 63 height 28
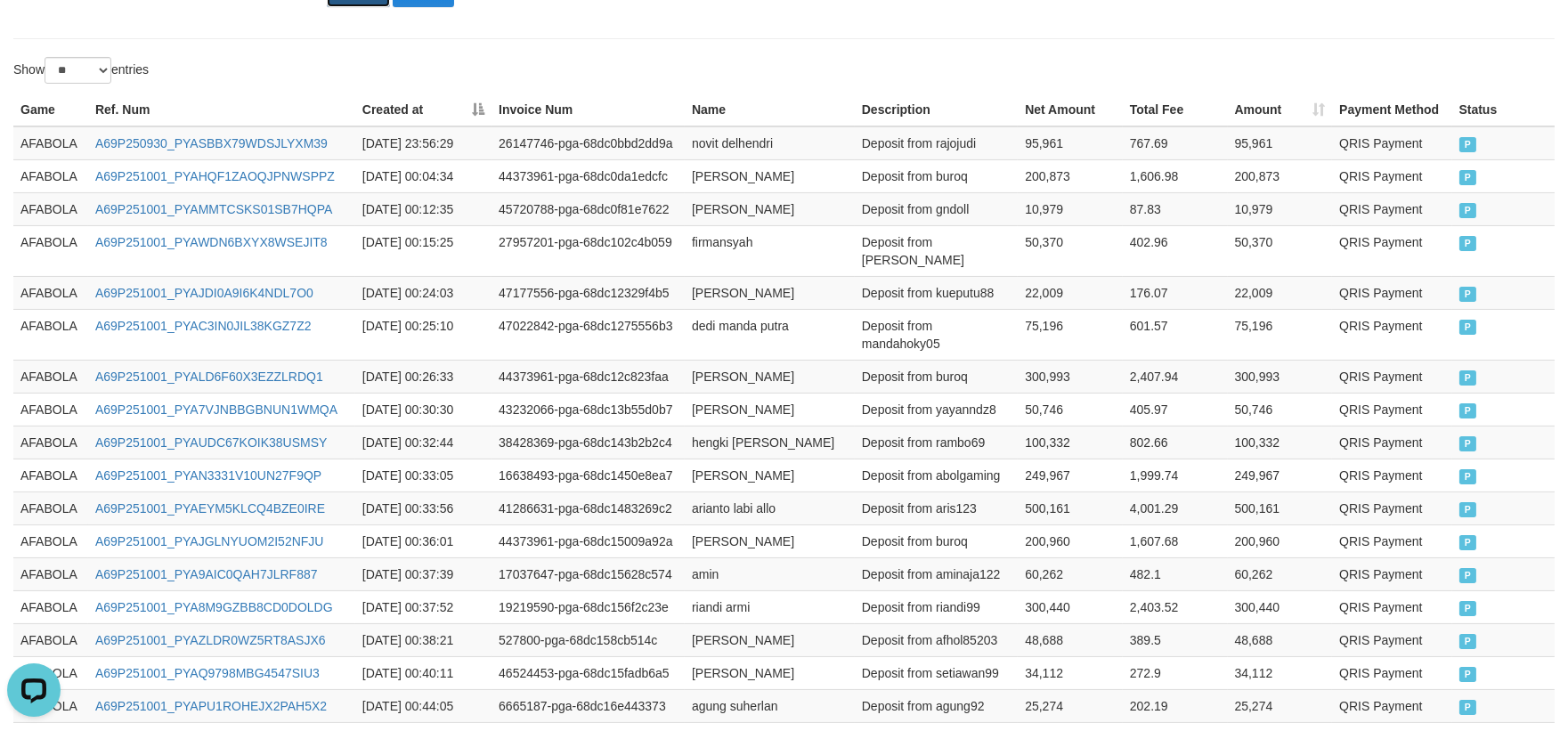
scroll to position [983, 0]
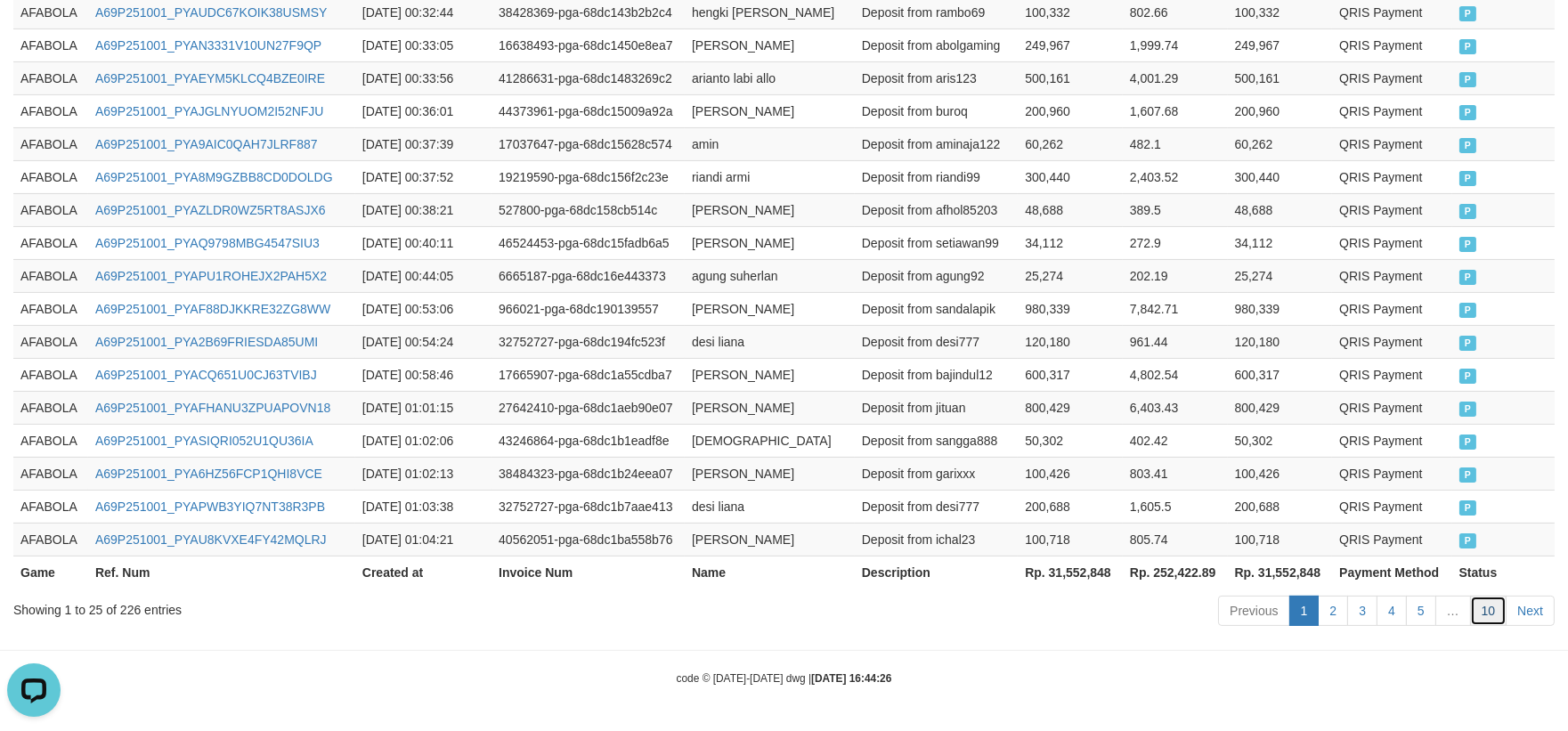
click at [1494, 614] on link "10" at bounding box center [1489, 610] width 38 height 30
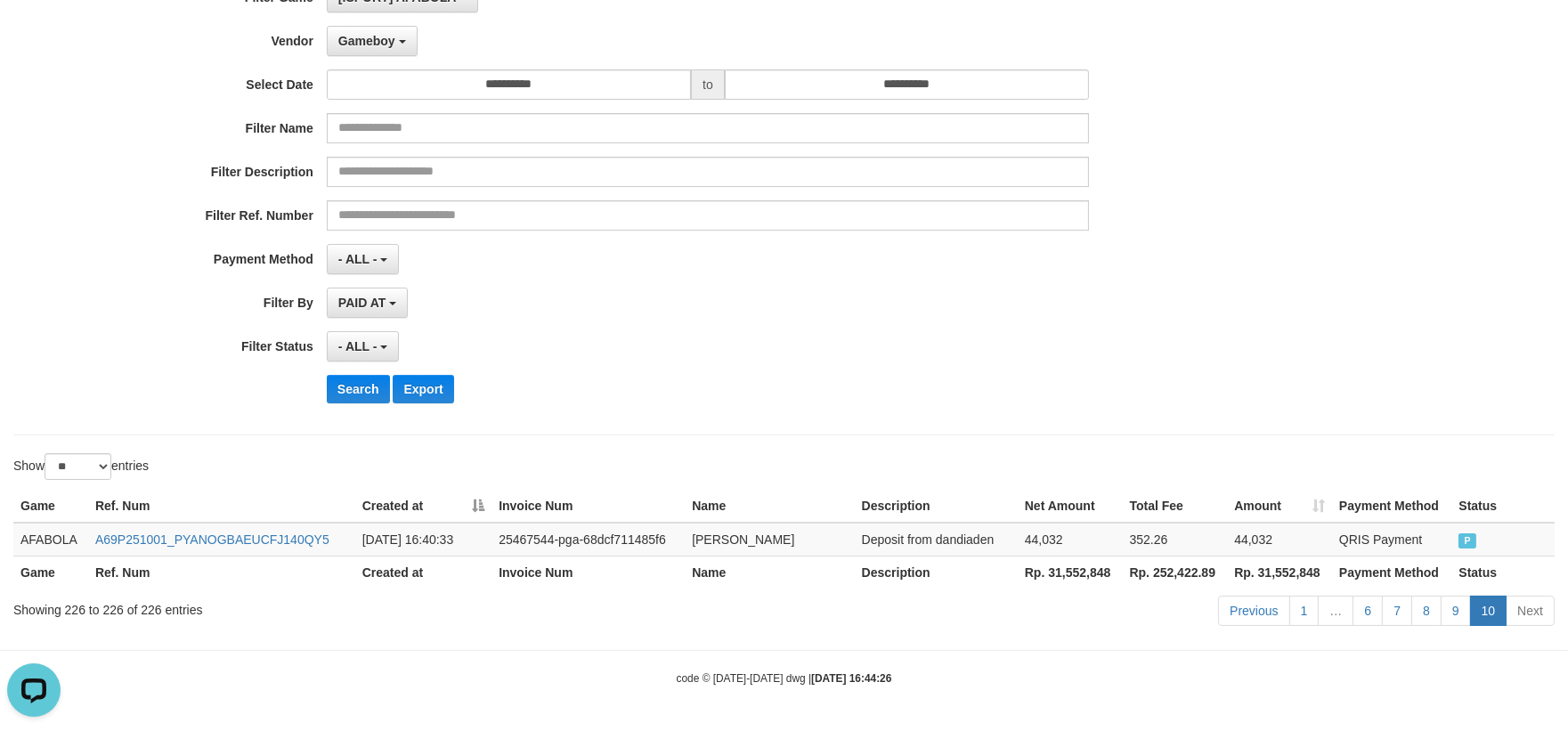
scroll to position [155, 0]
click at [1454, 603] on link "9" at bounding box center [1456, 610] width 30 height 30
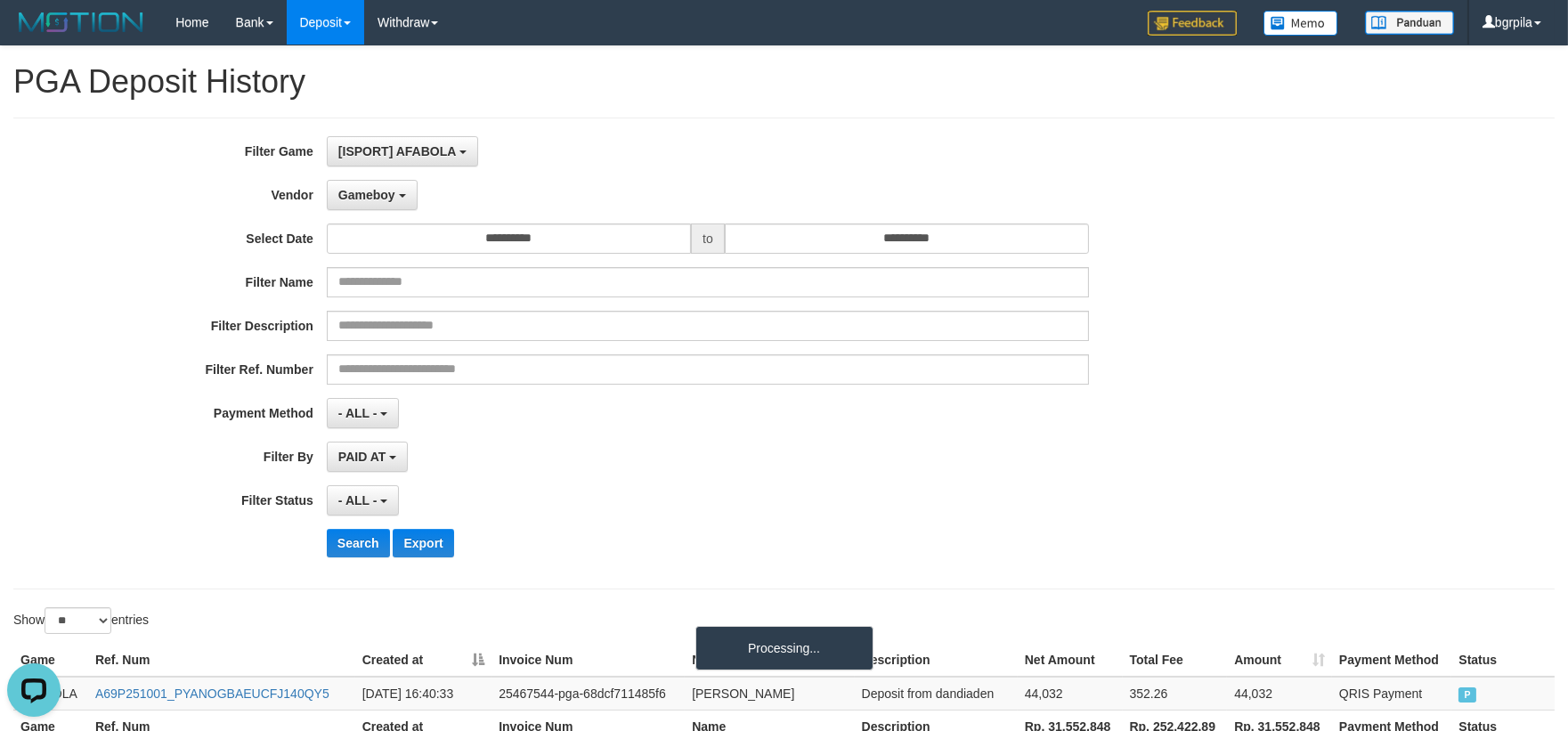
scroll to position [983, 0]
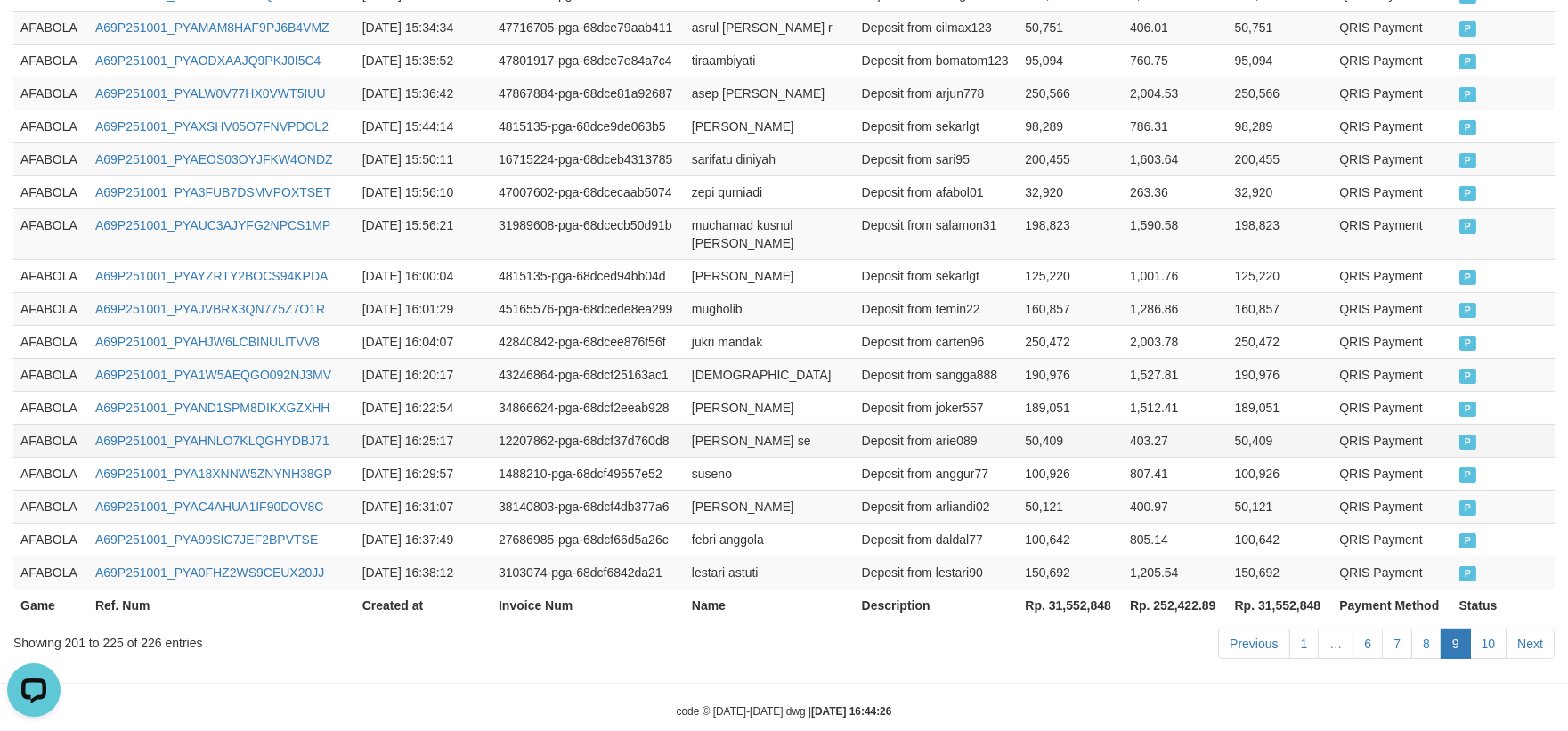
click at [1210, 424] on td "403.27" at bounding box center [1175, 440] width 105 height 33
click at [28, 358] on td "AFABOLA" at bounding box center [50, 375] width 74 height 33
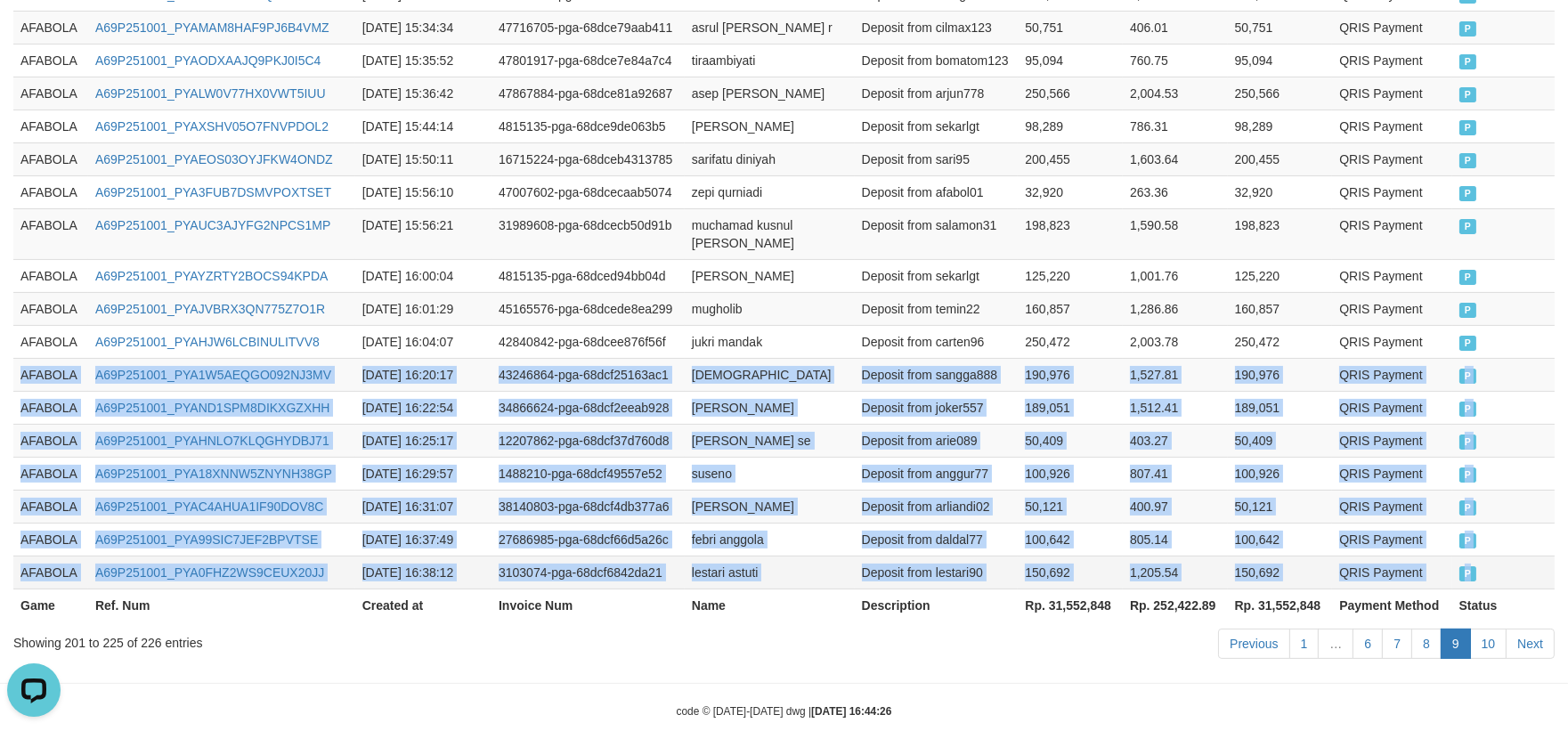
click at [1497, 555] on td "P" at bounding box center [1504, 572] width 102 height 33
copy tbody "AFABOLA A69P251001_PYA1W5AEQGO092NJ3MV [DATE] 16:20:17 43246864-pga-68dcf25163a…"
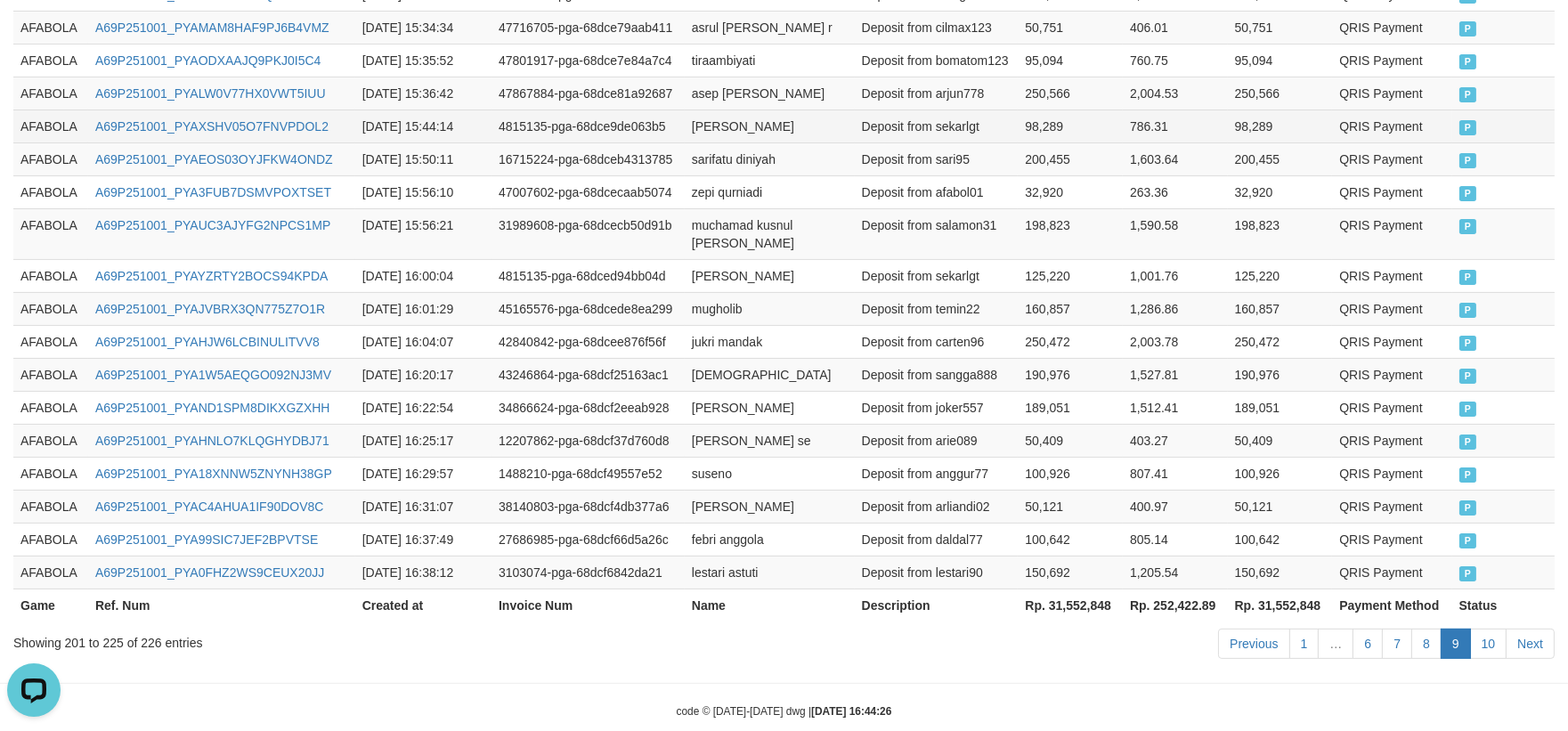
drag, startPoint x: 782, startPoint y: 217, endPoint x: 1216, endPoint y: 118, distance: 445.1
click at [788, 209] on td "muchamad kusnul [PERSON_NAME]" at bounding box center [770, 234] width 170 height 51
click at [985, 292] on td "Deposit from temin22" at bounding box center [937, 308] width 164 height 33
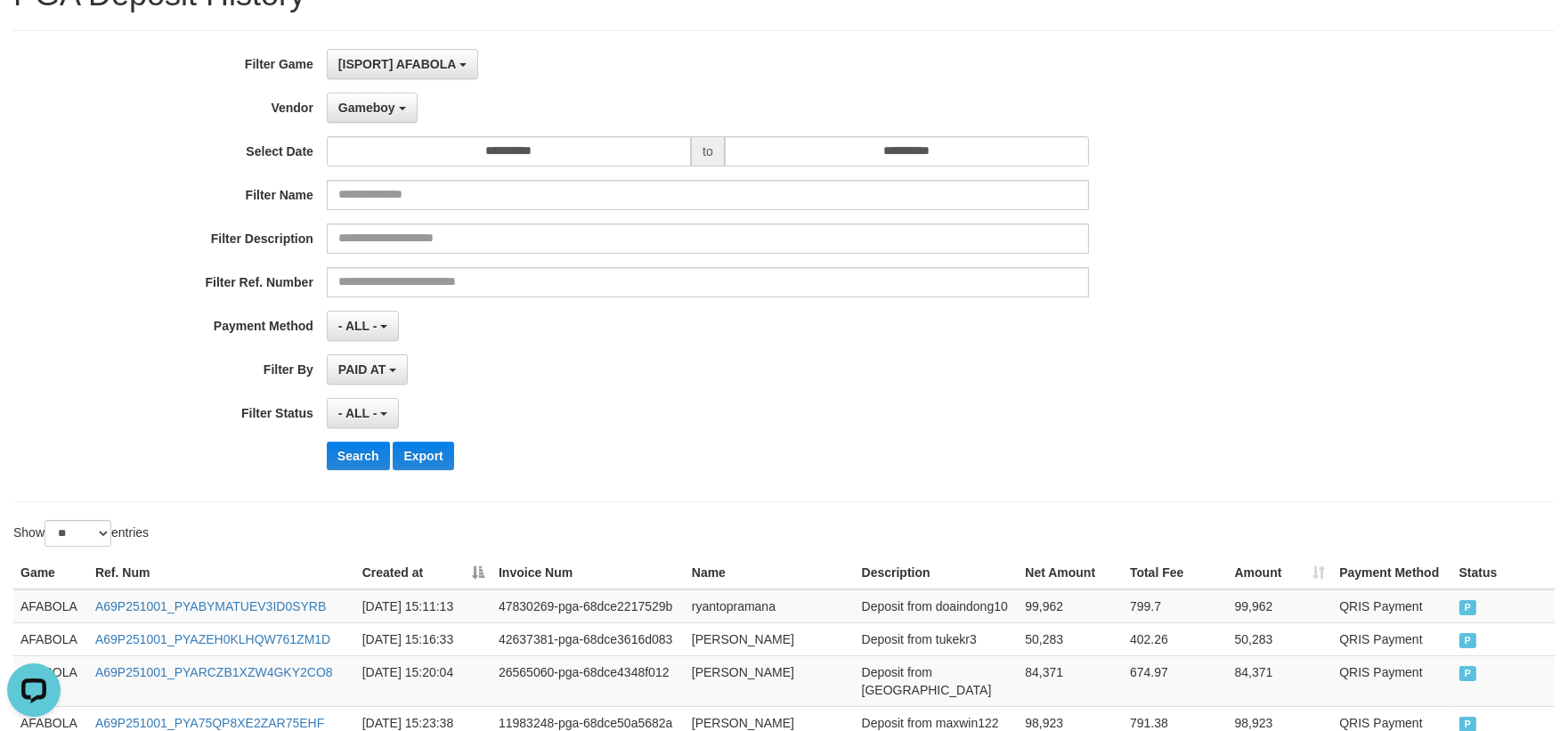
scroll to position [0, 0]
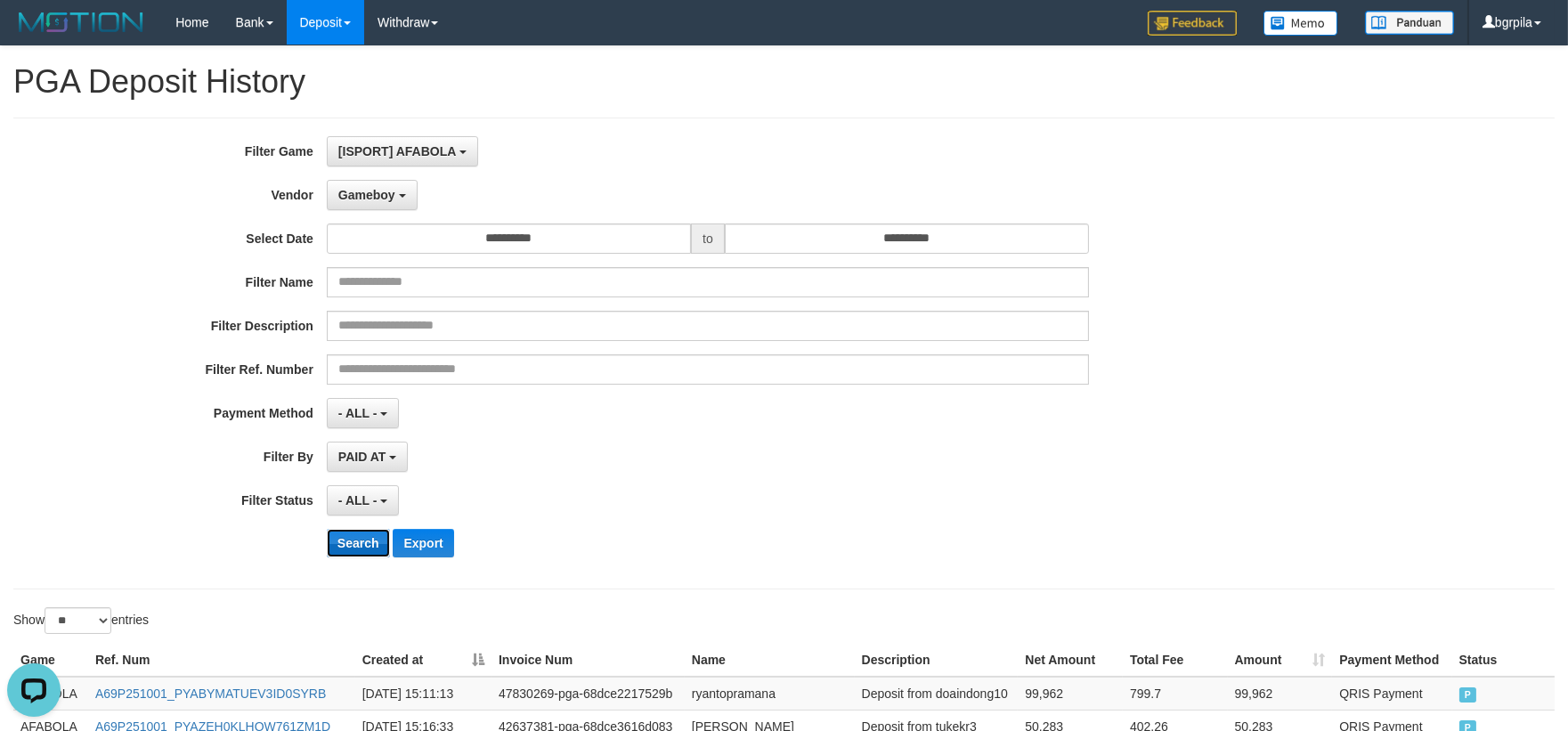
click at [382, 543] on button "Search" at bounding box center [357, 543] width 63 height 28
click at [348, 544] on button "Search" at bounding box center [357, 543] width 63 height 28
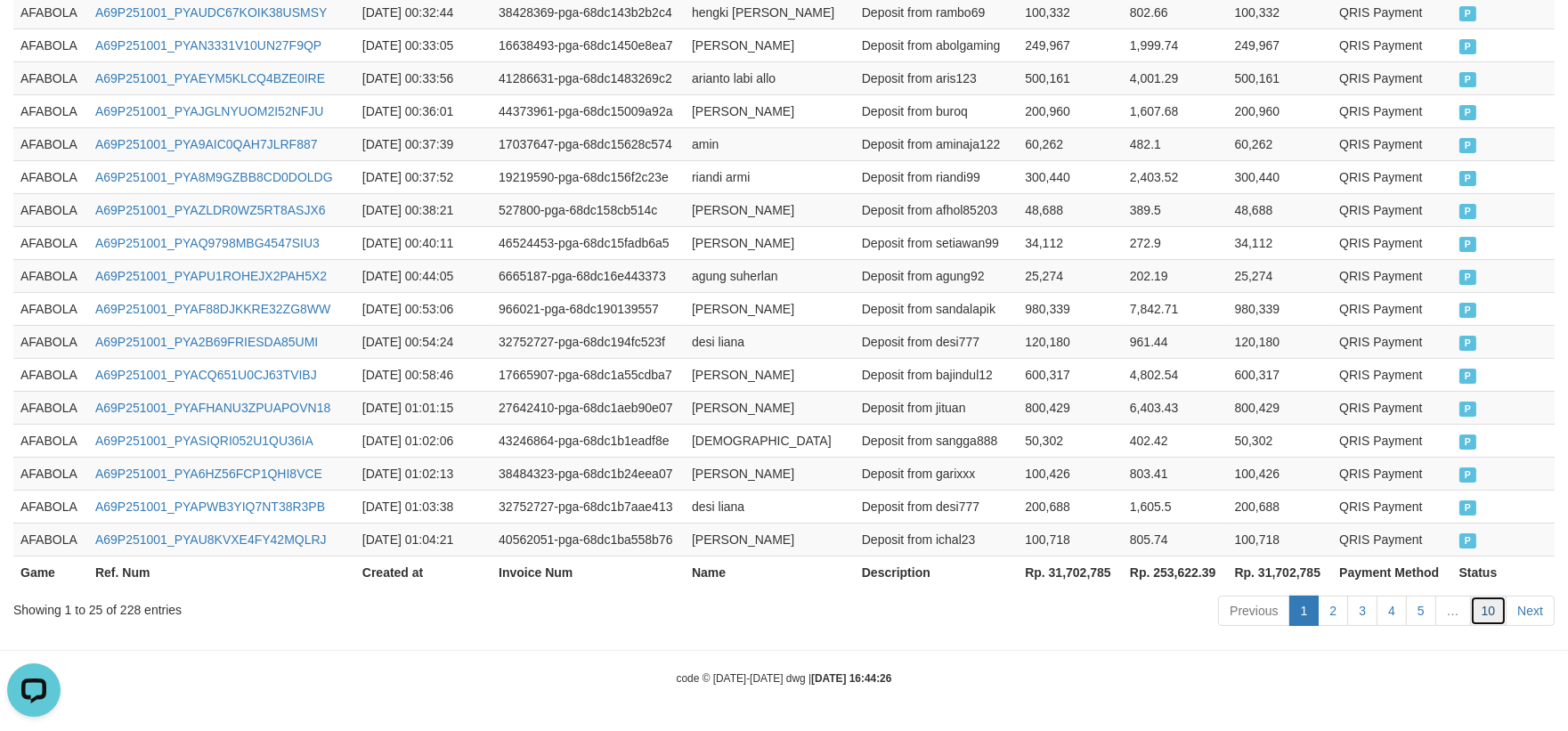
click at [1497, 616] on link "10" at bounding box center [1489, 610] width 38 height 30
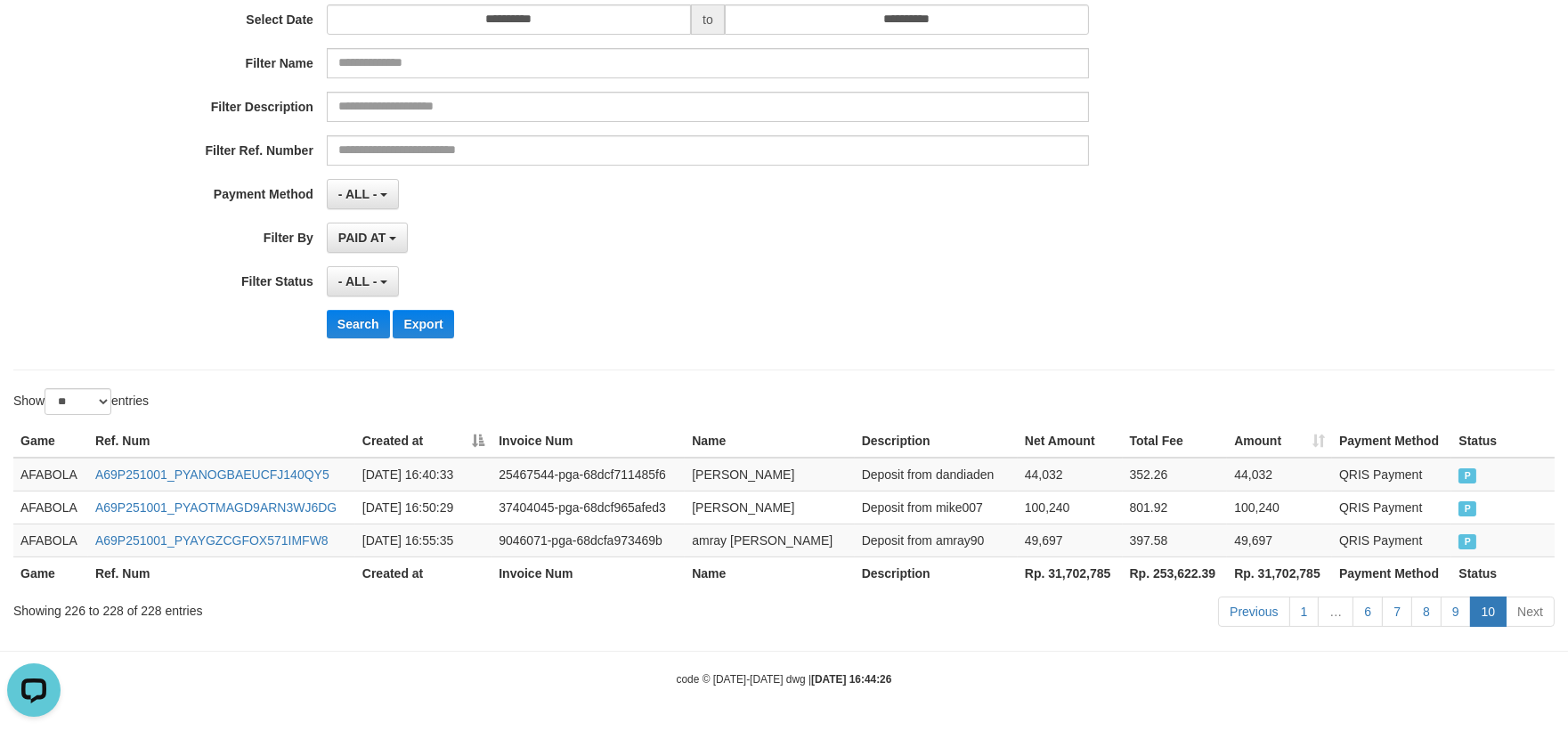
scroll to position [221, 0]
click at [1453, 609] on link "9" at bounding box center [1456, 610] width 30 height 30
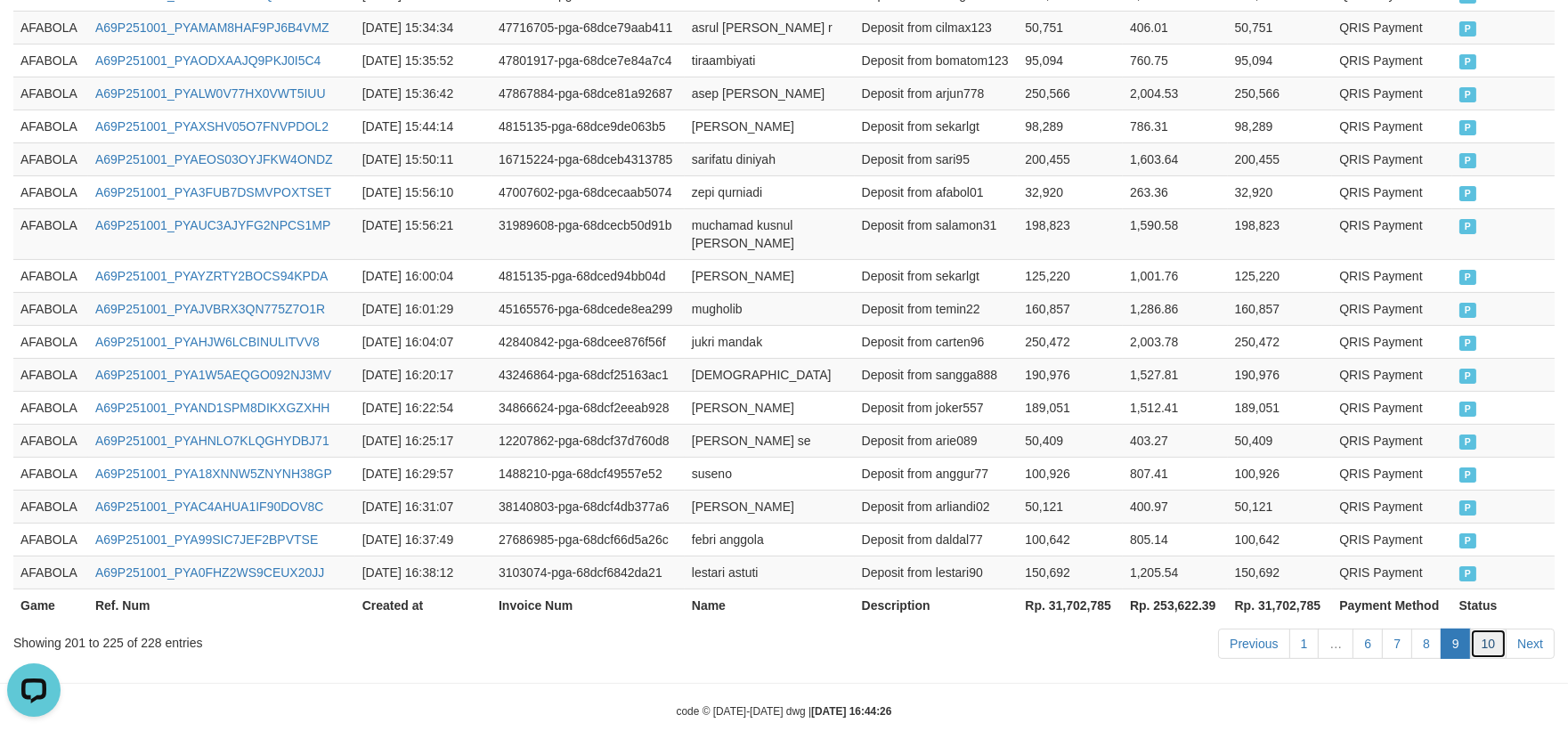
click at [1495, 629] on link "10" at bounding box center [1489, 643] width 38 height 30
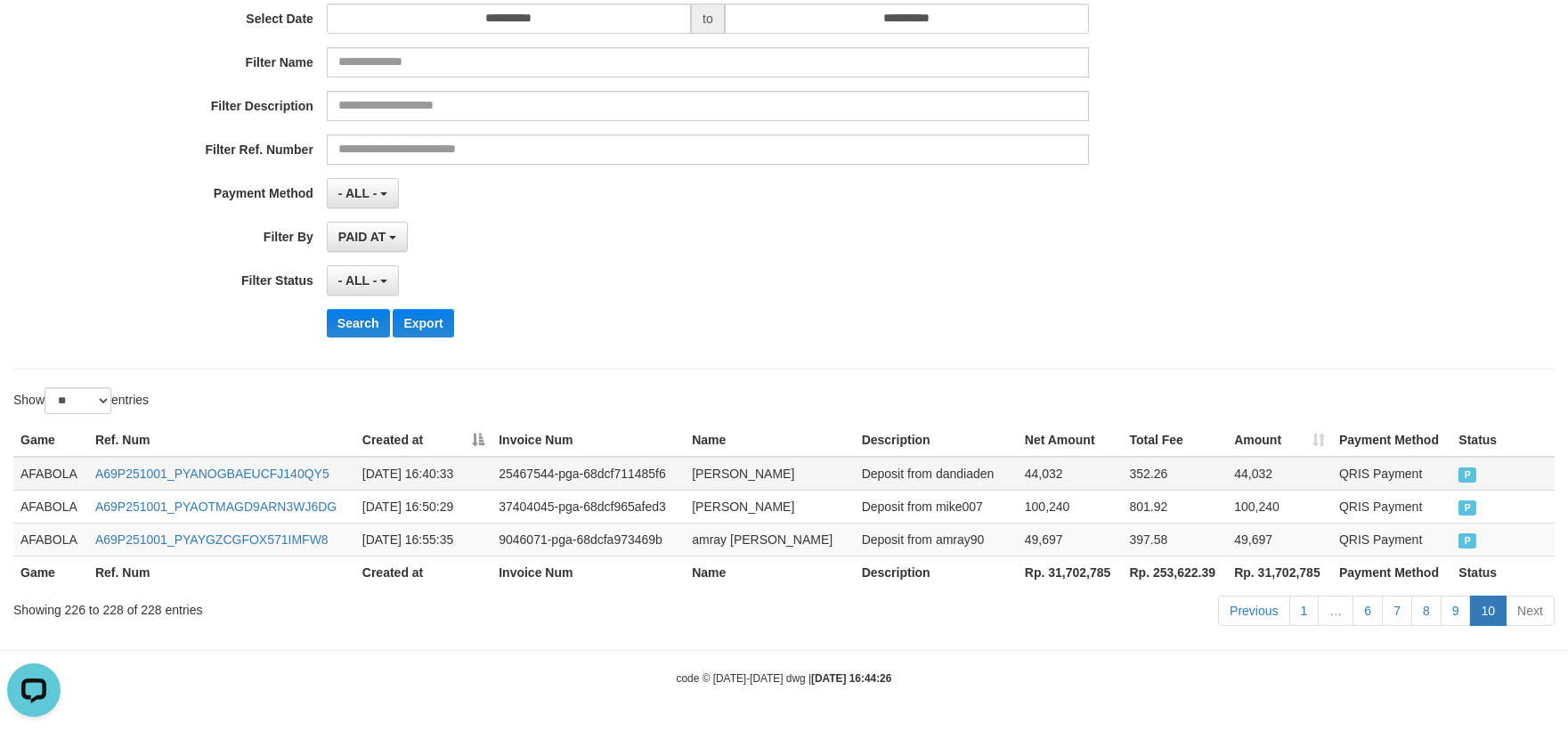
click at [41, 482] on td "AFABOLA" at bounding box center [50, 473] width 74 height 34
drag, startPoint x: 41, startPoint y: 482, endPoint x: 119, endPoint y: 482, distance: 78.0
click at [47, 482] on td "AFABOLA" at bounding box center [50, 473] width 74 height 34
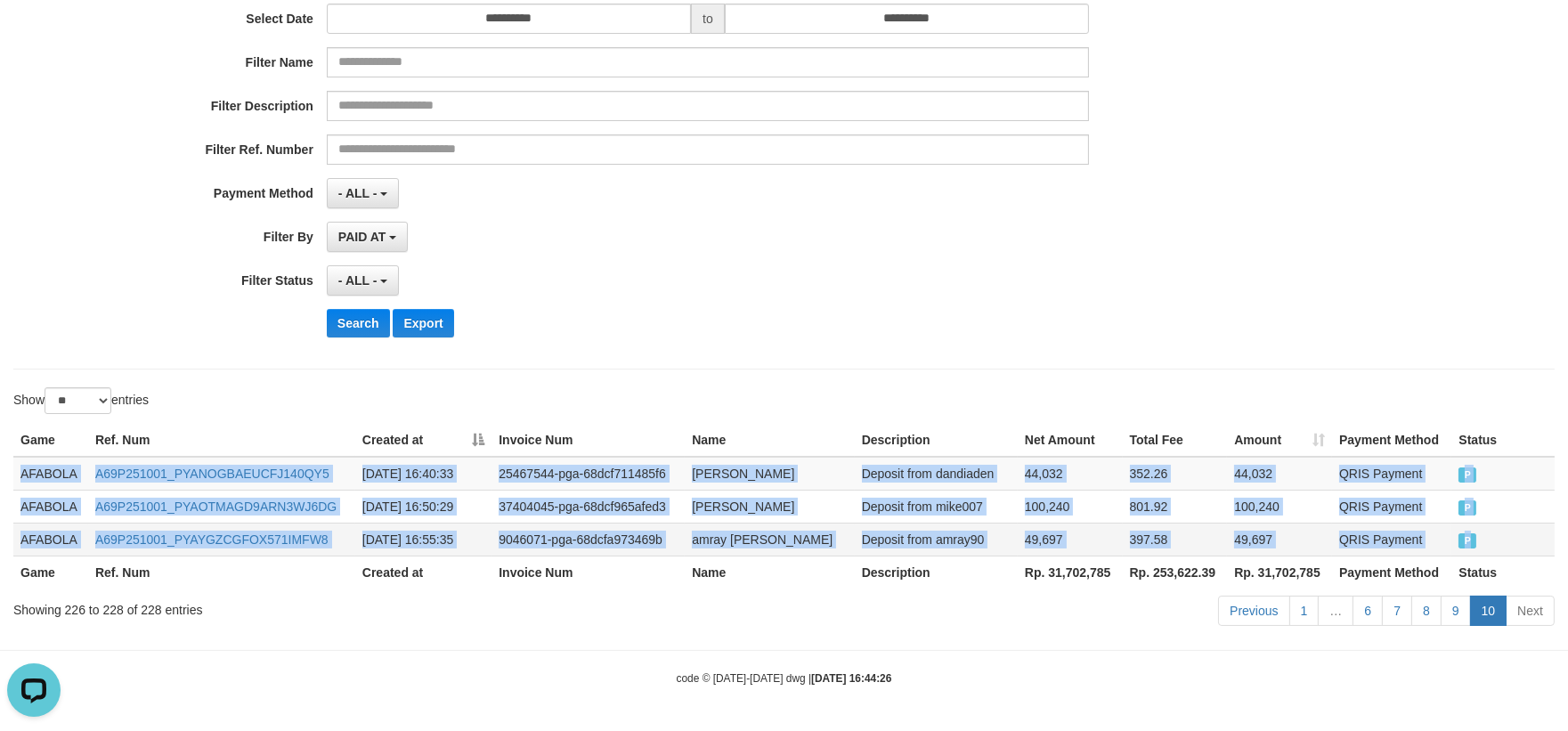
click at [1503, 522] on td "P" at bounding box center [1503, 539] width 103 height 33
copy tbody "AFABOLA A69P251001_PYANOGBAEUCFJ140QY5 [DATE] 16:40:33 25467544-pga-68dcf711485…"
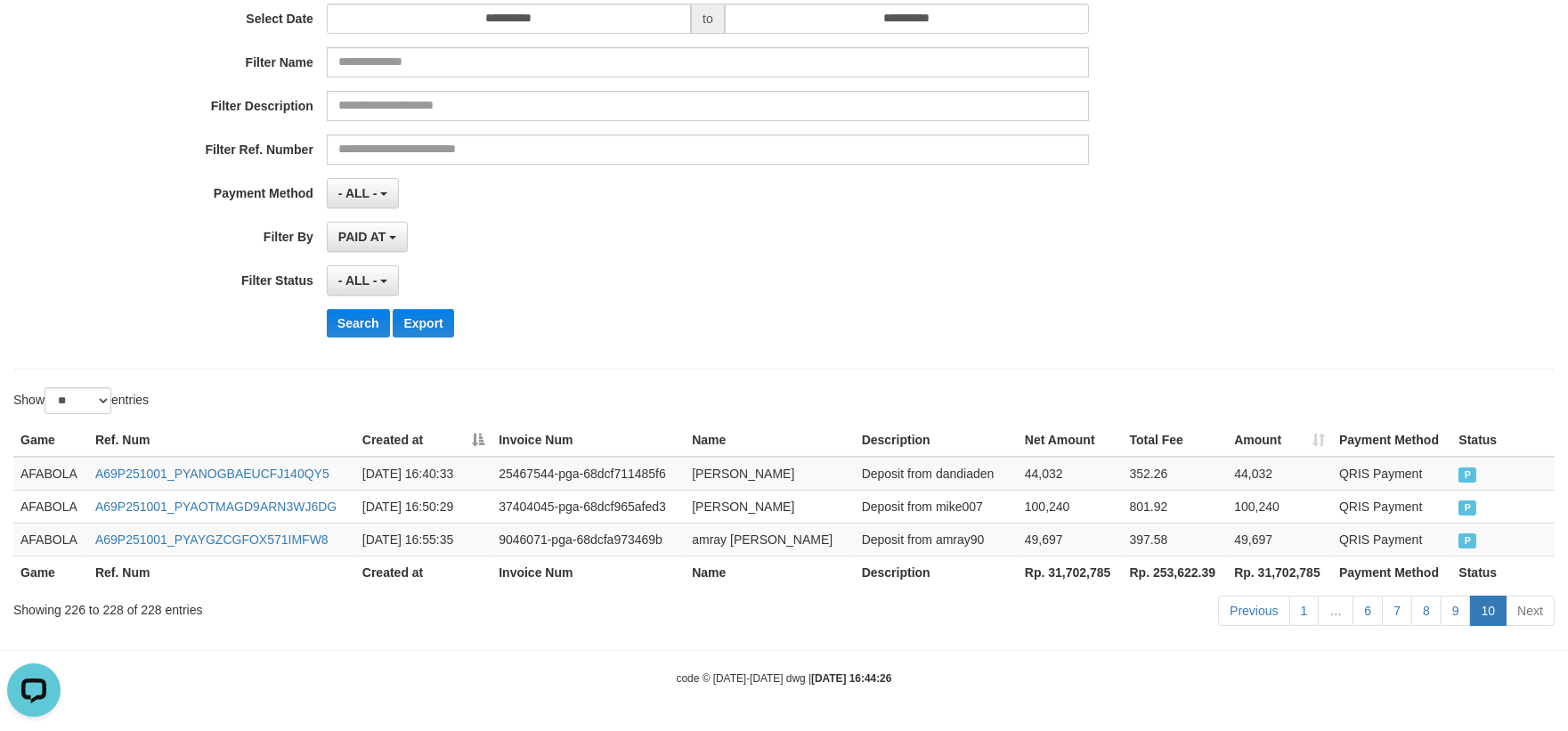
click at [872, 618] on div "Previous 1 … 6 7 8 9 10 Next" at bounding box center [1110, 613] width 888 height 39
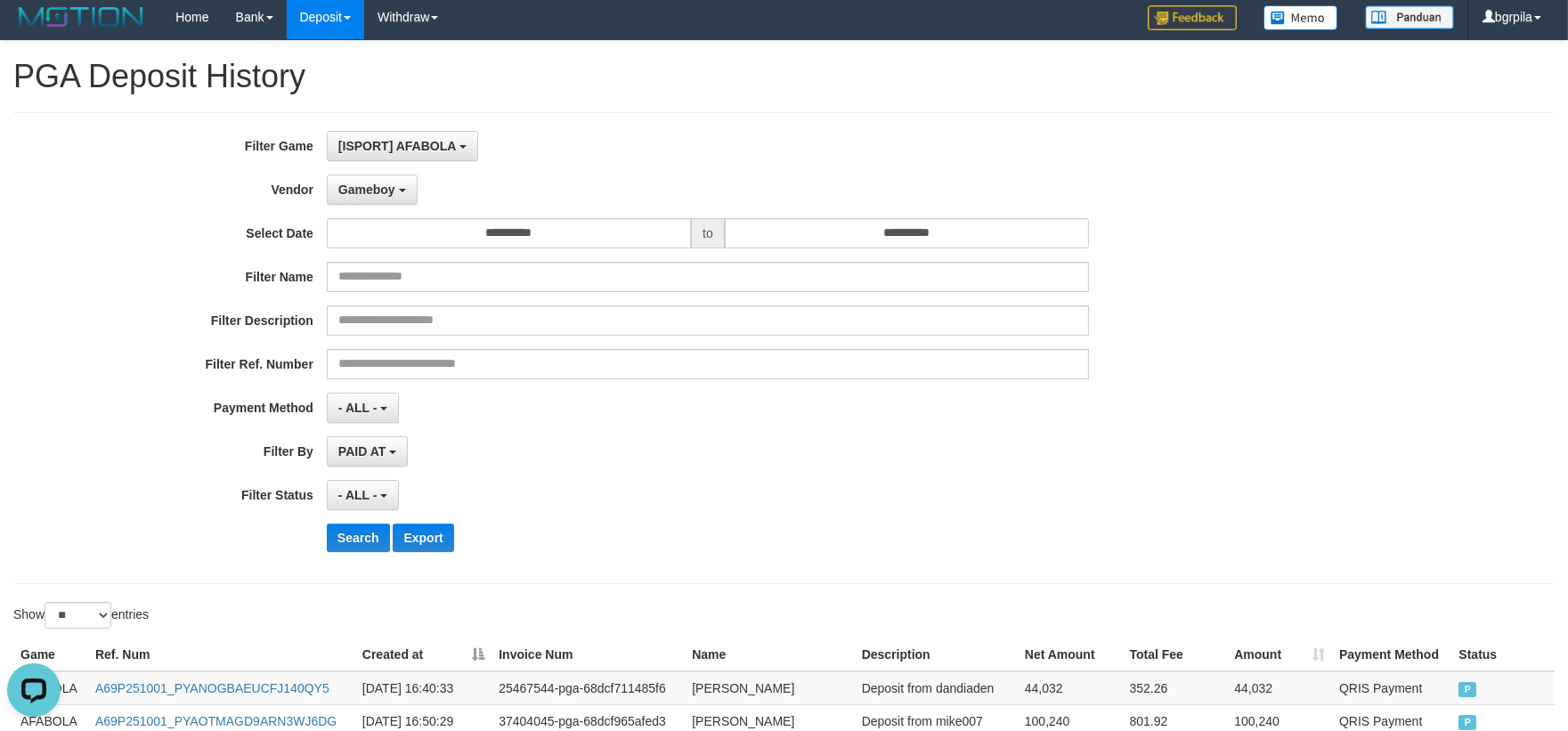
scroll to position [0, 0]
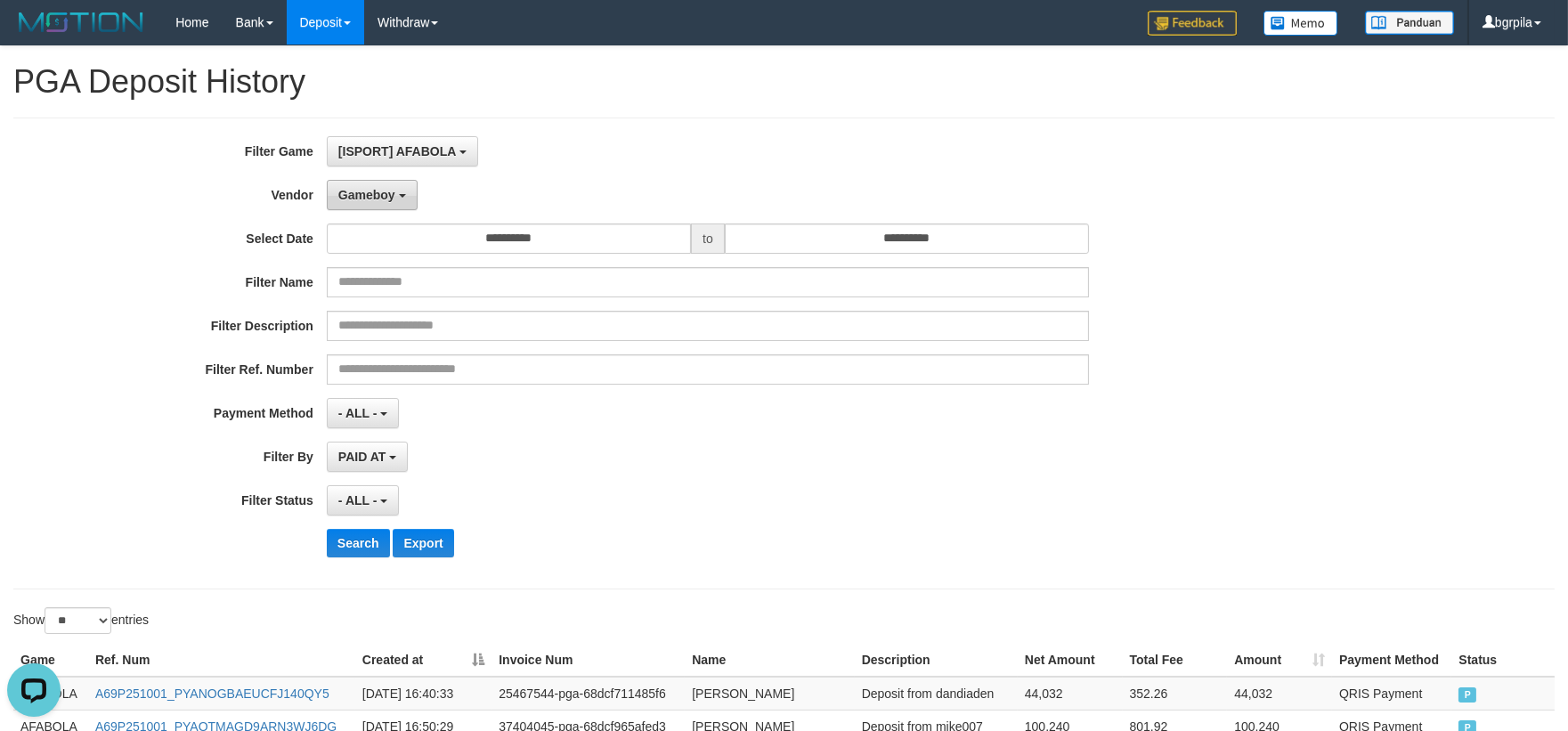
click at [387, 193] on span "Gameboy" at bounding box center [366, 195] width 57 height 14
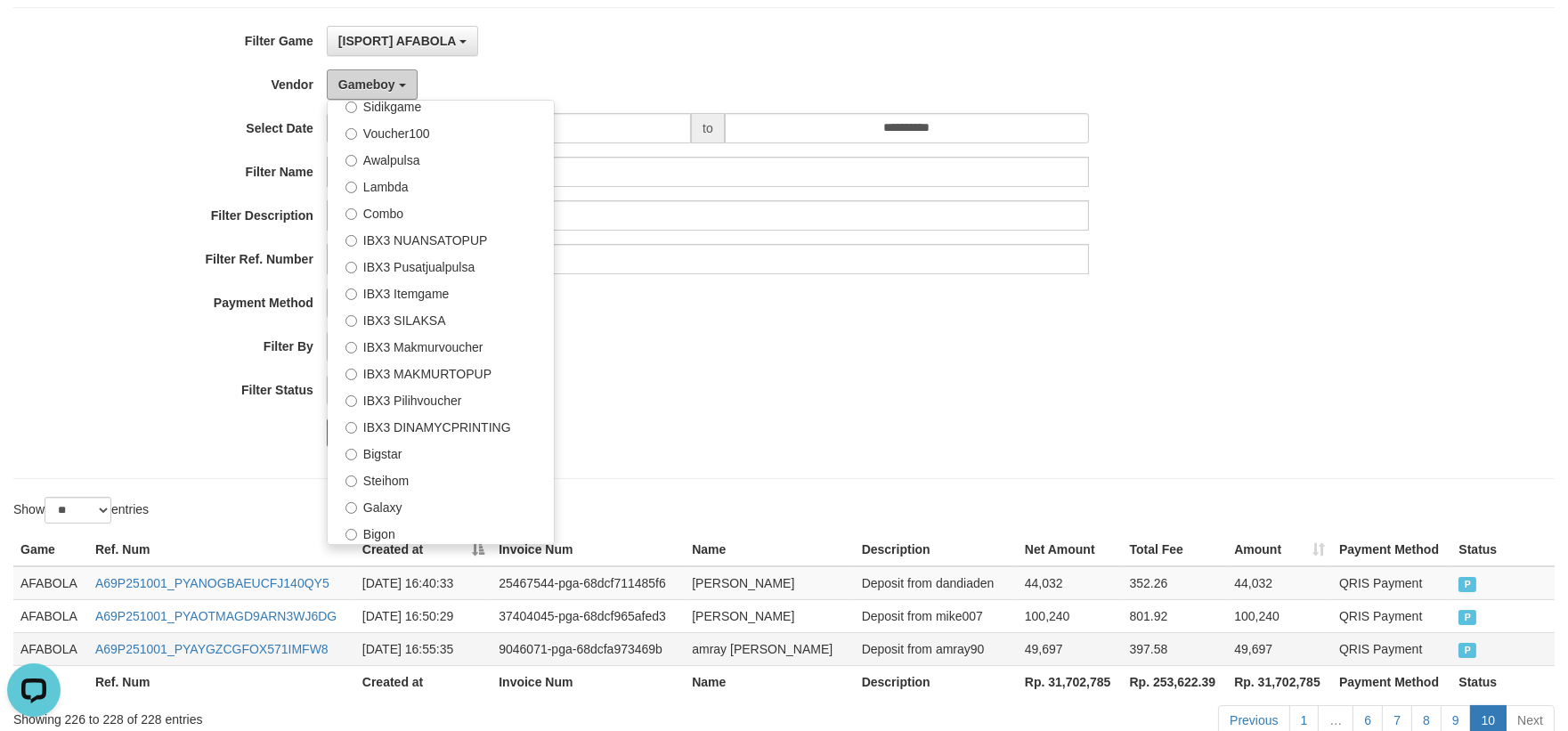
scroll to position [221, 0]
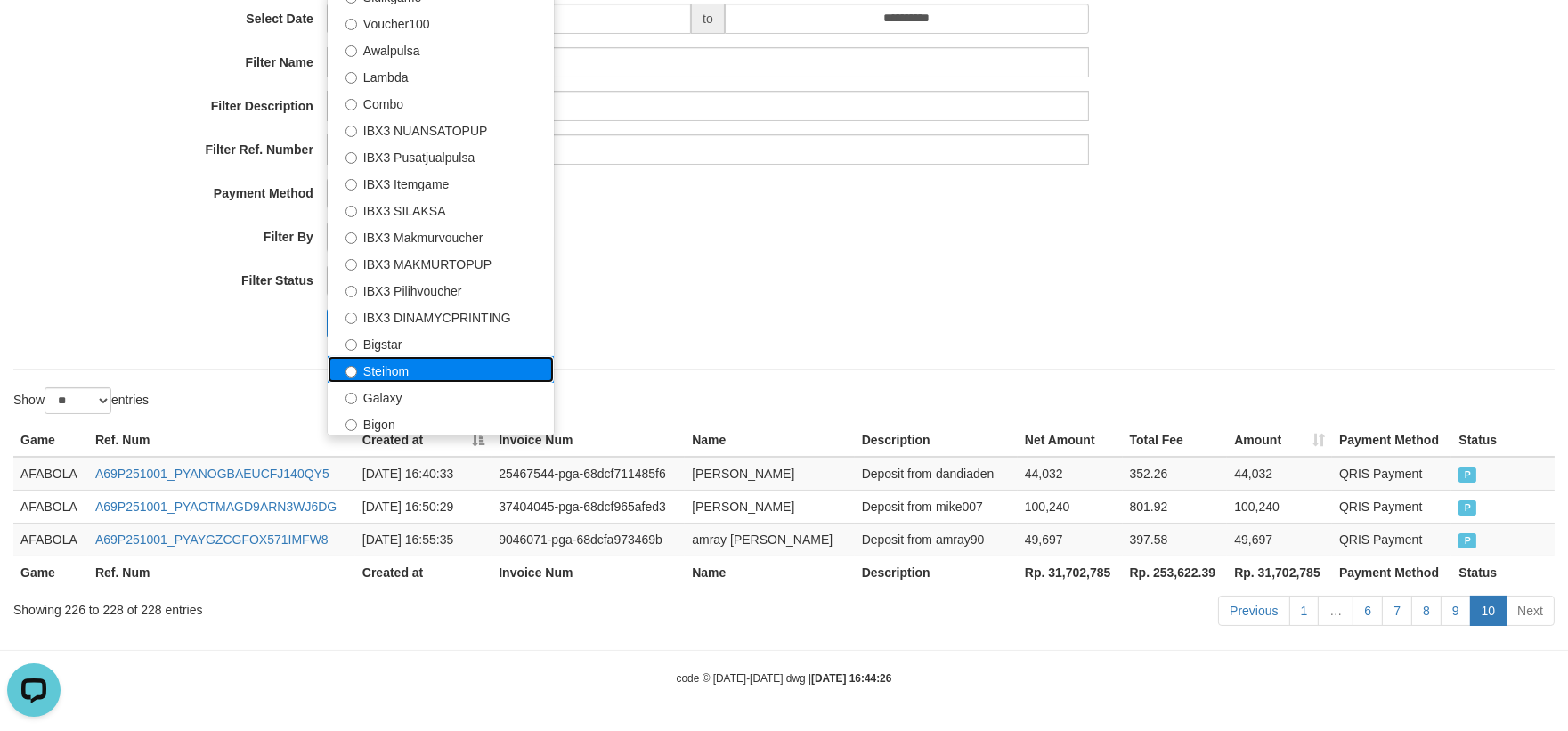
click at [452, 356] on label "Steihom" at bounding box center [441, 370] width 226 height 27
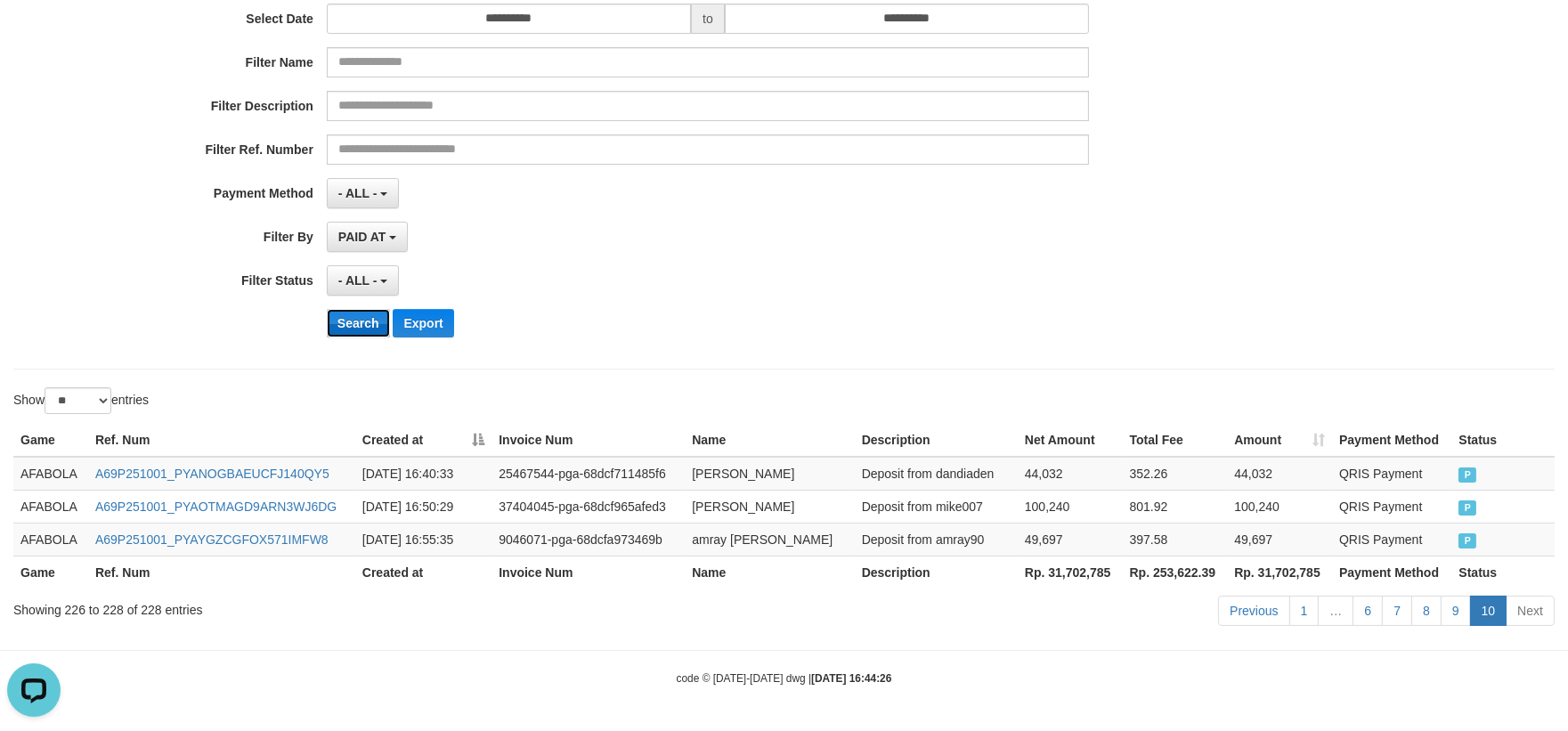
click at [371, 323] on button "Search" at bounding box center [357, 323] width 63 height 28
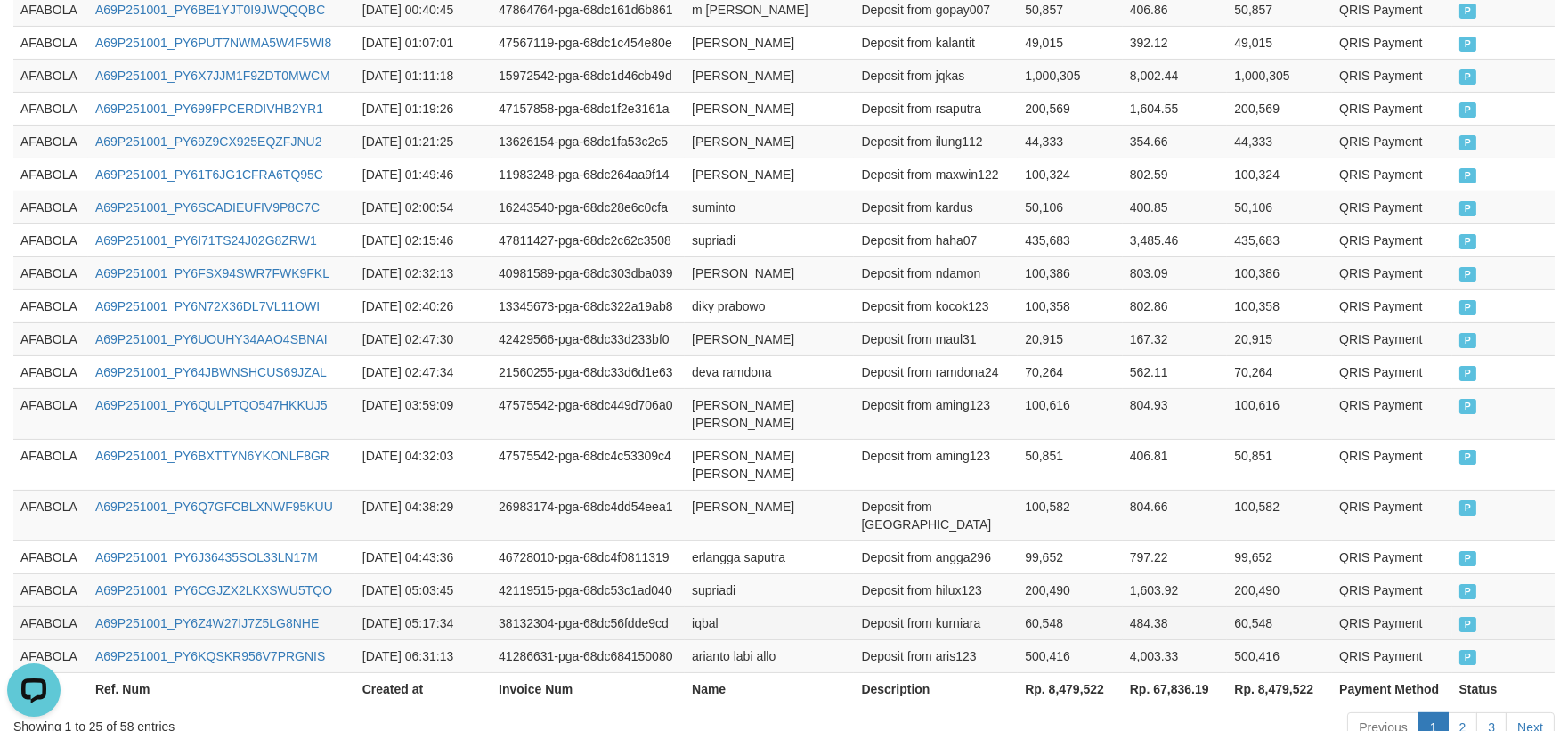
scroll to position [947, 0]
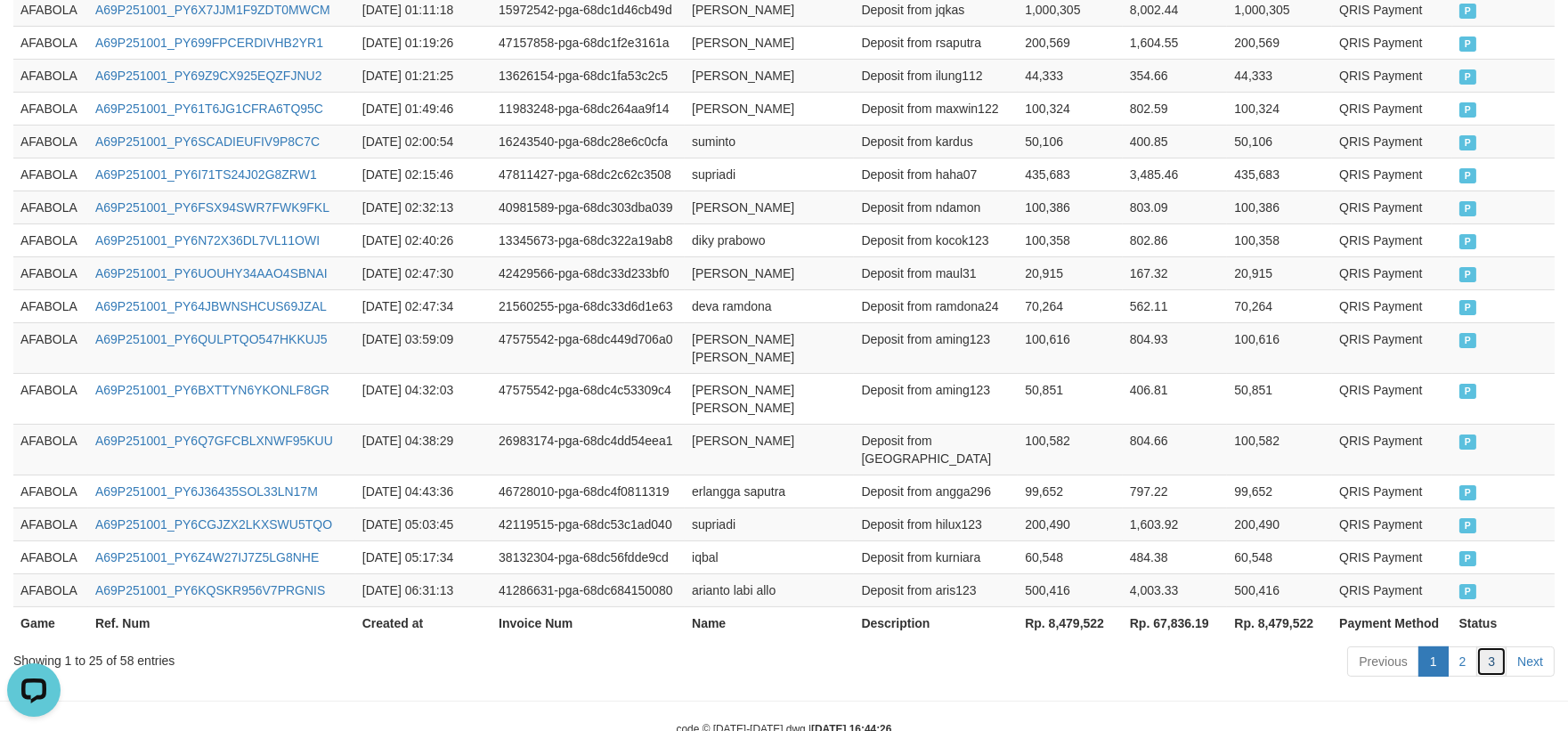
click at [1483, 646] on link "3" at bounding box center [1491, 661] width 30 height 30
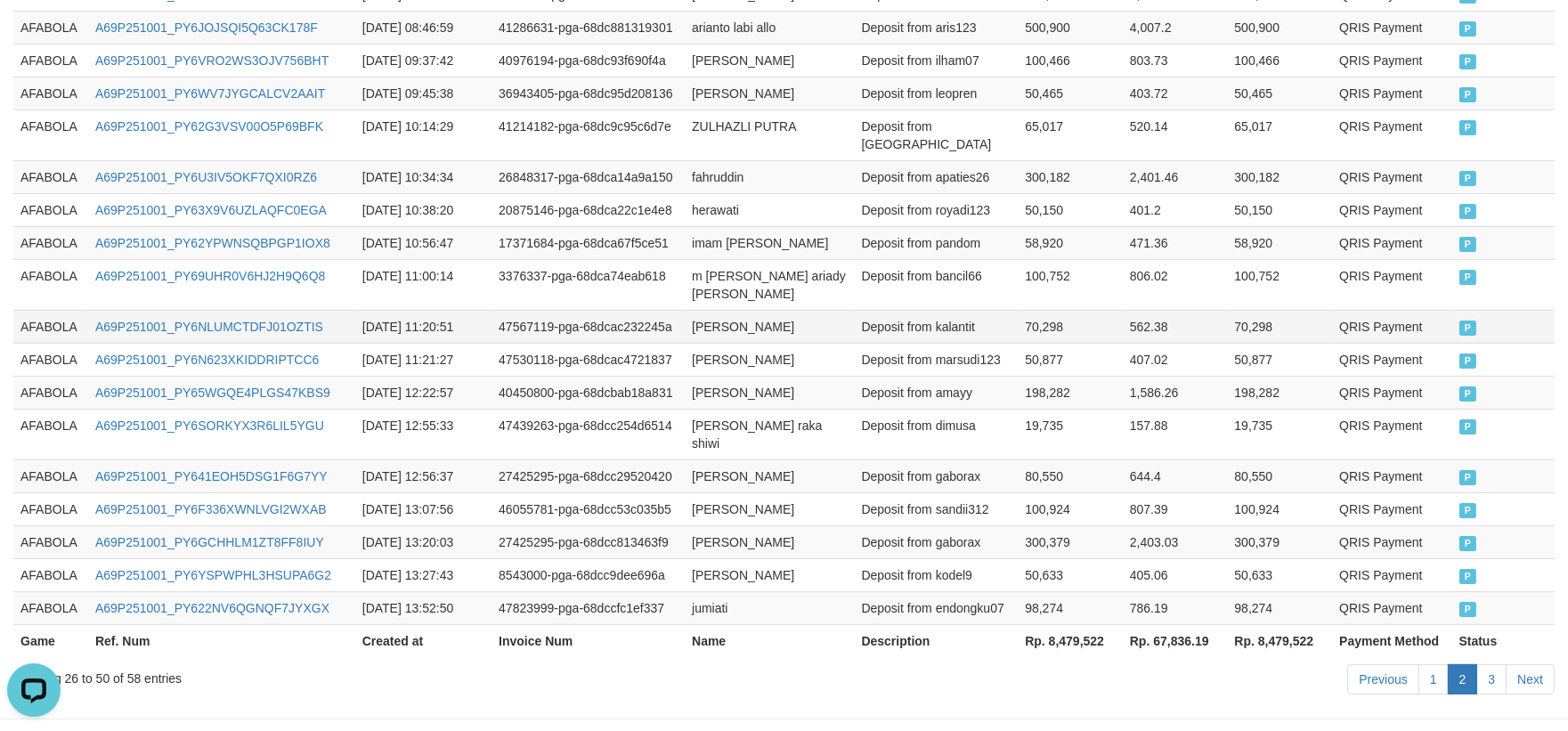
click at [698, 310] on td "[PERSON_NAME]" at bounding box center [769, 326] width 169 height 33
click at [296, 624] on th "Ref. Num" at bounding box center [221, 640] width 268 height 33
click at [268, 591] on td "A69P251001_PY622NV6QGNQF7JYXGX" at bounding box center [221, 607] width 268 height 33
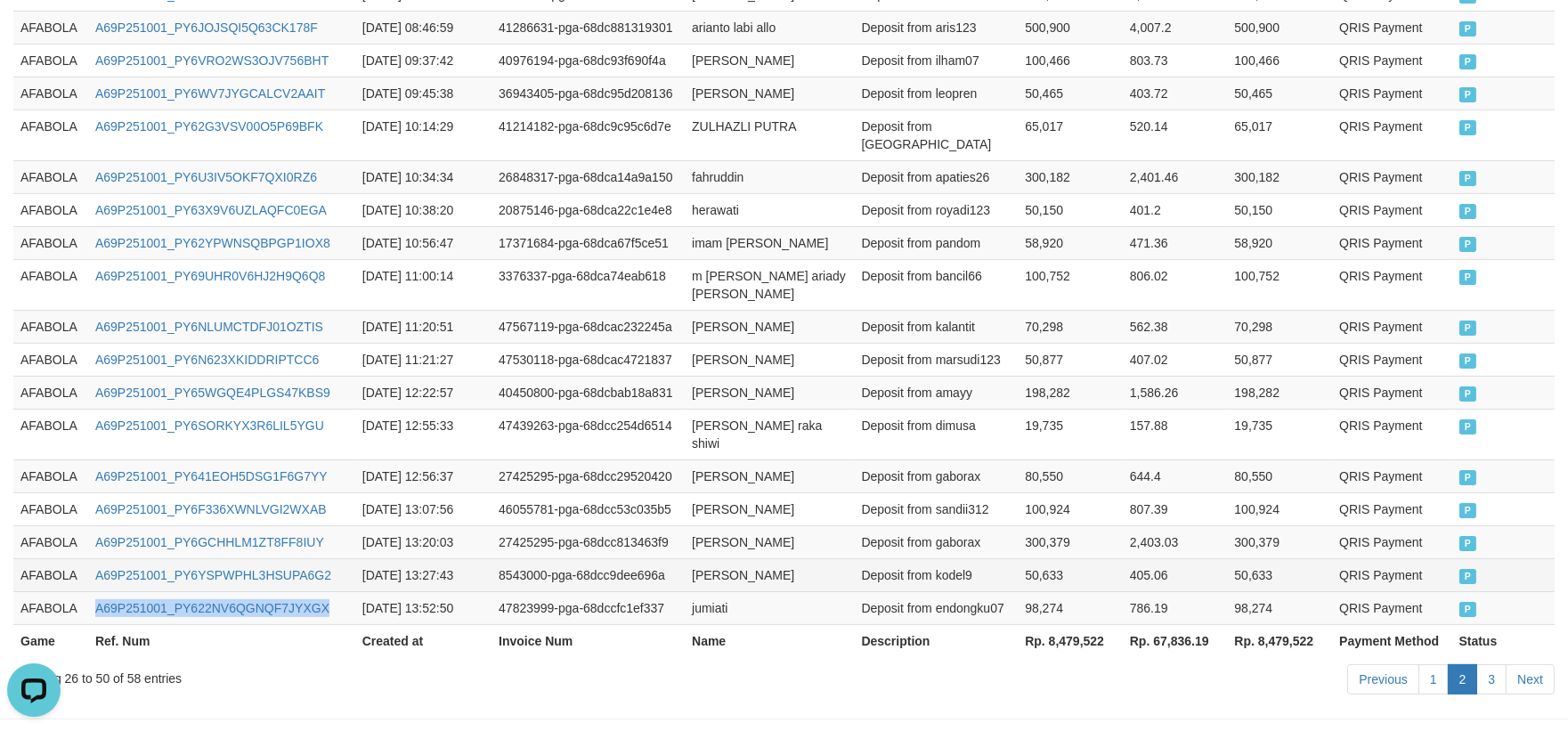
copy link "A69P251001_PY622NV6QGNQF7JYXGX"
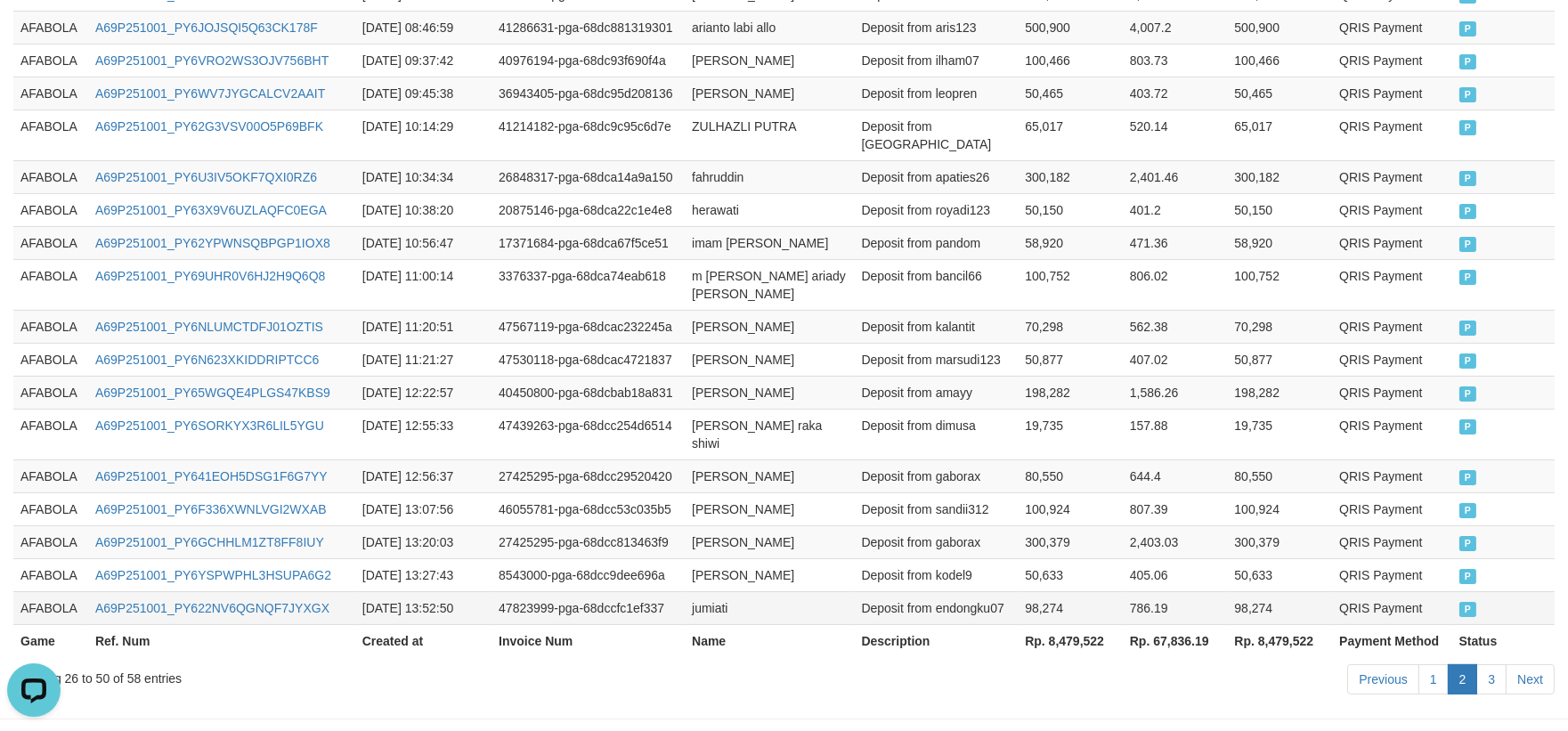
click at [689, 591] on td "jumiati" at bounding box center [769, 607] width 169 height 33
copy td "jumiati"
click at [972, 591] on td "Deposit from endongku07" at bounding box center [936, 607] width 164 height 33
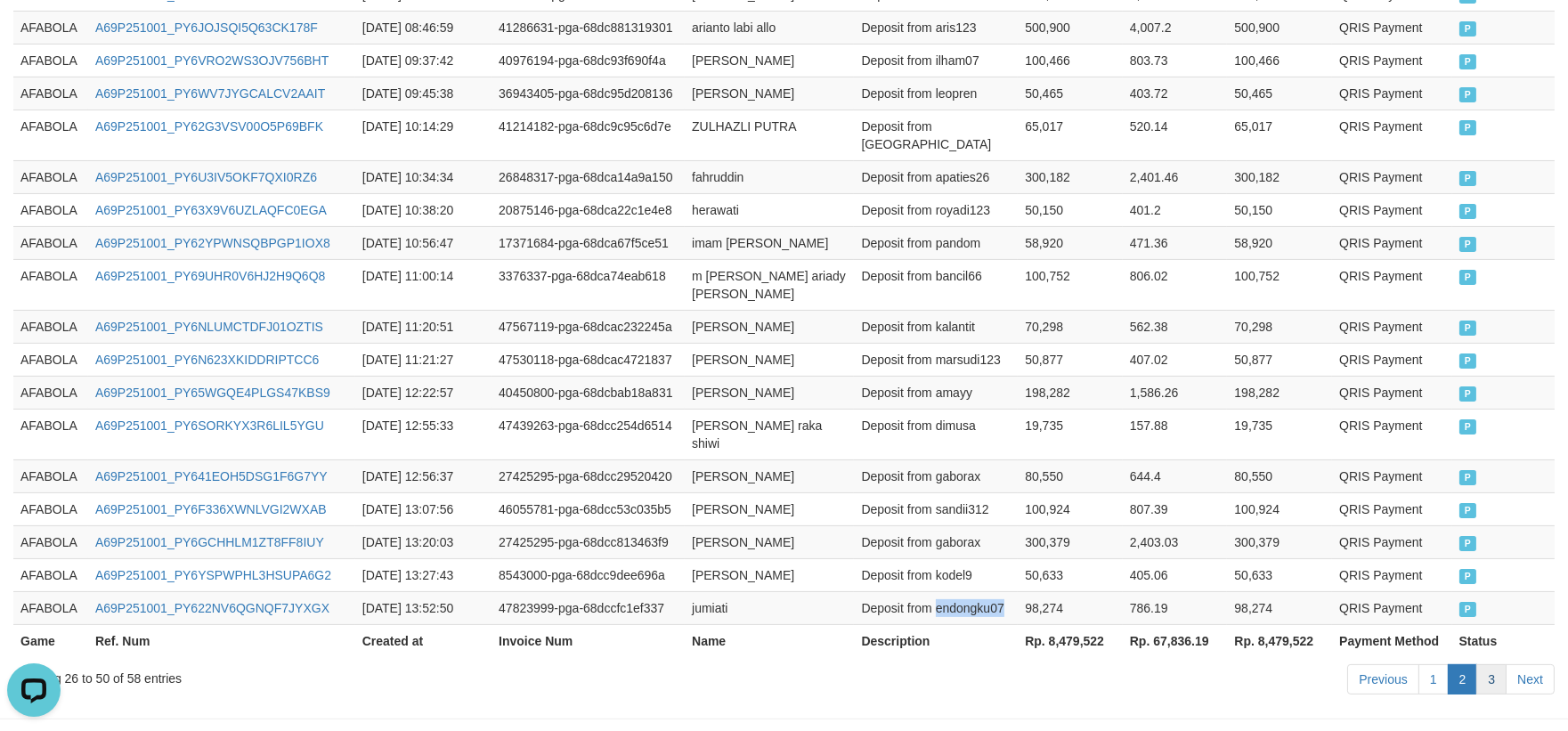
copy td "endongku07"
click at [1497, 664] on link "3" at bounding box center [1491, 679] width 30 height 30
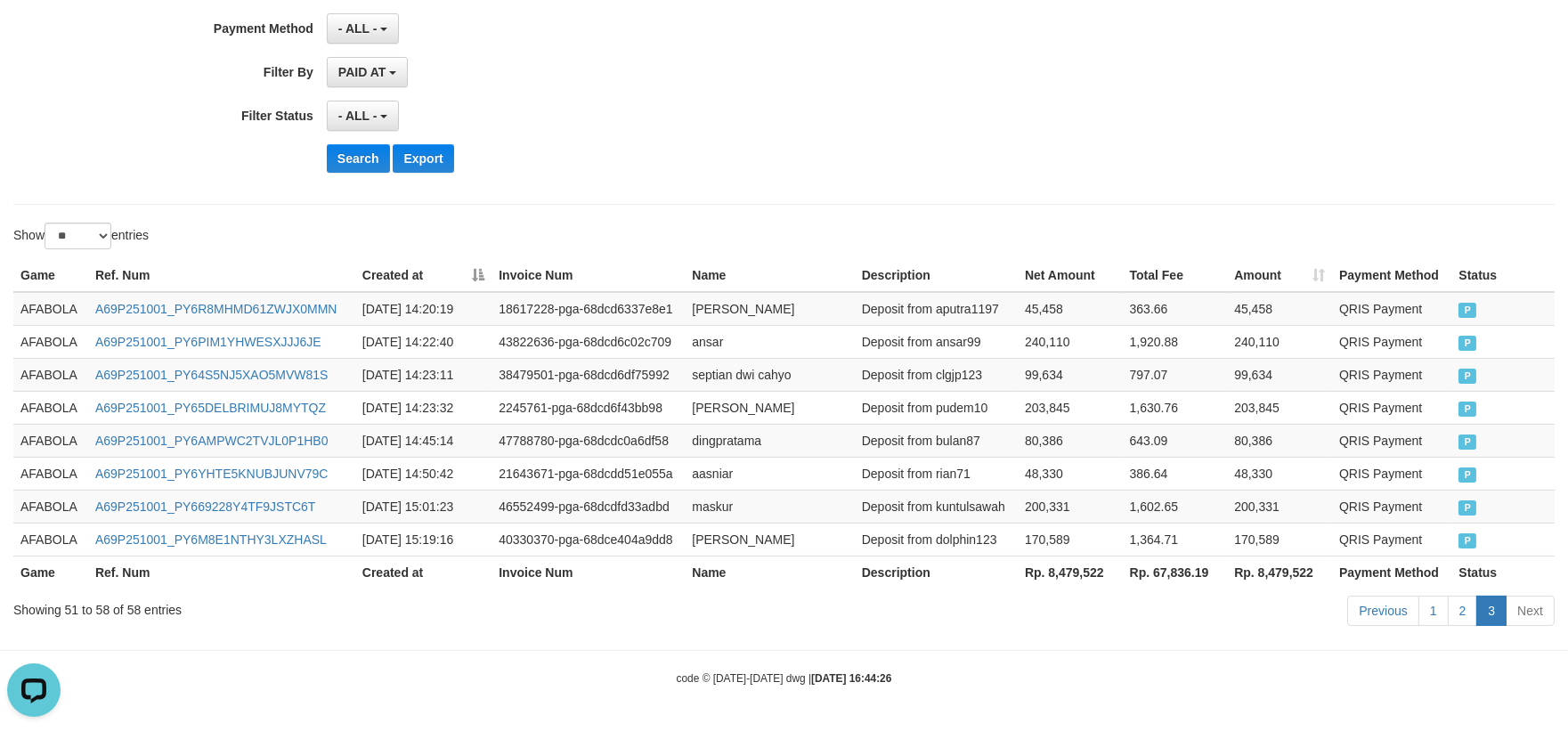
scroll to position [385, 0]
click at [44, 301] on td "AFABOLA" at bounding box center [50, 308] width 74 height 34
drag, startPoint x: 44, startPoint y: 301, endPoint x: 1054, endPoint y: 405, distance: 1015.3
click at [47, 300] on td "AFABOLA" at bounding box center [50, 308] width 74 height 34
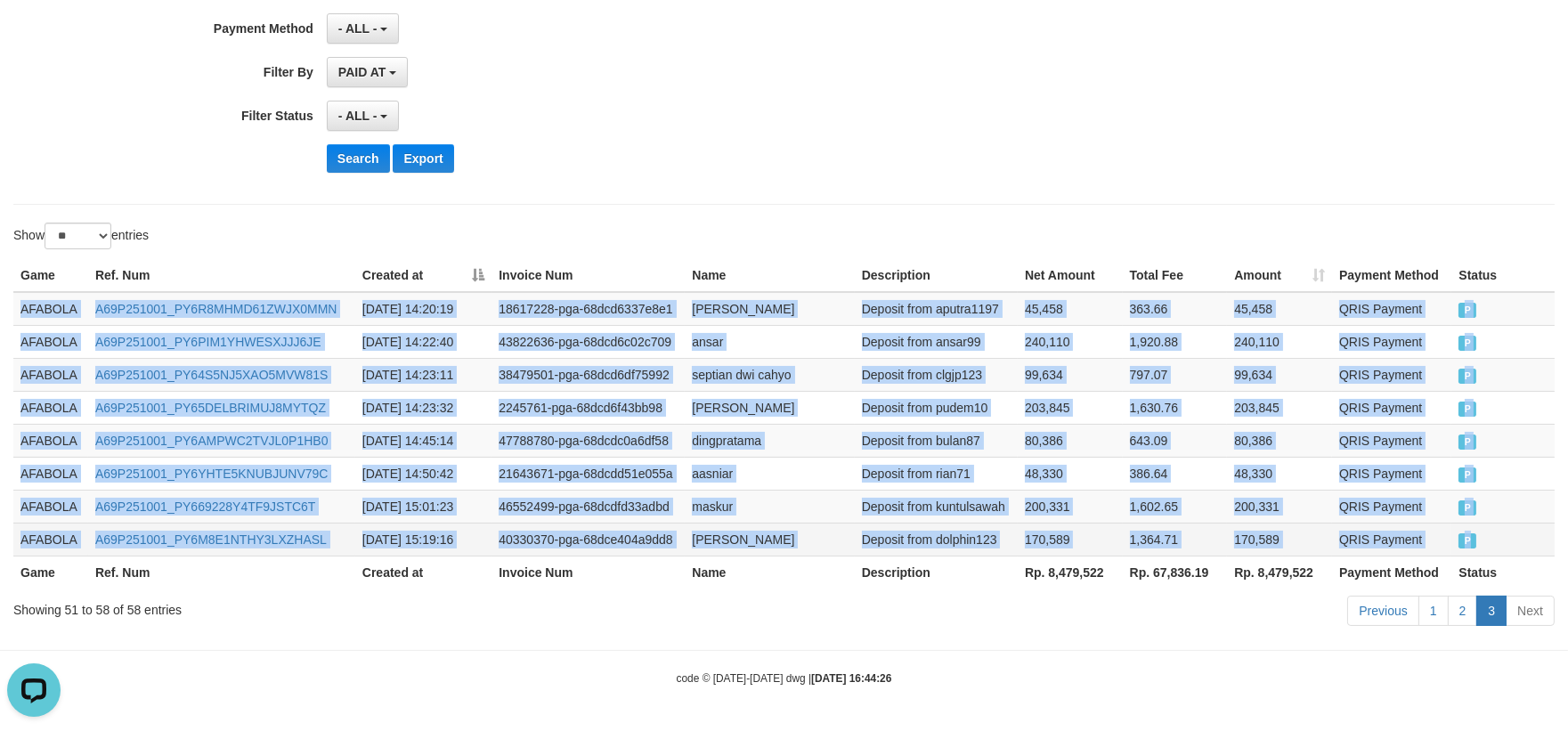
click at [1537, 529] on td "P" at bounding box center [1503, 539] width 103 height 33
copy tbody "AFABOLA A69P251001_PY6R8MHMD61ZWJX0MMN [DATE] 14:20:19 18617228-pga-68dcd6337e8…"
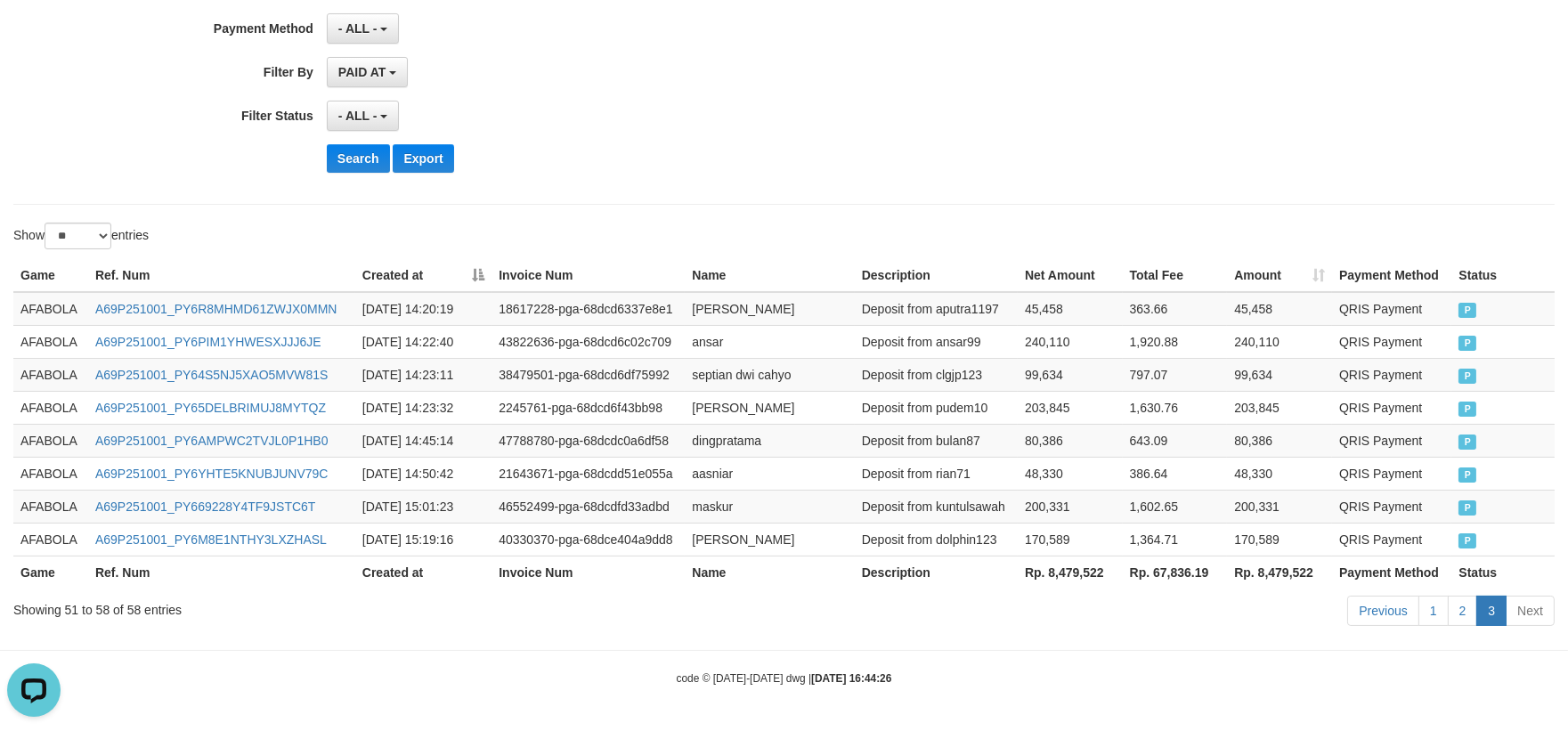
drag, startPoint x: 815, startPoint y: 725, endPoint x: 815, endPoint y: 736, distance: 11.0
click at [815, 730] on html "Toggle navigation Home Bank Account List Load By Website Group [ISPORT] AFABOLA…" at bounding box center [784, 173] width 1568 height 1115
click at [1305, 117] on div "**********" at bounding box center [653, 115] width 1307 height 30
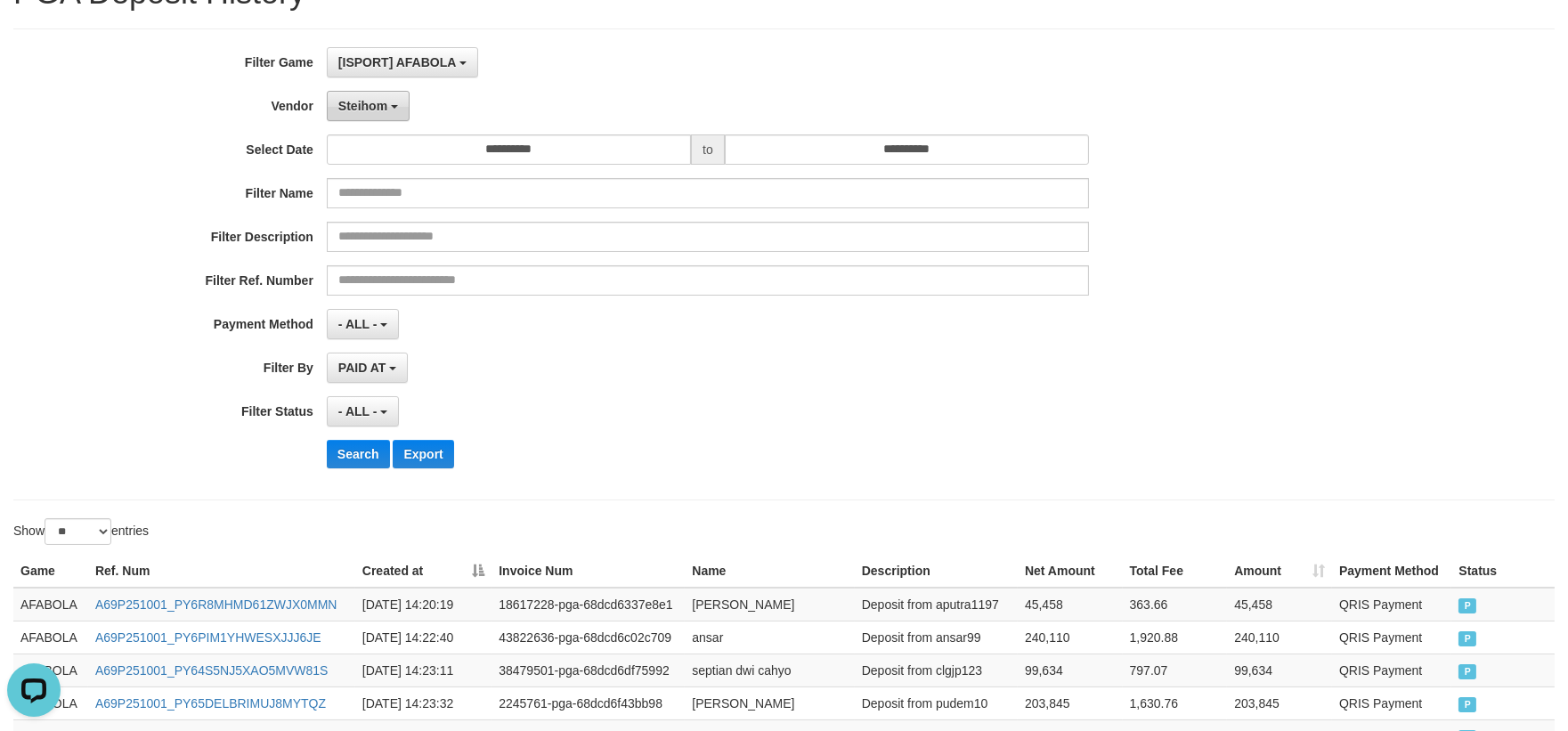
click at [375, 93] on button "Steihom" at bounding box center [368, 105] width 83 height 30
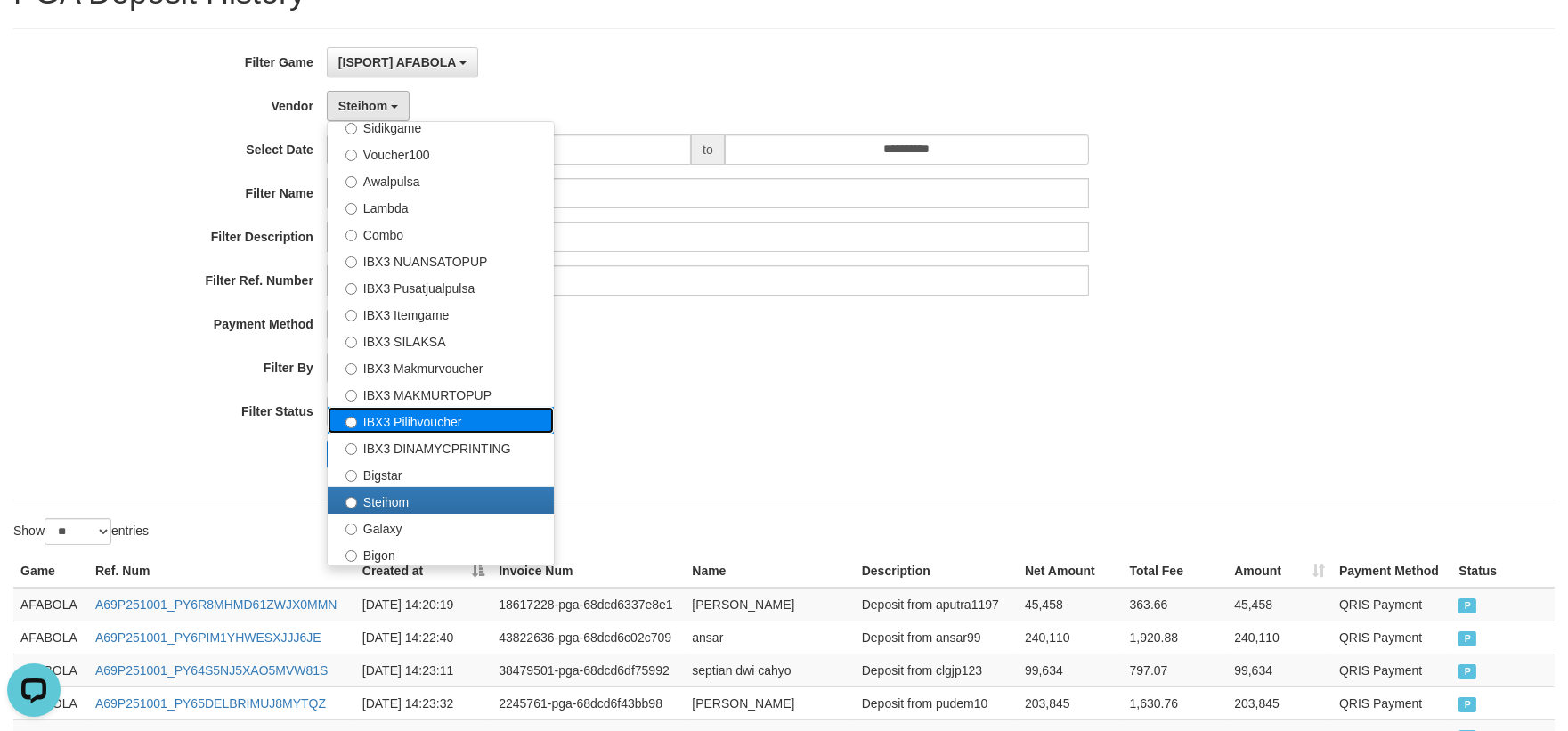
click at [451, 418] on label "IBX3 Pilihvoucher" at bounding box center [441, 420] width 226 height 27
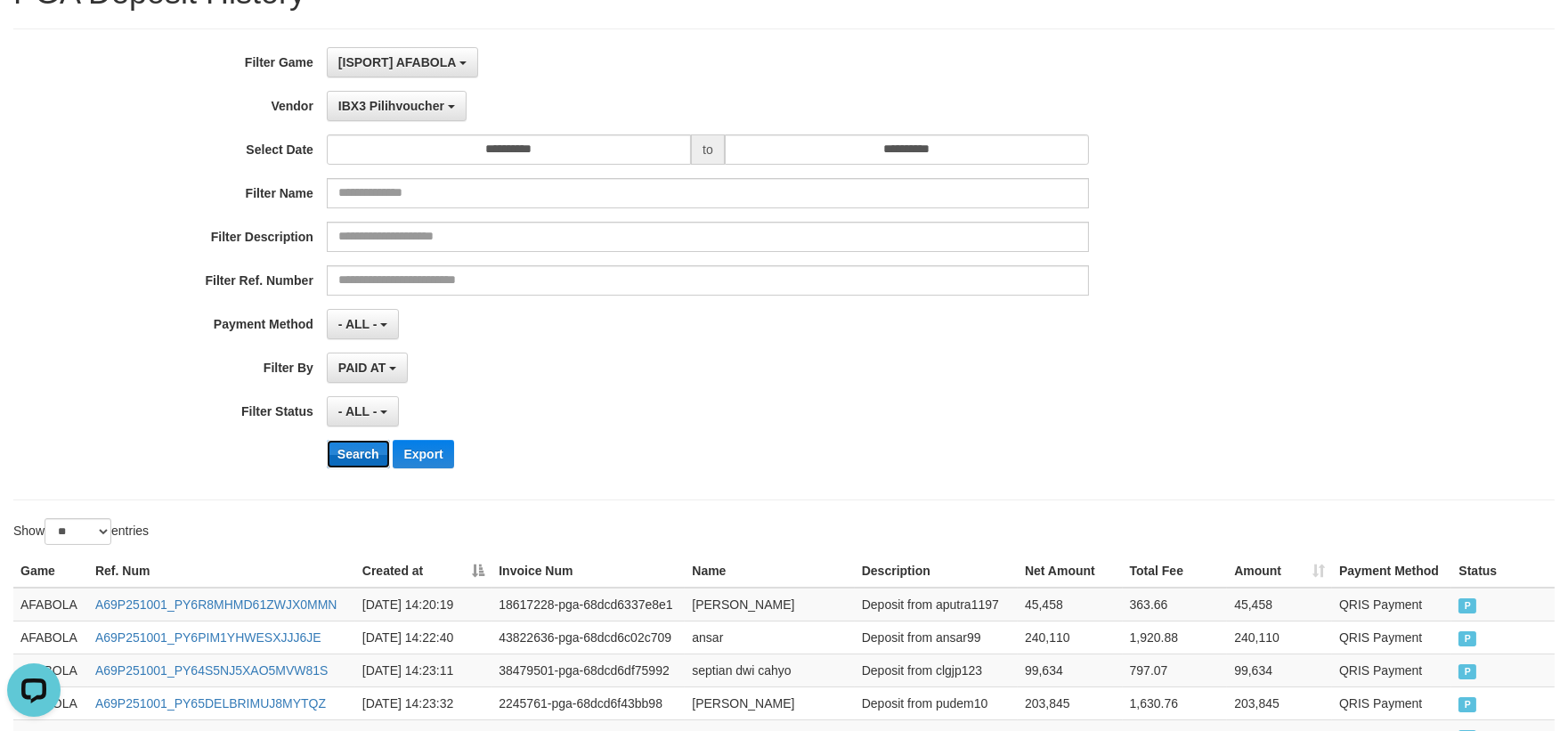
click at [357, 448] on button "Search" at bounding box center [357, 453] width 63 height 28
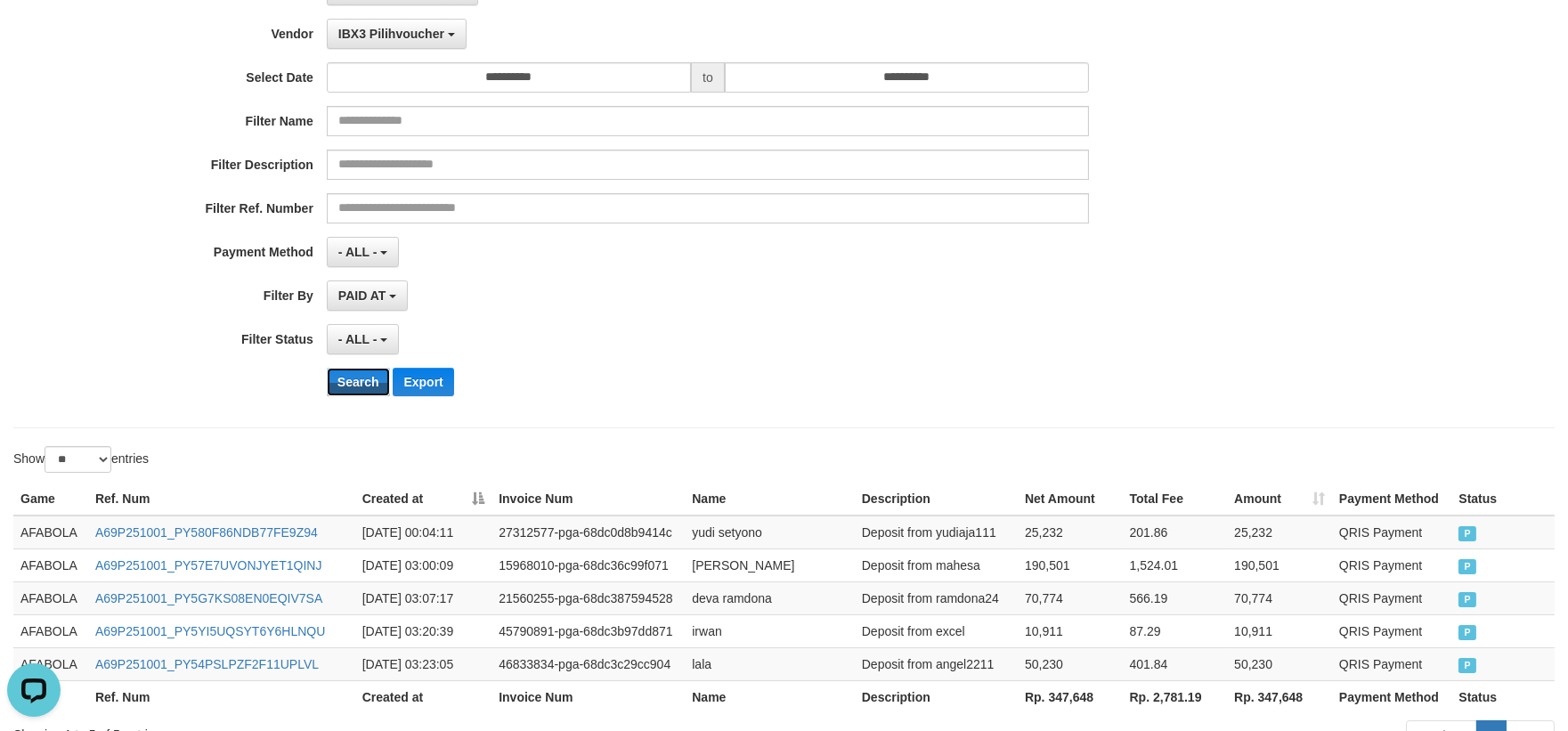
scroll to position [0, 0]
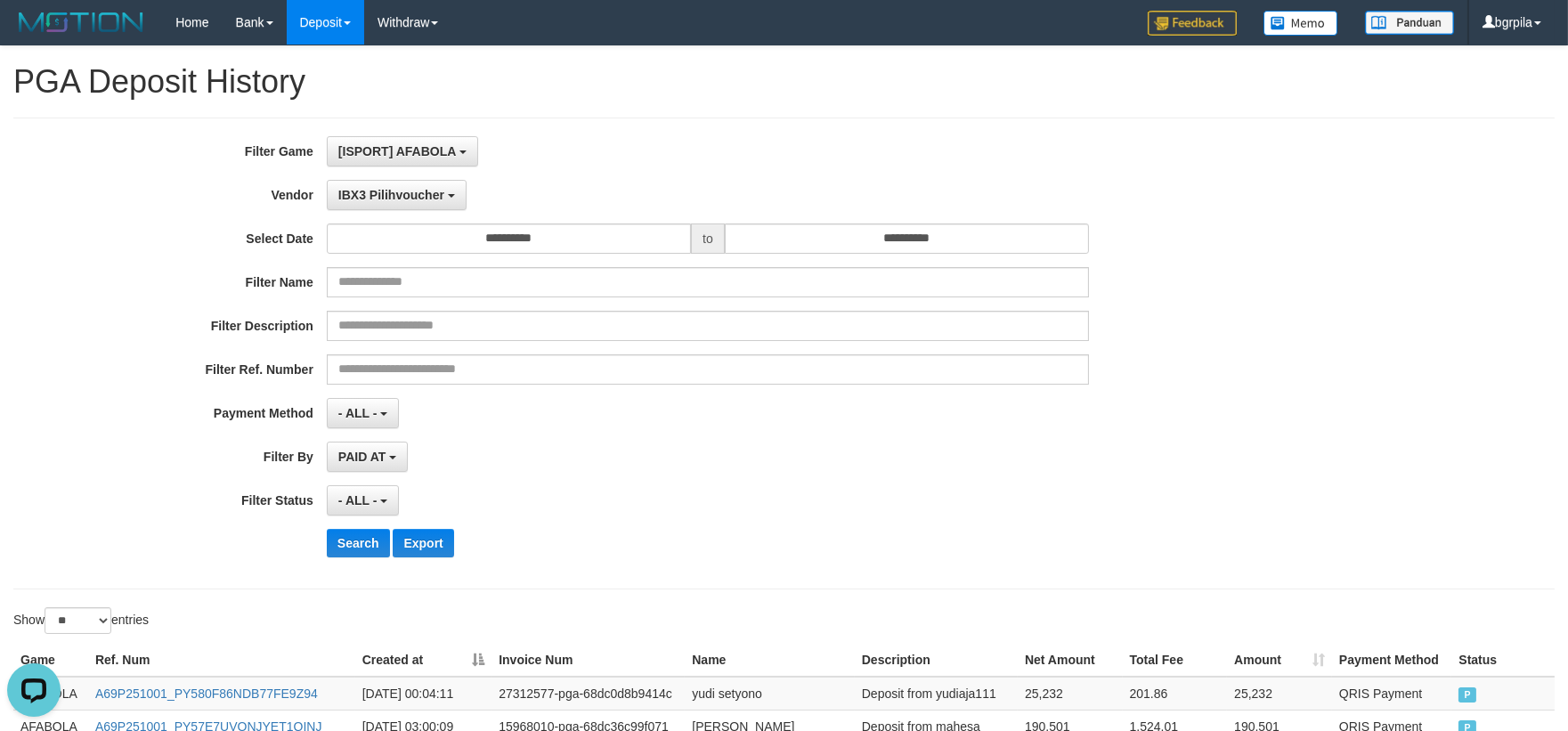
click at [456, 211] on div "**********" at bounding box center [653, 353] width 1307 height 435
click at [456, 207] on button "IBX3 Pilihvoucher" at bounding box center [396, 194] width 140 height 30
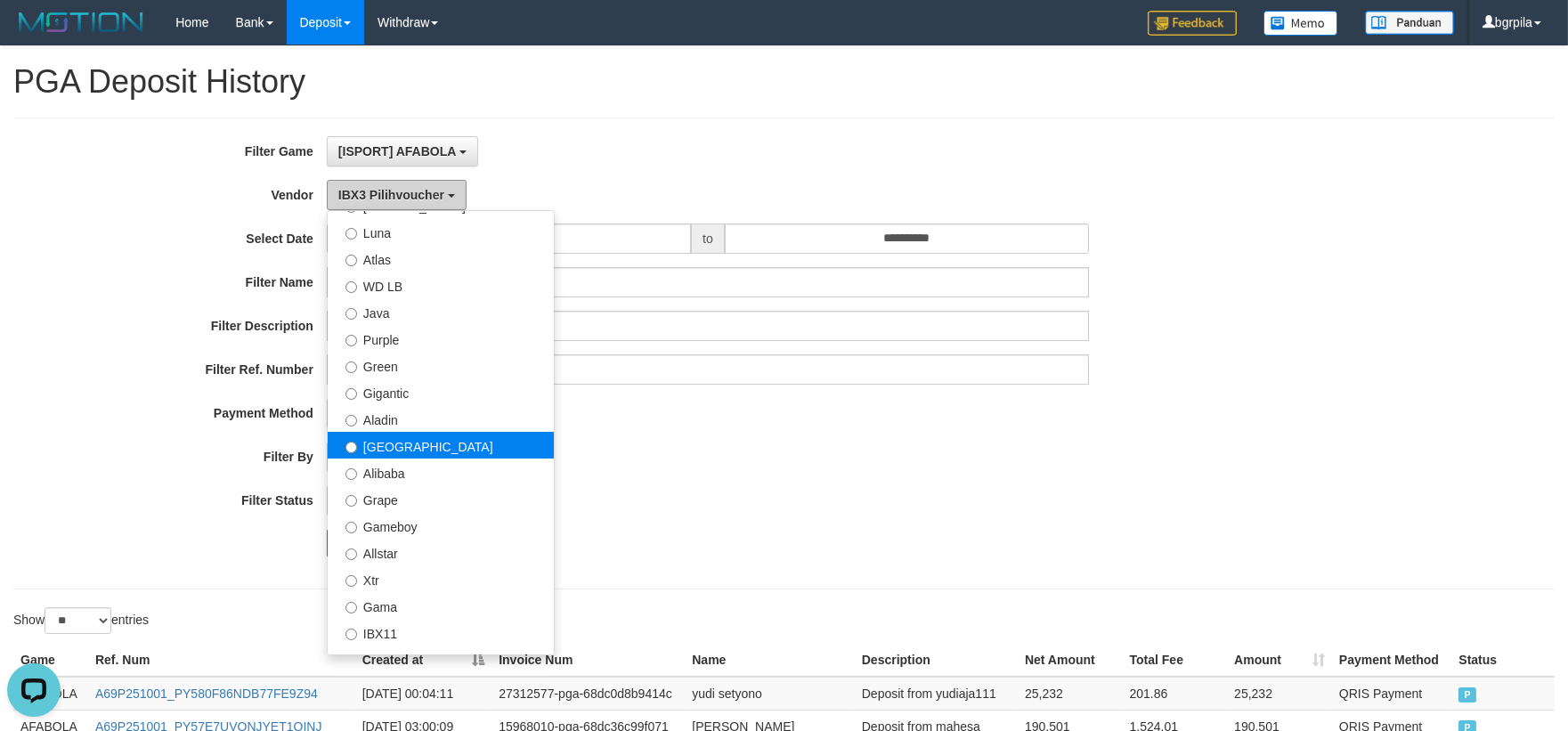
scroll to position [69, 0]
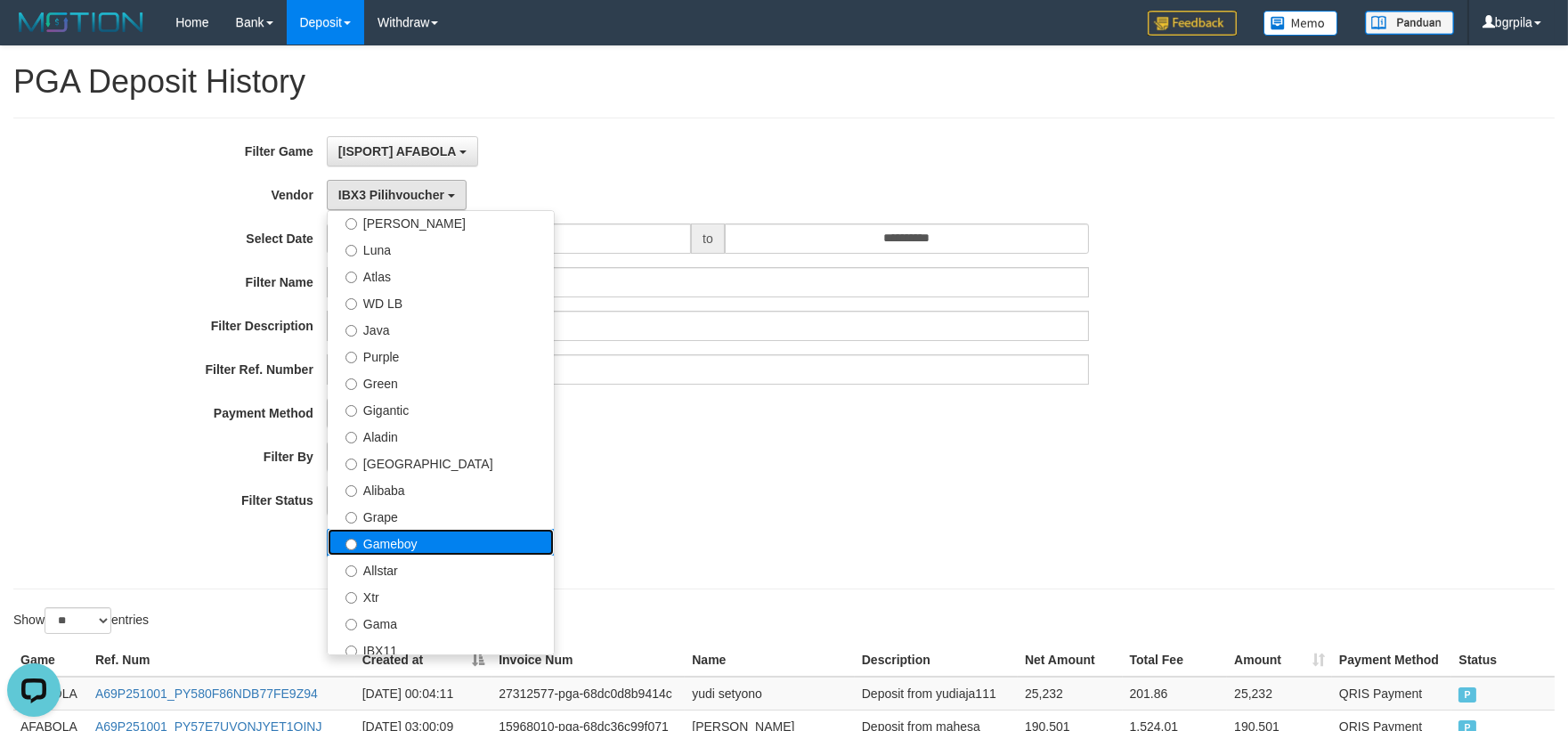
click at [420, 529] on label "Gameboy" at bounding box center [441, 543] width 226 height 27
select select "**********"
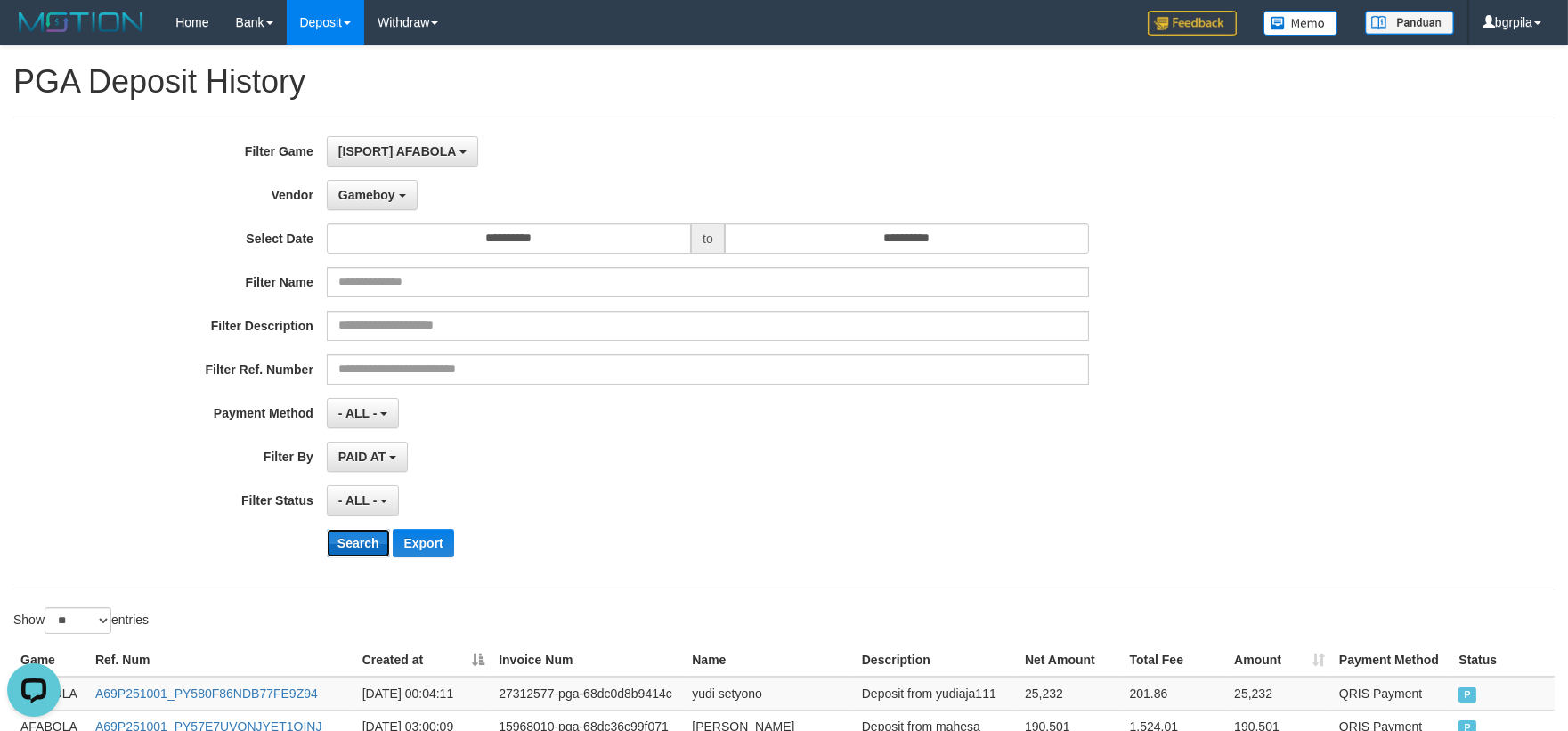
click at [370, 539] on button "Search" at bounding box center [357, 543] width 63 height 28
